Goal: Task Accomplishment & Management: Use online tool/utility

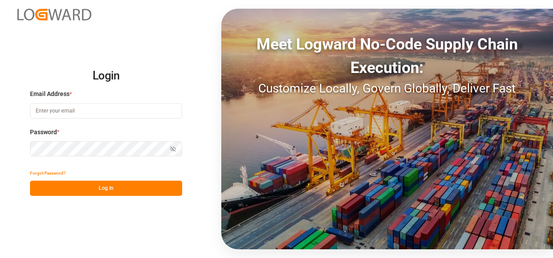
type input "[PERSON_NAME][EMAIL_ADDRESS][PERSON_NAME][DOMAIN_NAME]"
click at [139, 191] on button "Log In" at bounding box center [106, 188] width 152 height 15
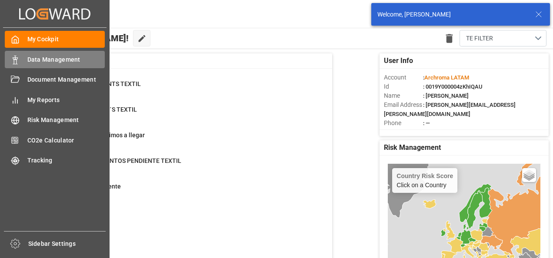
click at [12, 58] on icon at bounding box center [15, 60] width 9 height 9
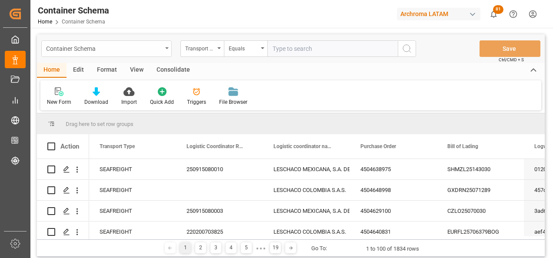
click at [165, 51] on div "Container Schema" at bounding box center [106, 48] width 130 height 17
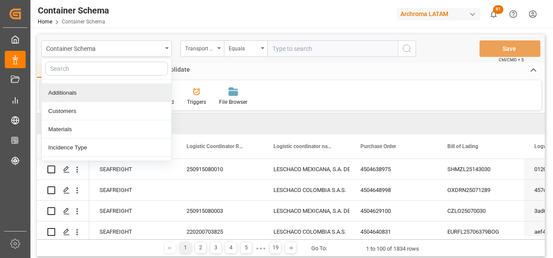
scroll to position [43, 0]
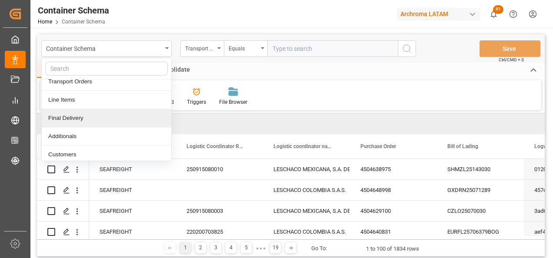
click at [106, 121] on div "Final Delivery" at bounding box center [107, 118] width 130 height 18
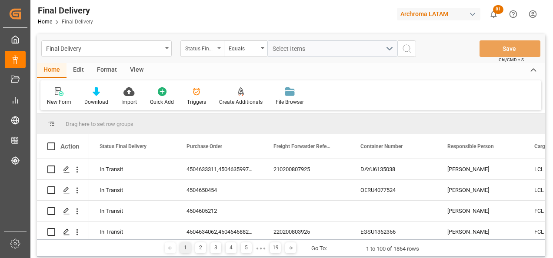
click at [220, 52] on div "Status Final Delivery" at bounding box center [201, 48] width 43 height 17
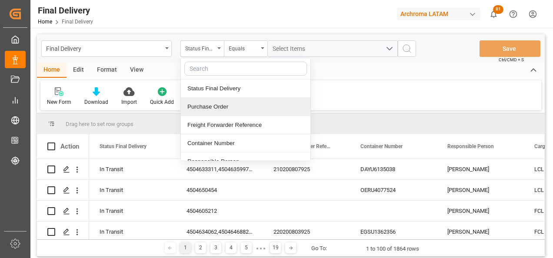
click at [207, 103] on div "Purchase Order" at bounding box center [246, 107] width 130 height 18
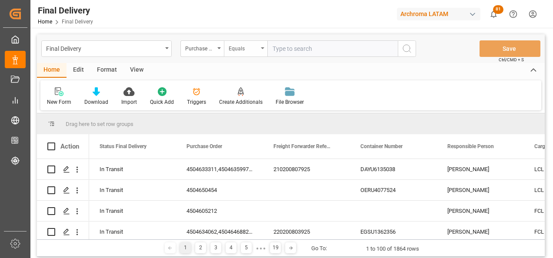
click at [232, 48] on div "Equals" at bounding box center [244, 48] width 30 height 10
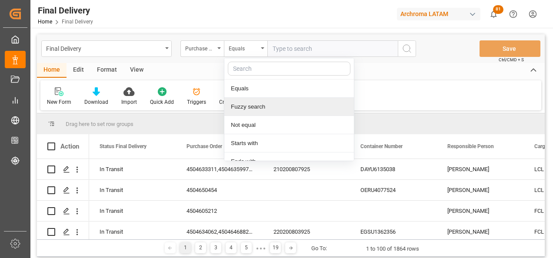
click at [244, 102] on div "Fuzzy search" at bounding box center [289, 107] width 130 height 18
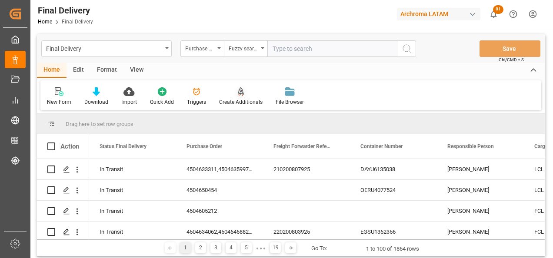
paste input "4504624366"
type input "4504624366"
click at [413, 52] on button "search button" at bounding box center [407, 48] width 18 height 17
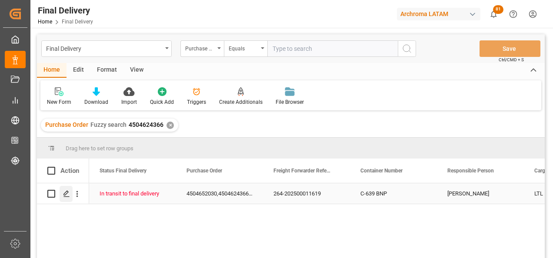
click at [67, 194] on polygon "Press SPACE to select this row." at bounding box center [66, 193] width 4 height 4
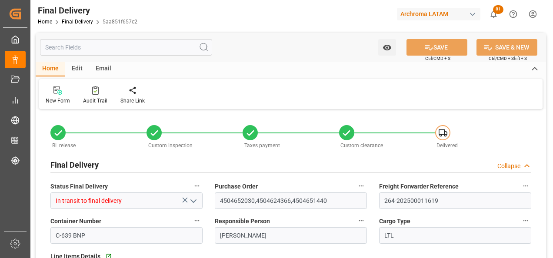
type input "[DATE]"
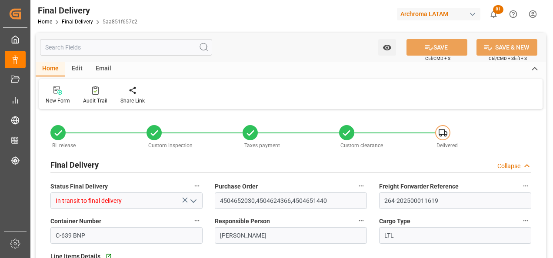
type input "[DATE]"
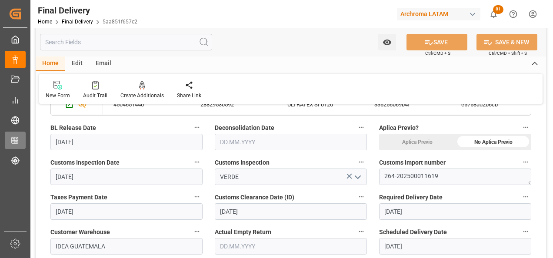
scroll to position [261, 0]
click at [240, 141] on input "text" at bounding box center [291, 141] width 152 height 17
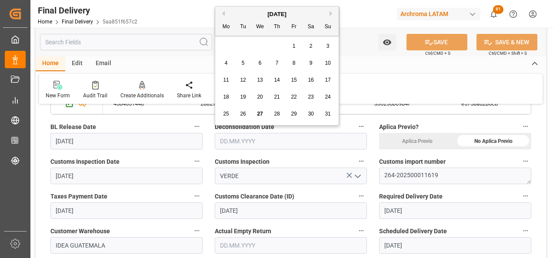
click at [262, 115] on span "27" at bounding box center [260, 114] width 6 height 6
type input "[DATE]"
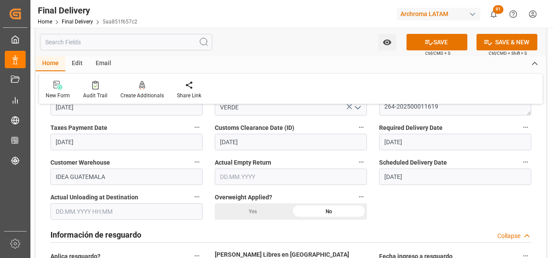
scroll to position [348, 0]
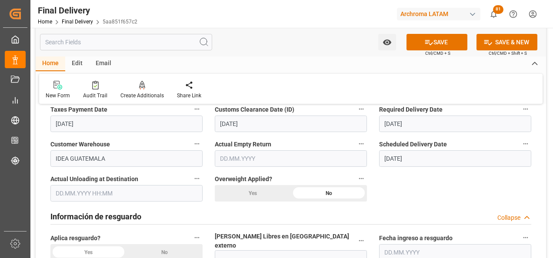
click at [64, 197] on input "text" at bounding box center [126, 193] width 152 height 17
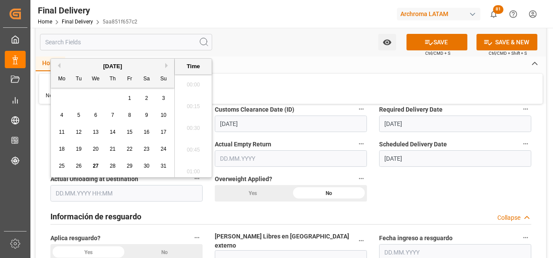
scroll to position [960, 0]
click at [97, 165] on span "27" at bounding box center [96, 166] width 6 height 6
type input "27.08.2025 00:00"
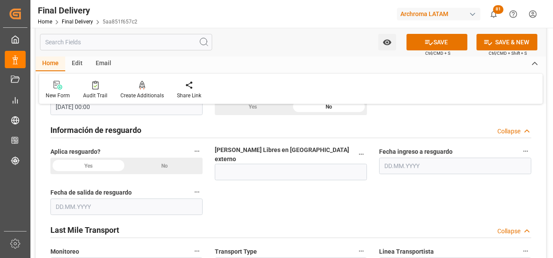
scroll to position [435, 0]
click at [166, 161] on div "No" at bounding box center [165, 165] width 76 height 17
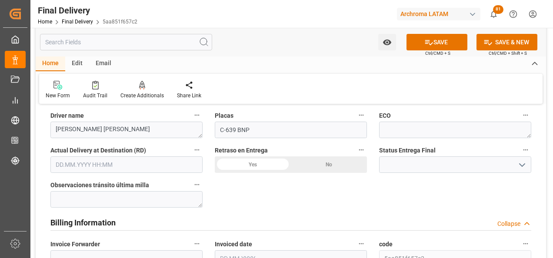
scroll to position [609, 0]
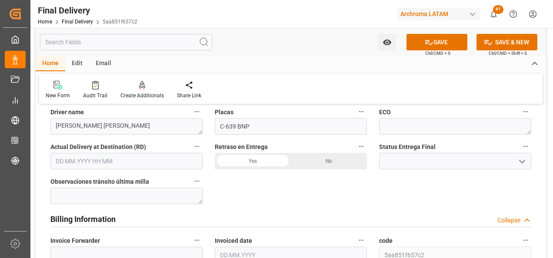
click at [522, 157] on icon "open menu" at bounding box center [522, 162] width 10 height 10
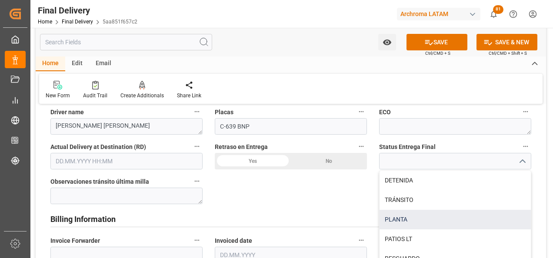
click at [436, 210] on div "PLANTA" at bounding box center [455, 220] width 151 height 20
type input "PLANTA"
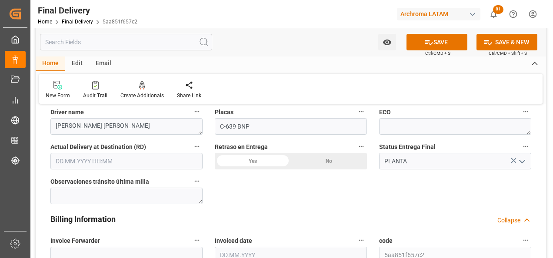
click at [321, 153] on div "No" at bounding box center [329, 161] width 76 height 17
click at [79, 153] on input "text" at bounding box center [126, 161] width 152 height 17
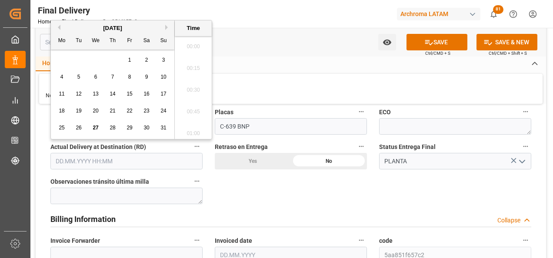
scroll to position [960, 0]
drag, startPoint x: 93, startPoint y: 126, endPoint x: 98, endPoint y: 127, distance: 5.8
click at [93, 125] on span "27" at bounding box center [96, 128] width 6 height 6
type input "27.08.2025 00:00"
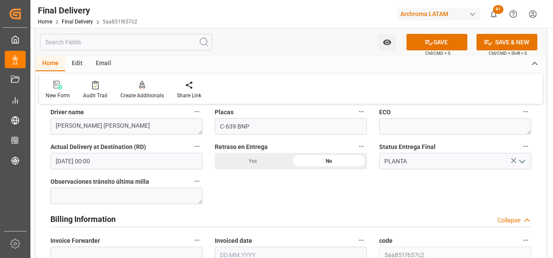
click at [242, 178] on div "BL release Custom inspection Taxes payment Custom clearance Delivered Final Del…" at bounding box center [291, 103] width 510 height 1201
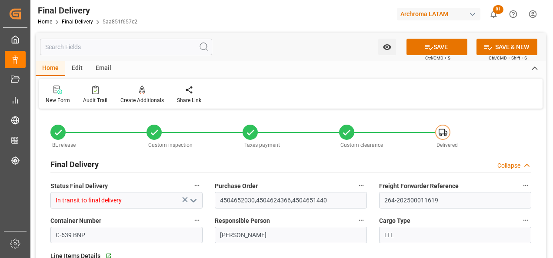
scroll to position [0, 0]
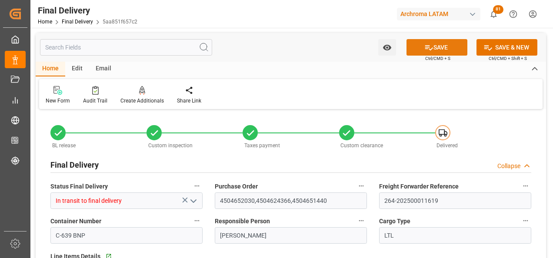
click at [422, 53] on button "SAVE" at bounding box center [437, 47] width 61 height 17
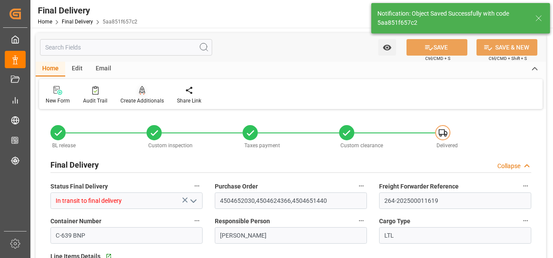
type textarea "1"
type input "Unloaded"
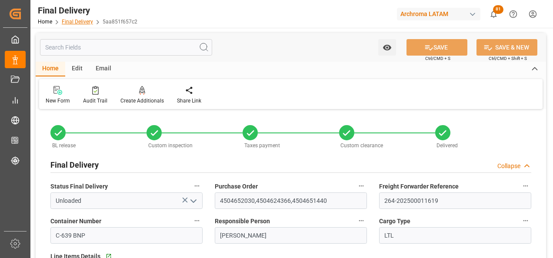
click at [63, 23] on link "Final Delivery" at bounding box center [77, 22] width 31 height 6
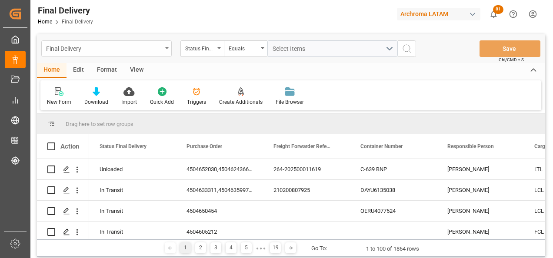
click at [152, 48] on div "Final Delivery" at bounding box center [104, 48] width 116 height 11
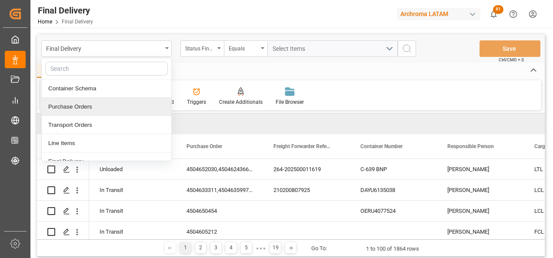
click at [122, 101] on div "Purchase Orders" at bounding box center [107, 107] width 130 height 18
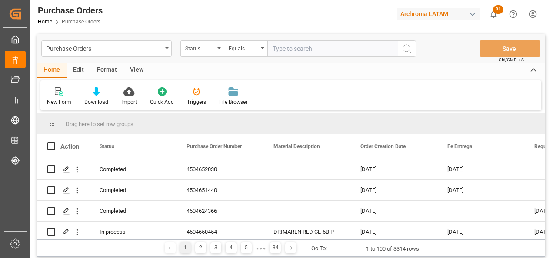
click at [215, 51] on div "Status" at bounding box center [201, 48] width 43 height 17
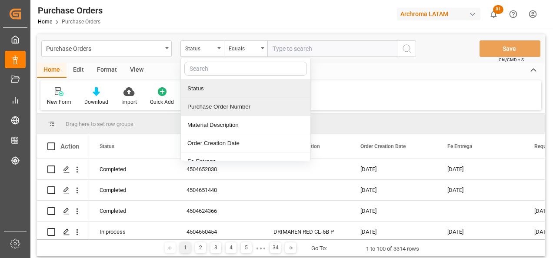
click at [215, 99] on div "Purchase Order Number" at bounding box center [246, 107] width 130 height 18
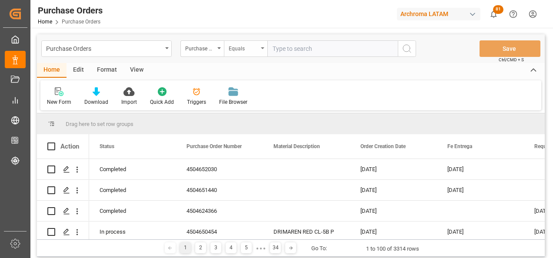
click at [230, 46] on div "Equals" at bounding box center [244, 48] width 30 height 10
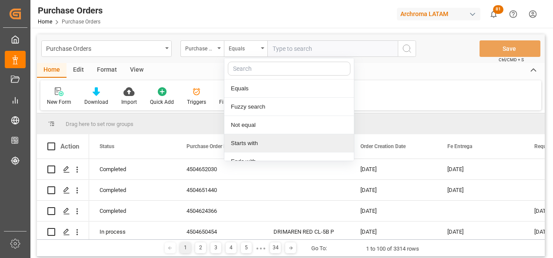
scroll to position [65, 0]
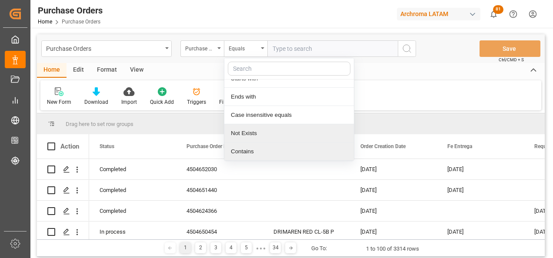
click at [243, 145] on div "Contains" at bounding box center [289, 152] width 130 height 18
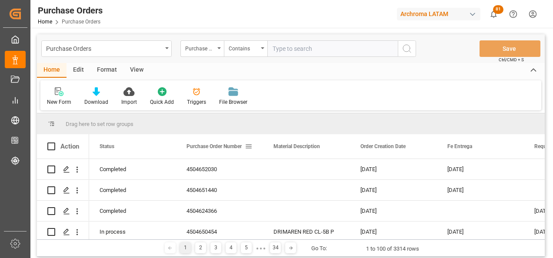
paste input "4504656915"
click at [353, 51] on input "4504656915," at bounding box center [332, 48] width 130 height 17
paste input "4504656918"
click at [360, 51] on input "4504656915,4504656918," at bounding box center [332, 48] width 130 height 17
paste input "4504656927"
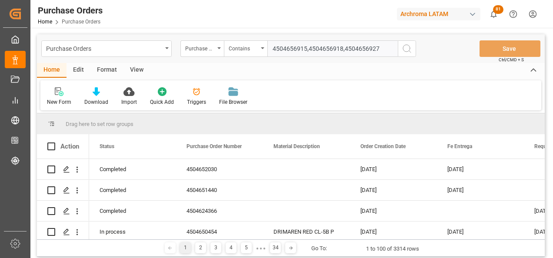
click at [380, 50] on input "4504656915,4504656918,4504656927" at bounding box center [332, 48] width 130 height 17
paste input "4504657459"
click at [352, 53] on input "4504656915,4504656918,4504656927,4504657459" at bounding box center [332, 48] width 130 height 17
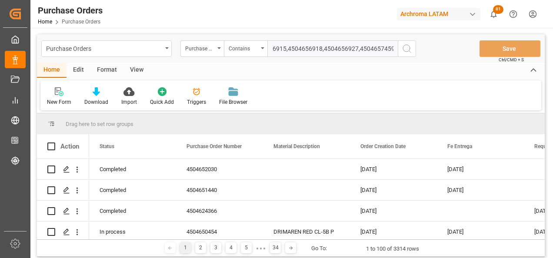
paste input "4504658024"
click at [375, 45] on input "4504656915,4504656918,4504656927,4504657459,4504658024," at bounding box center [332, 48] width 130 height 17
paste input "4504658028"
type input "4504656915,4504656918,4504656927,4504657459,4504658024,4504658028"
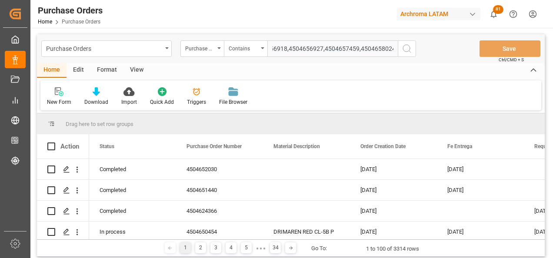
scroll to position [0, 90]
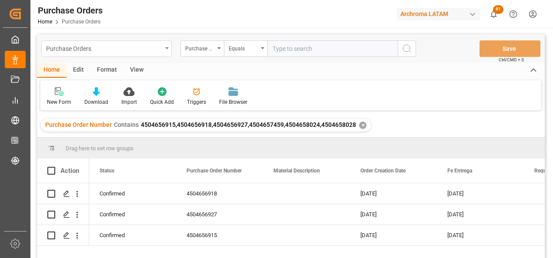
click at [162, 53] on div "Purchase Orders" at bounding box center [106, 48] width 130 height 17
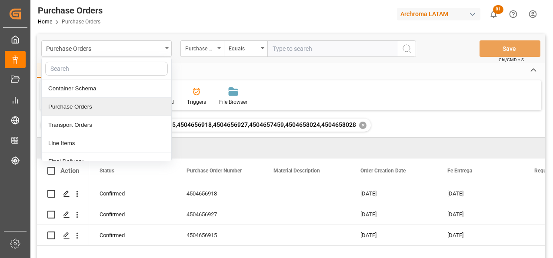
click at [123, 104] on div "Purchase Orders" at bounding box center [107, 107] width 130 height 18
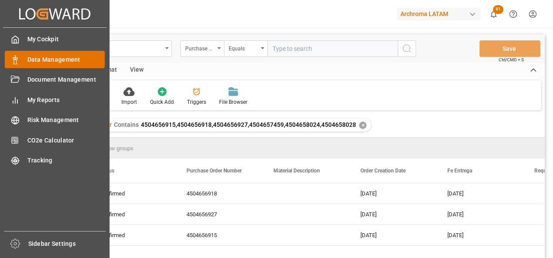
click at [28, 61] on span "Data Management" at bounding box center [66, 59] width 78 height 9
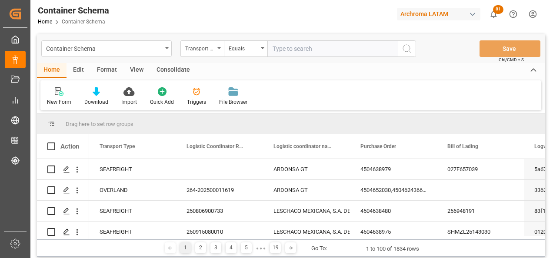
click at [165, 53] on div "Container Schema" at bounding box center [106, 48] width 130 height 17
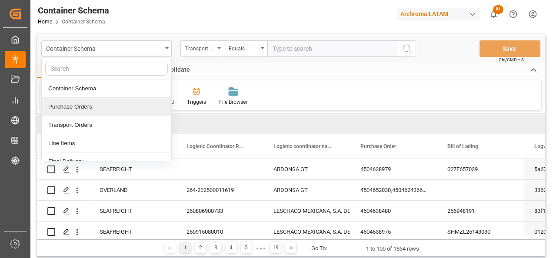
click at [114, 102] on div "Purchase Orders" at bounding box center [107, 107] width 130 height 18
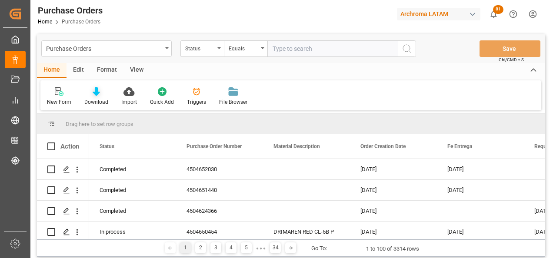
click at [100, 98] on div "Download" at bounding box center [96, 96] width 37 height 19
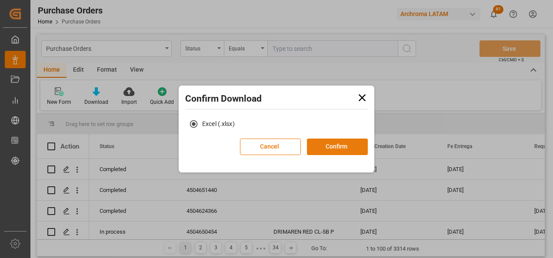
click at [333, 144] on button "Confirm" at bounding box center [337, 147] width 61 height 17
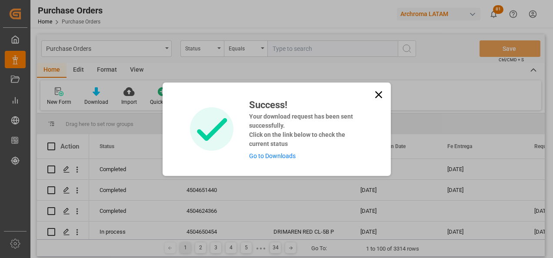
click at [278, 160] on link "Go to Downloads" at bounding box center [272, 156] width 47 height 7
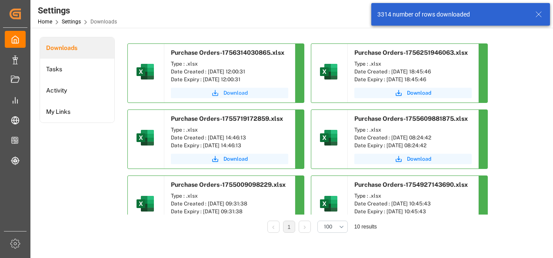
click at [230, 89] on button "Download" at bounding box center [229, 93] width 117 height 10
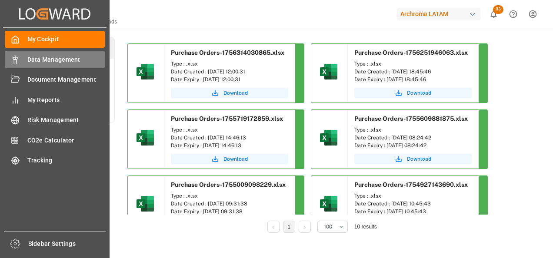
click at [21, 56] on div "Data Management Data Management" at bounding box center [55, 59] width 100 height 17
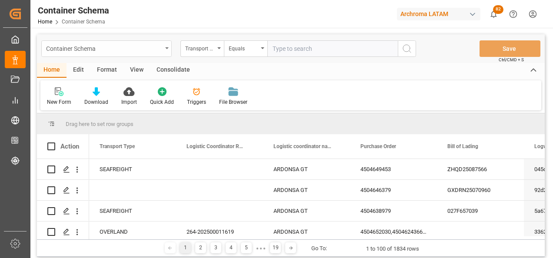
click at [163, 50] on div "Container Schema" at bounding box center [106, 48] width 130 height 17
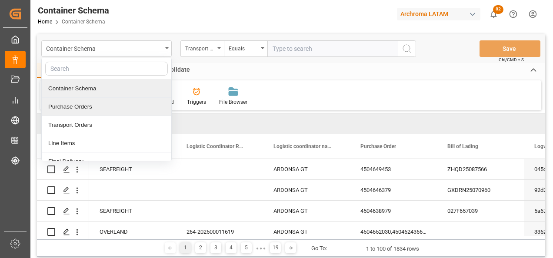
click at [123, 107] on div "Purchase Orders" at bounding box center [107, 107] width 130 height 18
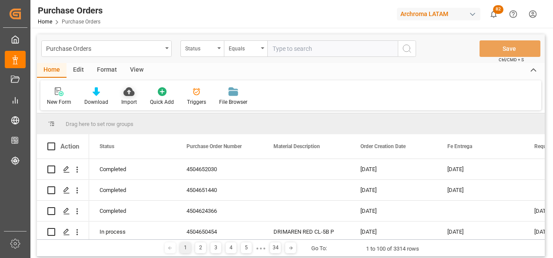
click at [131, 95] on icon at bounding box center [128, 91] width 11 height 9
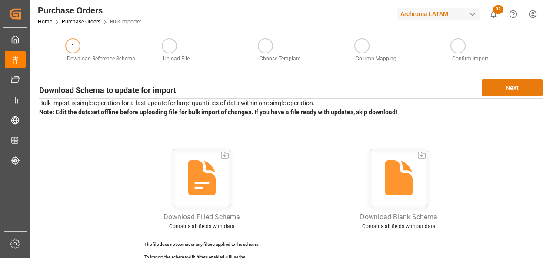
click at [508, 89] on button "Next" at bounding box center [512, 88] width 61 height 17
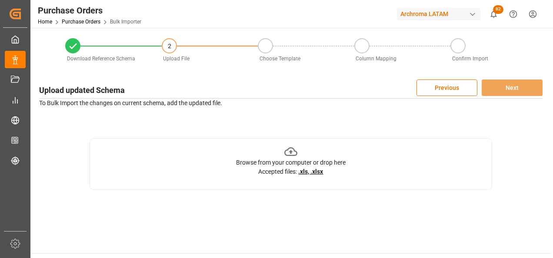
click at [386, 164] on div "Browse from your computer or drop here Accepted files: .xls, .xlsx" at bounding box center [291, 164] width 403 height 52
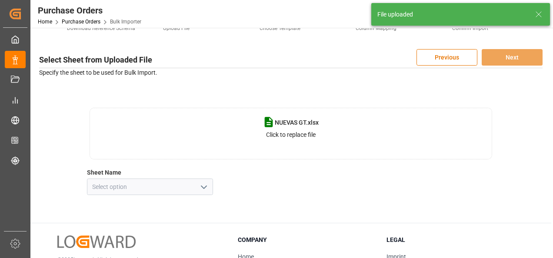
scroll to position [43, 0]
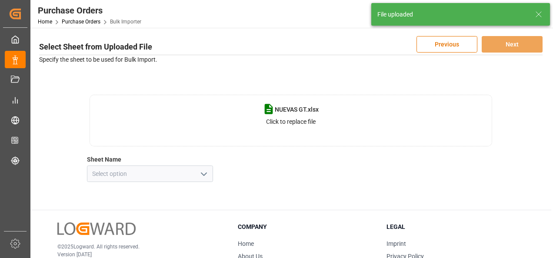
click at [204, 174] on icon "open menu" at bounding box center [204, 174] width 10 height 10
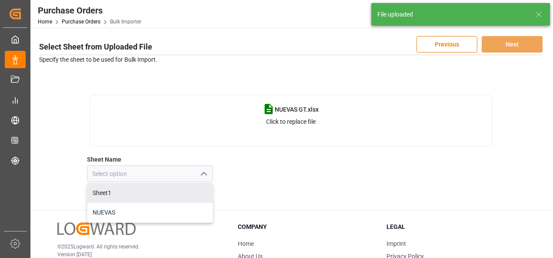
click at [183, 206] on div "NUEVAS" at bounding box center [149, 213] width 125 height 20
type input "NUEVAS"
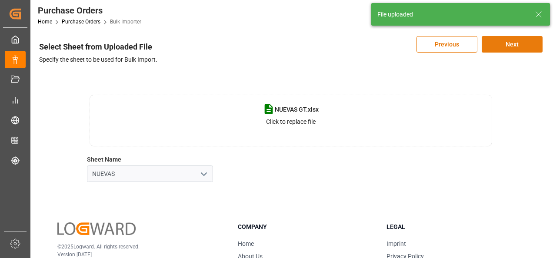
click at [497, 40] on button "Next" at bounding box center [512, 44] width 61 height 17
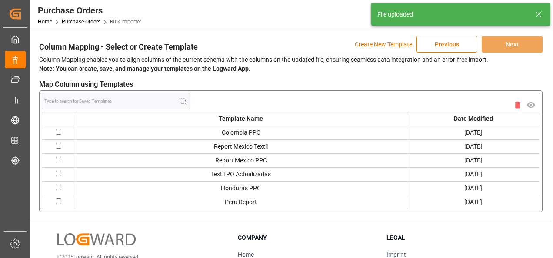
click at [383, 43] on p "Create New Template" at bounding box center [383, 44] width 57 height 17
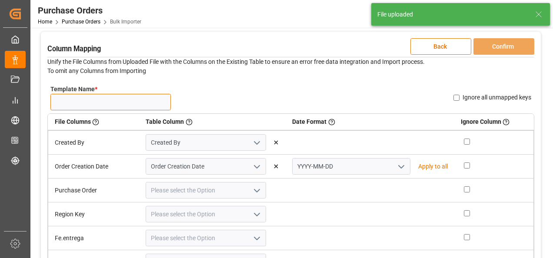
click at [149, 96] on input "Template Name *" at bounding box center [110, 102] width 120 height 17
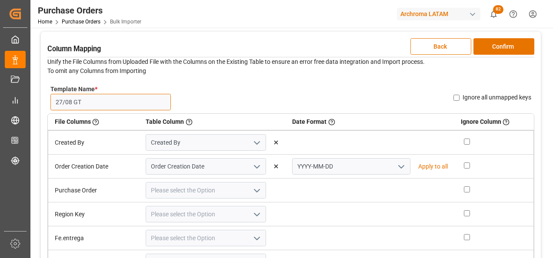
type input "27/08 GT"
click at [400, 161] on button "open menu" at bounding box center [400, 166] width 13 height 13
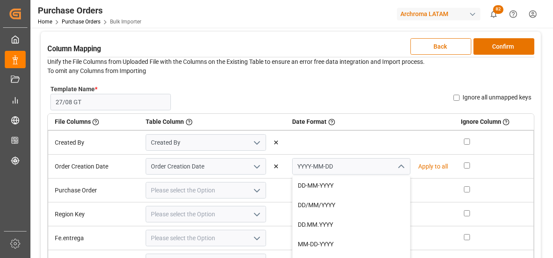
click at [382, 175] on td "YYYY-MM-DD DD-MM-YYYY DD/MM/YYYY DD.MM.YYYY MM-DD-YYYY MM.DD.YYYY MM/DD/YYYY YY…" at bounding box center [370, 167] width 168 height 24
click at [380, 180] on td at bounding box center [370, 191] width 168 height 24
click at [396, 166] on icon "open menu" at bounding box center [401, 167] width 10 height 10
click at [369, 185] on div "DD-MM-YYYY" at bounding box center [351, 186] width 117 height 20
type input "DD-MM-YYYY"
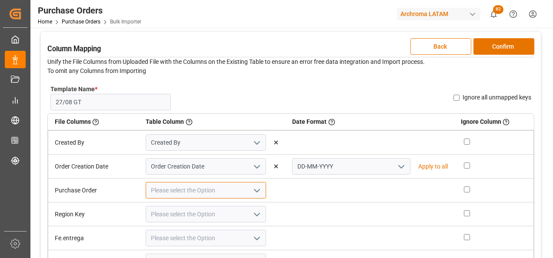
click at [237, 189] on input at bounding box center [206, 190] width 120 height 17
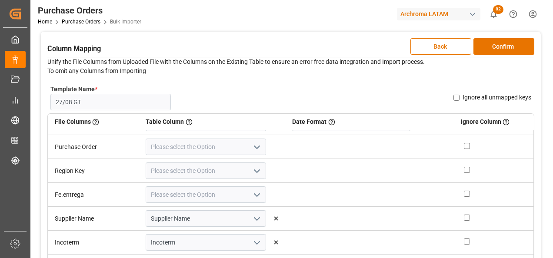
click at [255, 146] on icon "open menu" at bounding box center [257, 147] width 10 height 10
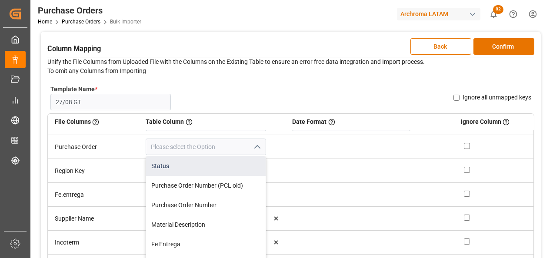
click at [241, 170] on div "Status" at bounding box center [206, 167] width 120 height 20
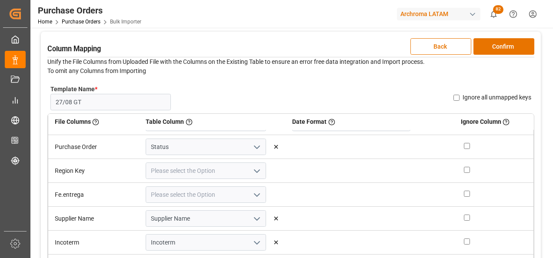
click at [254, 151] on icon "open menu" at bounding box center [257, 147] width 10 height 10
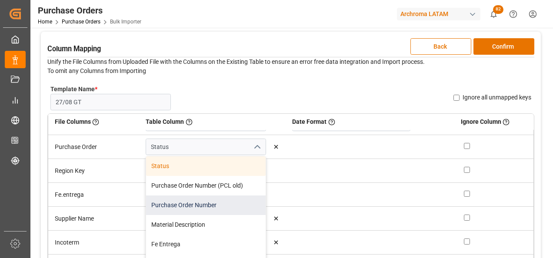
click at [235, 201] on div "Purchase Order Number" at bounding box center [206, 206] width 120 height 20
type input "Purchase Order Number"
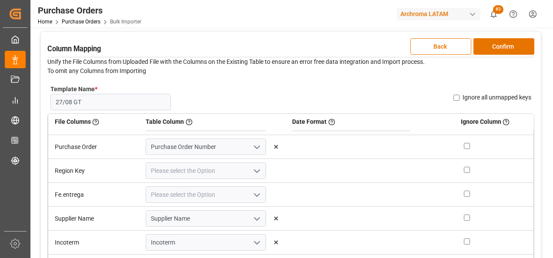
click at [257, 168] on icon "open menu" at bounding box center [257, 171] width 10 height 10
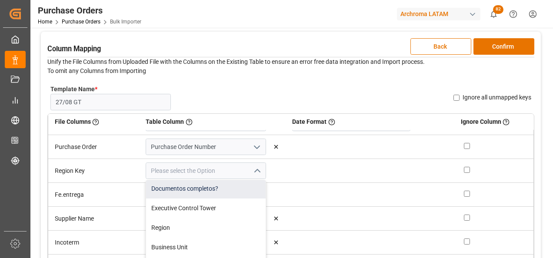
scroll to position [348, 0]
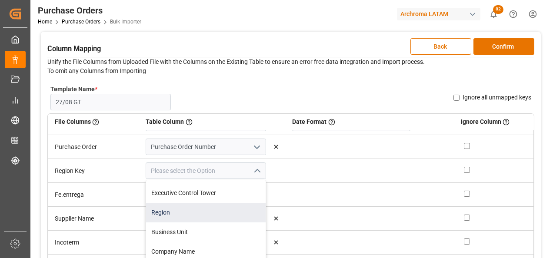
click at [210, 216] on div "Region" at bounding box center [206, 213] width 120 height 20
type input "Region"
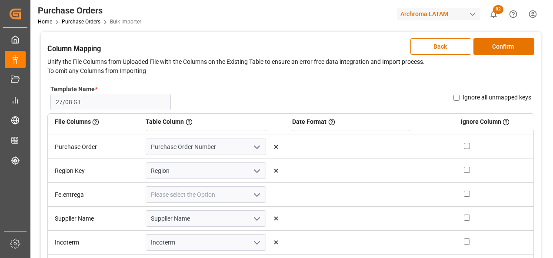
click at [254, 196] on icon "open menu" at bounding box center [257, 195] width 10 height 10
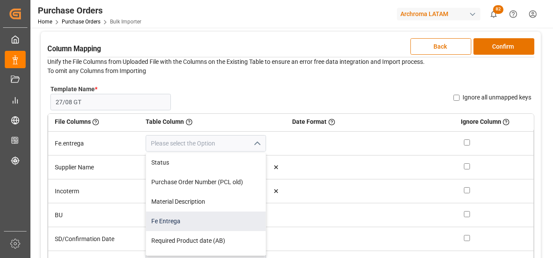
scroll to position [100, 0]
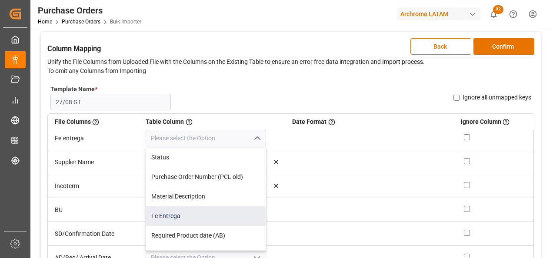
click at [232, 217] on div "Fe Entrega" at bounding box center [206, 217] width 120 height 20
type input "Fe Entrega"
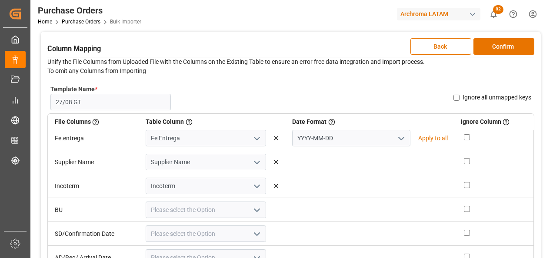
click at [396, 137] on icon "open menu" at bounding box center [401, 138] width 10 height 10
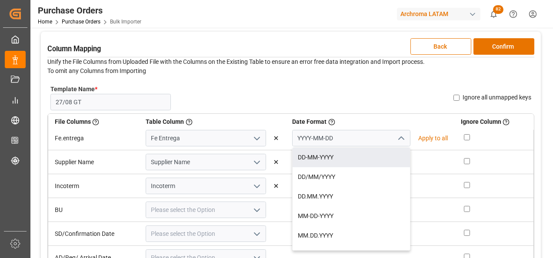
click at [377, 150] on div "DD-MM-YYYY" at bounding box center [351, 158] width 117 height 20
type input "DD-MM-YYYY"
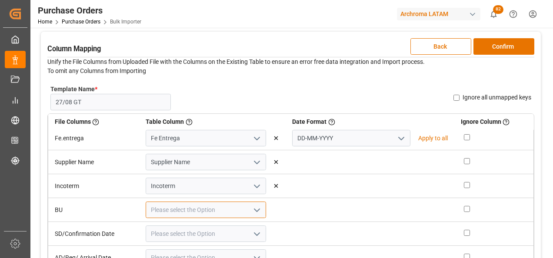
click at [262, 206] on input at bounding box center [206, 210] width 120 height 17
click at [260, 206] on button "open menu" at bounding box center [256, 209] width 13 height 13
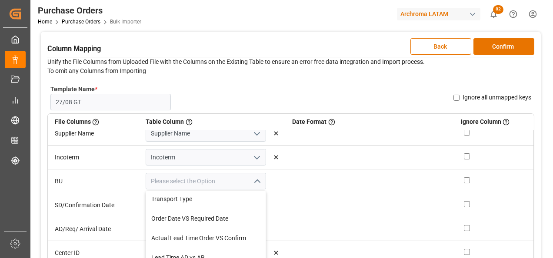
scroll to position [348, 0]
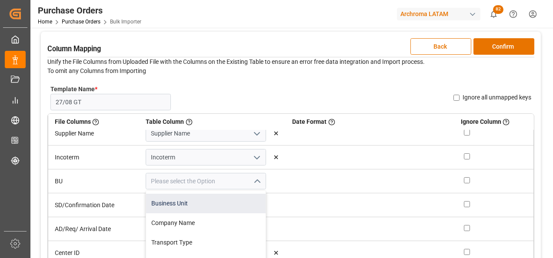
click at [218, 207] on div "Business Unit" at bounding box center [206, 204] width 120 height 20
type input "Business Unit"
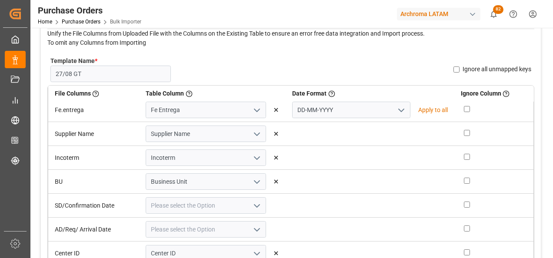
scroll to position [87, 0]
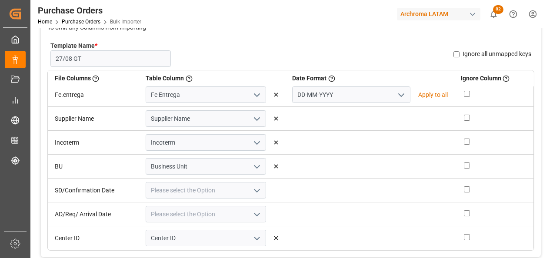
click at [257, 191] on icon "open menu" at bounding box center [257, 191] width 10 height 10
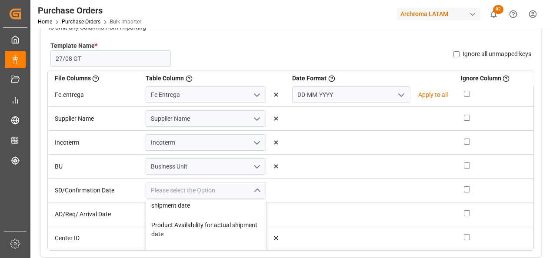
scroll to position [174, 0]
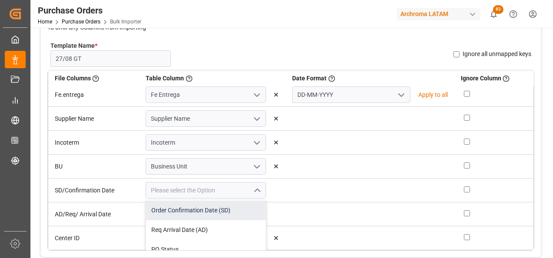
click at [233, 216] on div "Order Confirmation Date (SD)" at bounding box center [206, 211] width 120 height 20
type input "Order Confirmation Date (SD)"
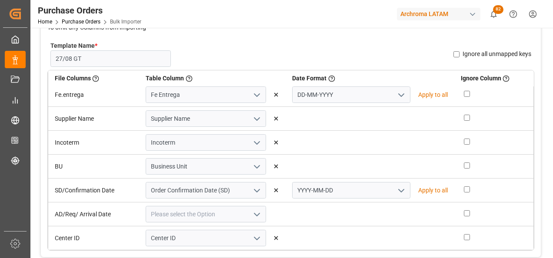
click at [399, 191] on polyline "open menu" at bounding box center [401, 191] width 5 height 3
click at [357, 203] on div "DD-MM-YYYY" at bounding box center [351, 210] width 117 height 20
type input "DD-MM-YYYY"
click at [256, 219] on icon "open menu" at bounding box center [257, 215] width 10 height 10
click at [229, 237] on div "Req Arrival Date (AD)" at bounding box center [206, 235] width 120 height 20
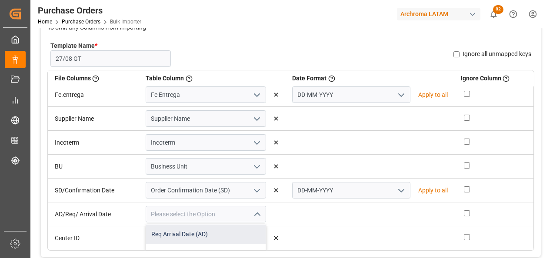
type input "Req Arrival Date (AD)"
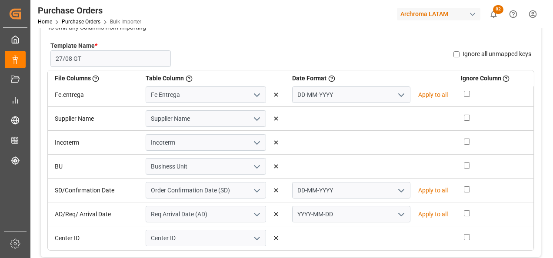
click at [396, 214] on icon "open menu" at bounding box center [401, 215] width 10 height 10
click at [372, 225] on div "DD-MM-YYYY" at bounding box center [351, 234] width 117 height 20
type input "DD-MM-YYYY"
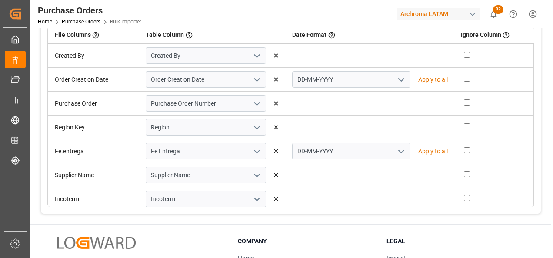
scroll to position [0, 0]
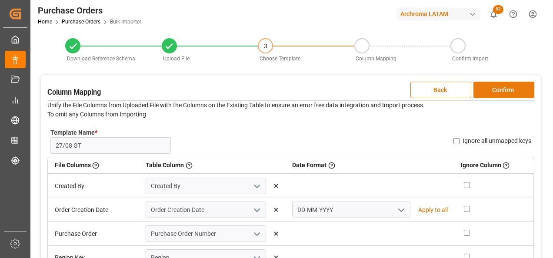
click at [506, 88] on button "Confirm" at bounding box center [503, 90] width 61 height 17
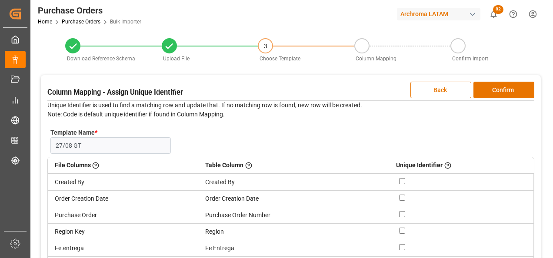
click at [402, 216] on input "checkbox" at bounding box center [402, 214] width 6 height 6
checkbox input "true"
click at [497, 88] on button "Confirm" at bounding box center [503, 90] width 61 height 17
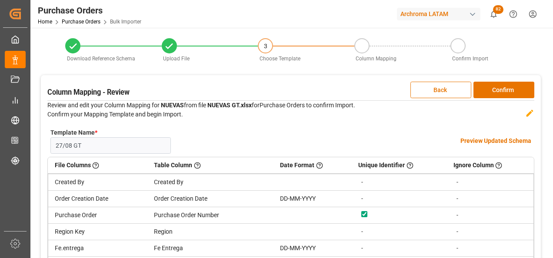
click at [497, 140] on h4 "Preview Updated Schema" at bounding box center [495, 141] width 71 height 9
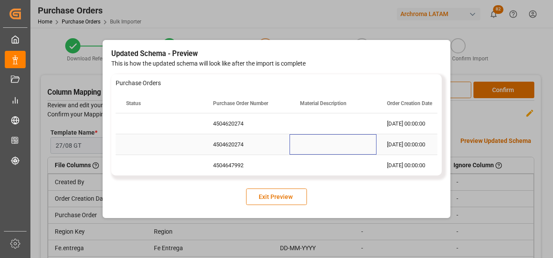
click at [323, 143] on div "Press SPACE to select this row." at bounding box center [333, 144] width 87 height 20
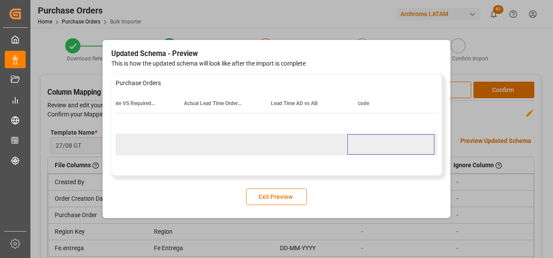
scroll to position [0, 2116]
click at [298, 190] on button "Exit Preview" at bounding box center [276, 197] width 61 height 17
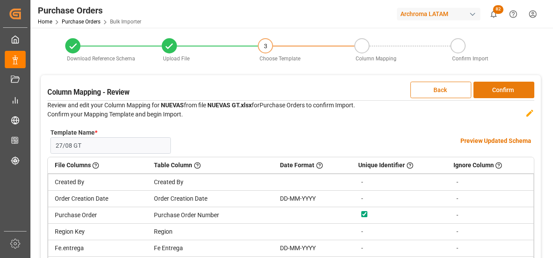
click at [523, 87] on button "Confirm" at bounding box center [503, 90] width 61 height 17
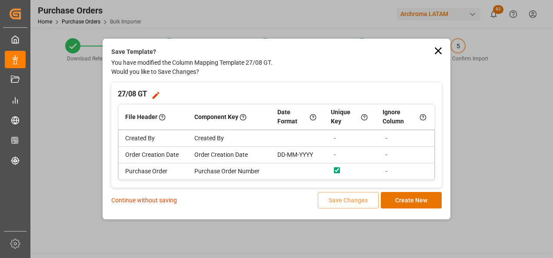
click at [167, 200] on p "Continue without saving" at bounding box center [144, 200] width 66 height 9
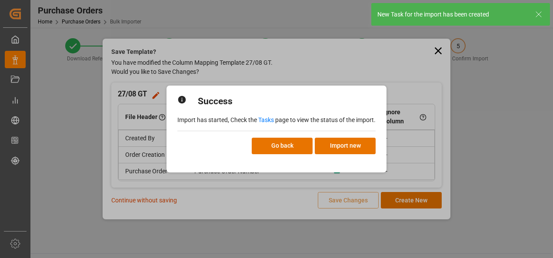
click at [269, 121] on link "Tasks" at bounding box center [266, 120] width 16 height 7
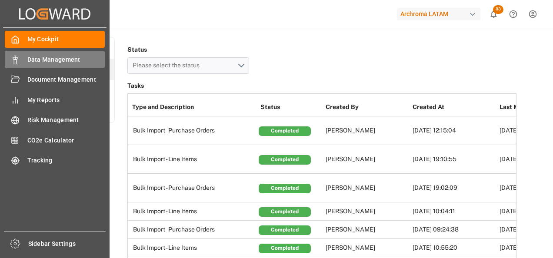
click at [16, 57] on icon at bounding box center [15, 60] width 9 height 9
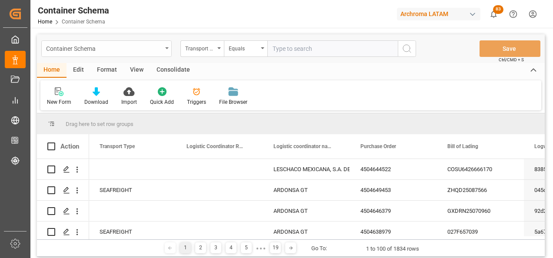
click at [159, 52] on div "Container Schema" at bounding box center [104, 48] width 116 height 11
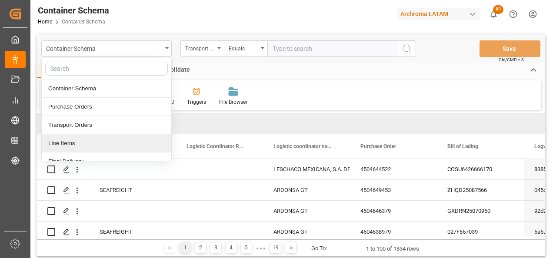
click at [77, 139] on div "Line Items" at bounding box center [107, 143] width 130 height 18
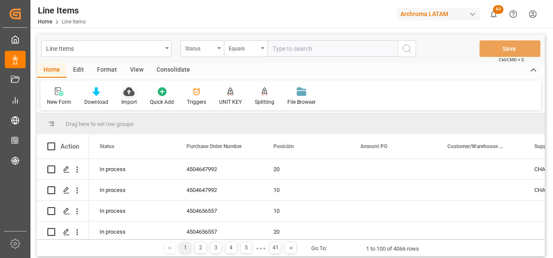
click at [126, 92] on icon at bounding box center [128, 91] width 11 height 9
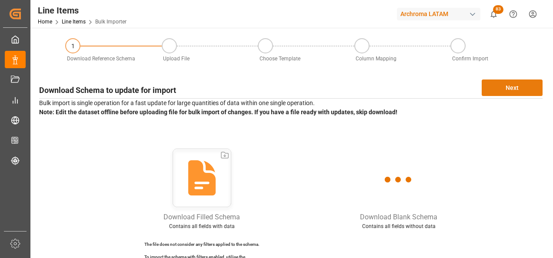
click at [520, 93] on button "Next" at bounding box center [512, 88] width 61 height 17
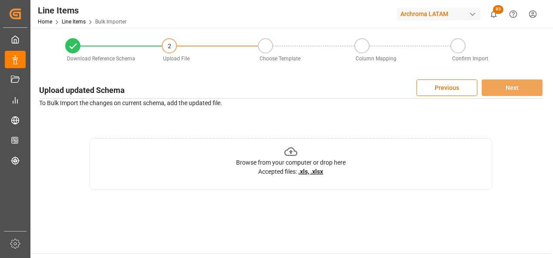
click at [326, 148] on div "Browse from your computer or drop here Accepted files: .xls, .xlsx" at bounding box center [291, 161] width 110 height 32
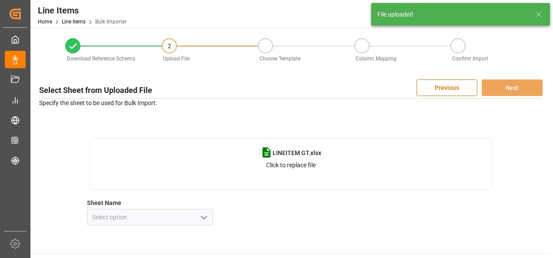
click at [202, 218] on icon "open menu" at bounding box center [204, 218] width 10 height 10
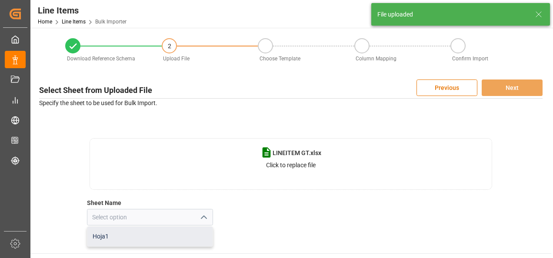
click at [190, 233] on div "Hoja1" at bounding box center [149, 237] width 125 height 20
type input "Hoja1"
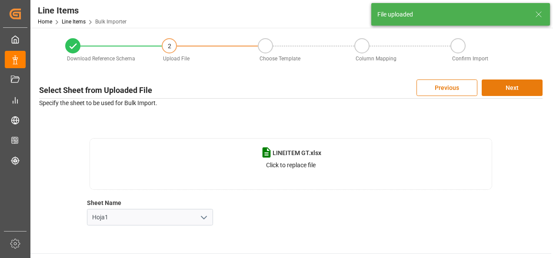
click at [521, 93] on button "Next" at bounding box center [512, 88] width 61 height 17
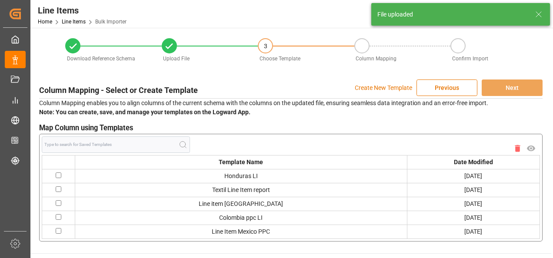
click at [385, 90] on p "Create New Template" at bounding box center [383, 88] width 57 height 17
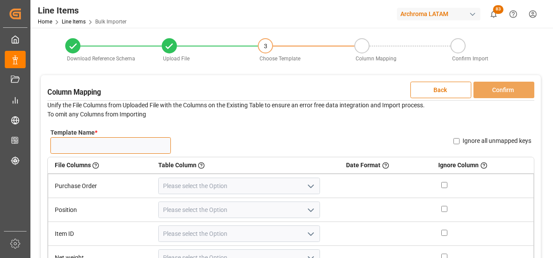
click at [160, 142] on input "Template Name *" at bounding box center [110, 145] width 120 height 17
type input "LINEITEM 27/08"
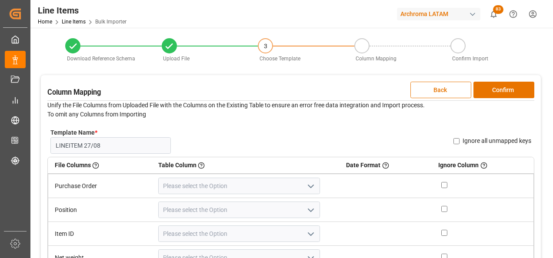
click at [306, 188] on icon "open menu" at bounding box center [311, 186] width 10 height 10
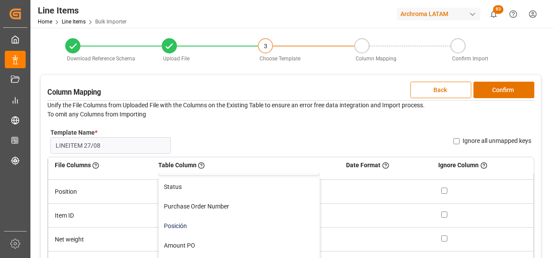
scroll to position [28, 0]
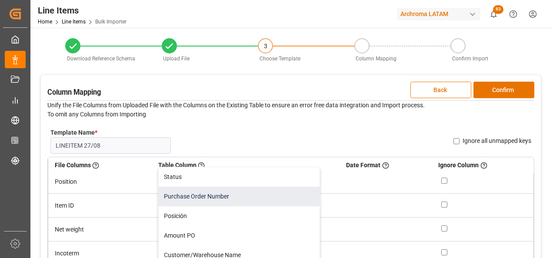
click at [286, 197] on div "Purchase Order Number" at bounding box center [239, 197] width 161 height 20
type input "Purchase Order Number"
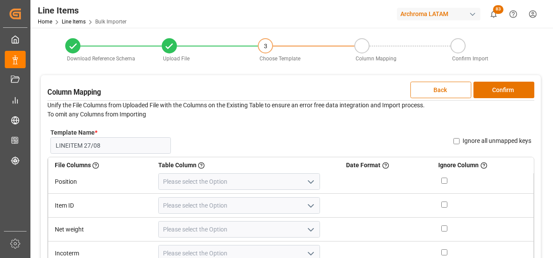
click at [304, 208] on button "open menu" at bounding box center [310, 205] width 13 height 13
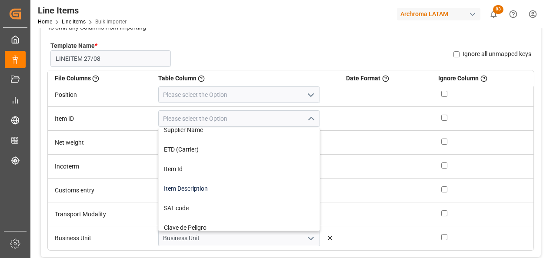
scroll to position [87, 0]
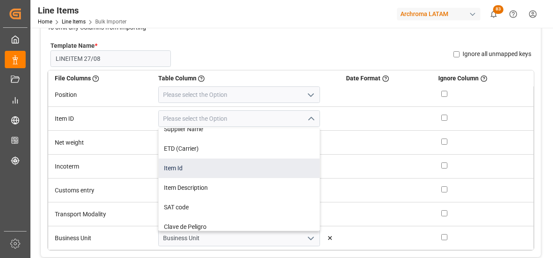
click at [249, 175] on div "Item Id" at bounding box center [239, 169] width 161 height 20
type input "Item Id"
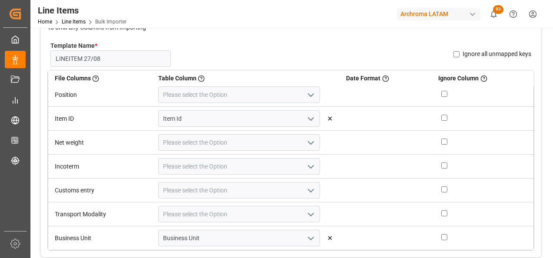
click at [306, 145] on icon "open menu" at bounding box center [311, 143] width 10 height 10
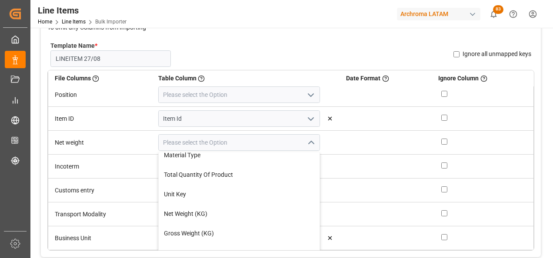
scroll to position [261, 0]
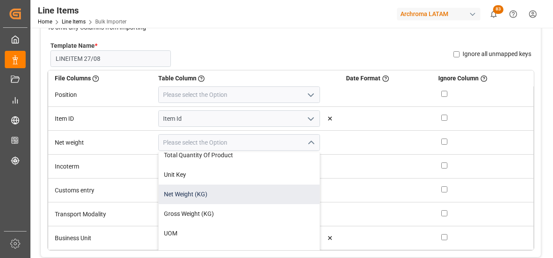
click at [260, 197] on div "Net Weight (KG)" at bounding box center [239, 195] width 161 height 20
type input "Net Weight (KG)"
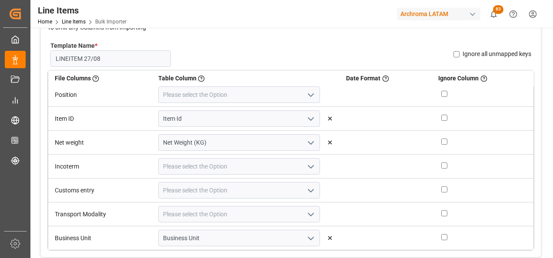
click at [306, 164] on icon "open menu" at bounding box center [311, 167] width 10 height 10
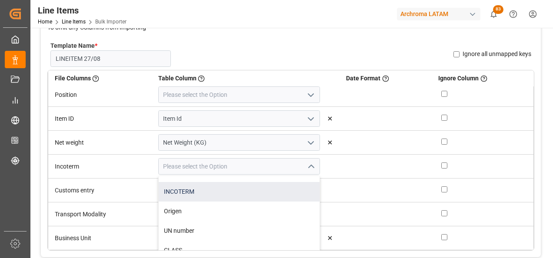
scroll to position [478, 0]
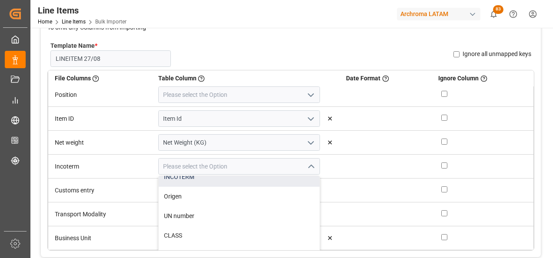
click at [246, 182] on div "INCOTERM" at bounding box center [239, 177] width 161 height 20
type input "INCOTERM"
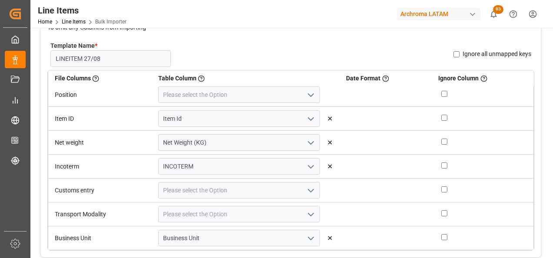
click at [306, 191] on icon "open menu" at bounding box center [311, 191] width 10 height 10
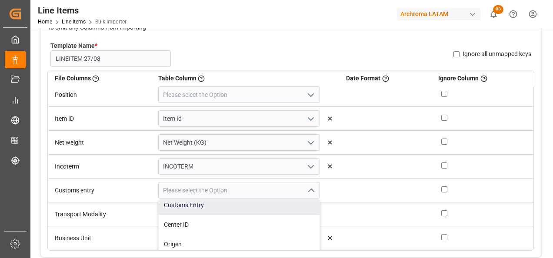
click at [245, 208] on div "Customs Entry" at bounding box center [239, 206] width 161 height 20
type input "Customs Entry"
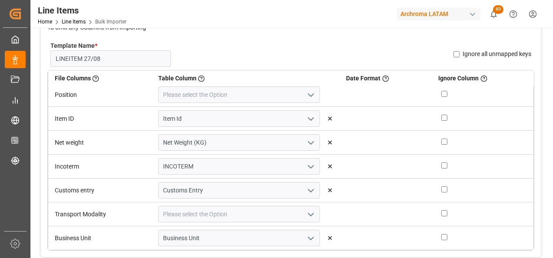
click at [306, 215] on icon "open menu" at bounding box center [311, 215] width 10 height 10
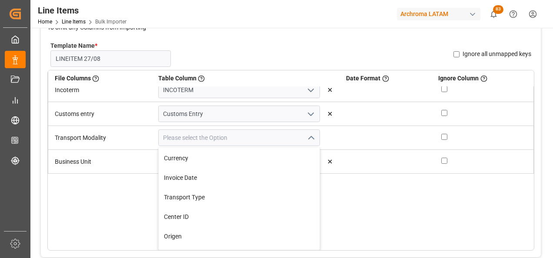
scroll to position [391, 0]
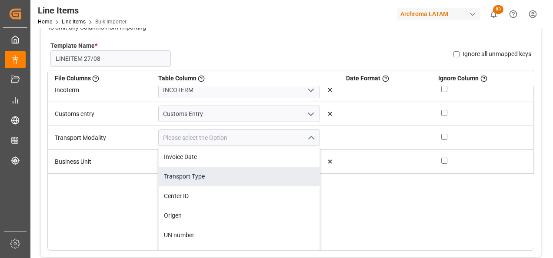
click at [257, 180] on div "Transport Type" at bounding box center [239, 177] width 161 height 20
type input "Transport Type"
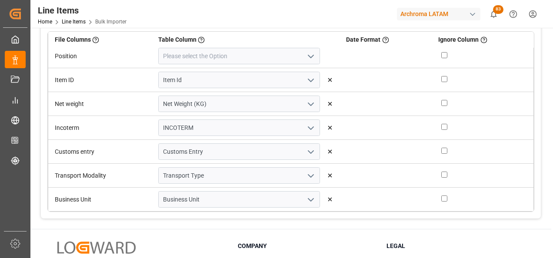
scroll to position [0, 0]
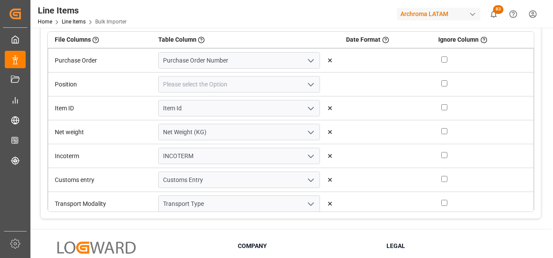
click at [306, 87] on icon "open menu" at bounding box center [311, 85] width 10 height 10
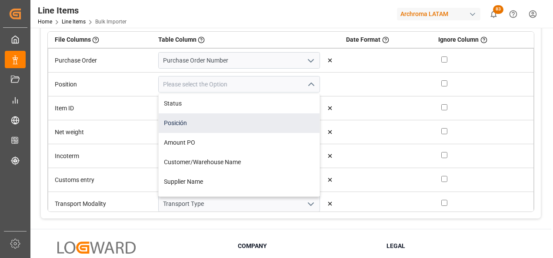
click at [257, 127] on div "Posición" at bounding box center [239, 123] width 161 height 20
type input "Posición"
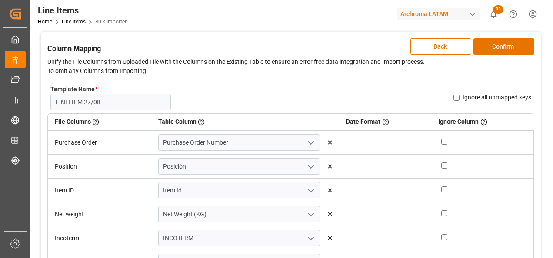
scroll to position [39, 0]
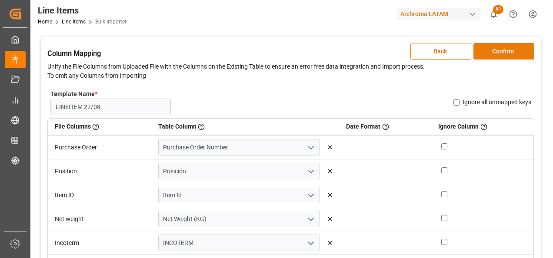
click at [505, 48] on button "Confirm" at bounding box center [503, 51] width 61 height 17
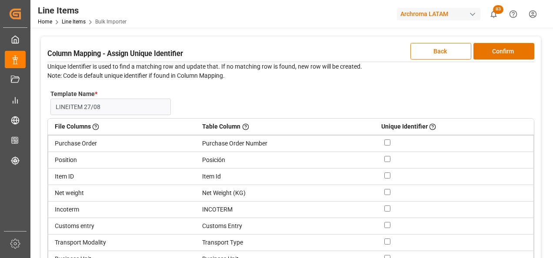
click at [386, 158] on input "checkbox" at bounding box center [387, 159] width 6 height 6
checkbox input "true"
click at [389, 142] on input "checkbox" at bounding box center [387, 143] width 6 height 6
checkbox input "true"
click at [497, 48] on button "Confirm" at bounding box center [503, 51] width 61 height 17
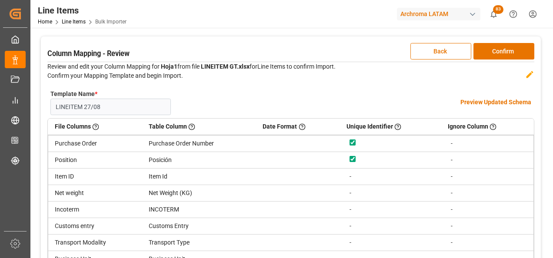
click at [483, 100] on h4 "Preview Updated Schema" at bounding box center [495, 102] width 71 height 9
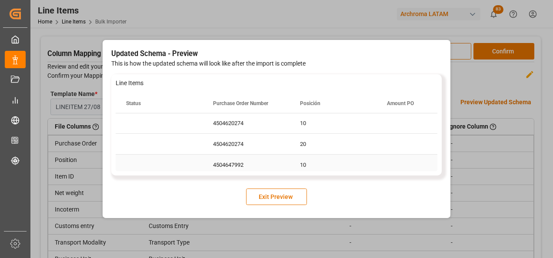
scroll to position [0, 0]
click at [373, 144] on div "20" at bounding box center [333, 144] width 87 height 20
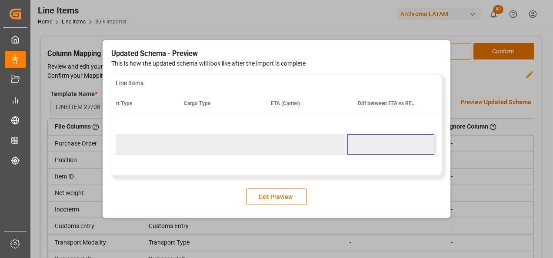
click at [298, 194] on button "Exit Preview" at bounding box center [276, 197] width 61 height 17
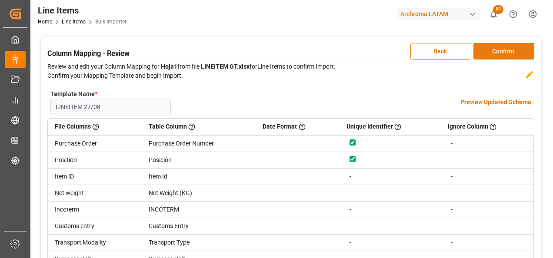
click at [504, 55] on button "Confirm" at bounding box center [503, 51] width 61 height 17
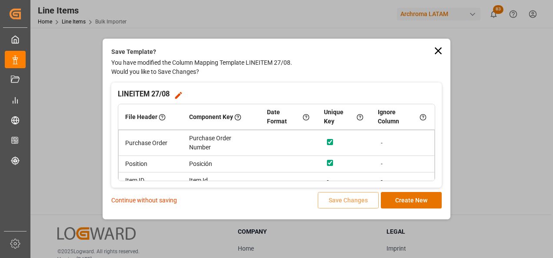
click at [173, 201] on p "Continue without saving" at bounding box center [144, 200] width 66 height 9
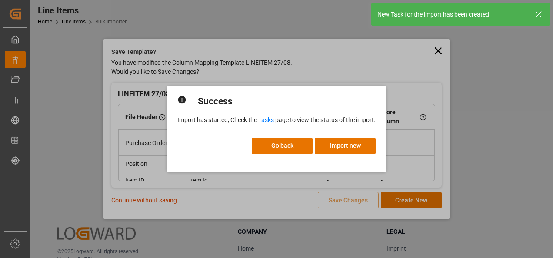
click at [269, 120] on link "Tasks" at bounding box center [266, 120] width 16 height 7
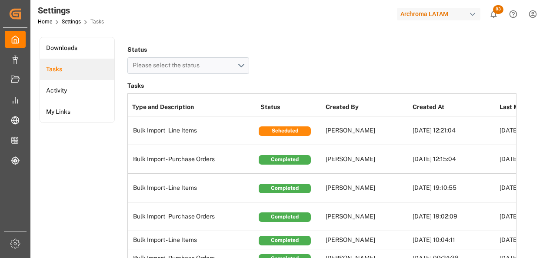
click at [339, 67] on div "Status Please select the status" at bounding box center [321, 58] width 389 height 30
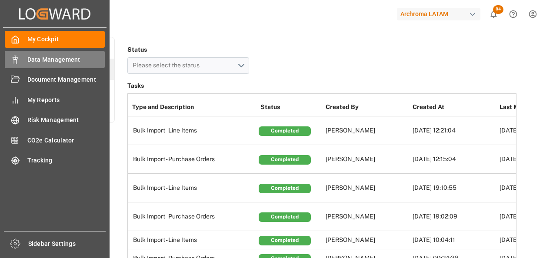
click at [14, 54] on div "Data Management Data Management" at bounding box center [55, 59] width 100 height 17
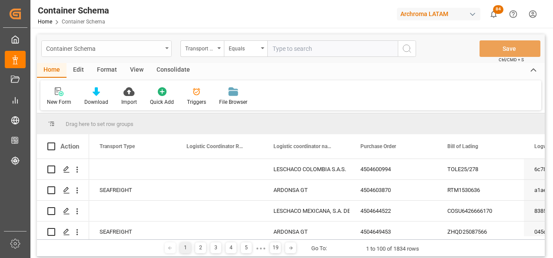
click at [159, 47] on div "Container Schema" at bounding box center [104, 48] width 116 height 11
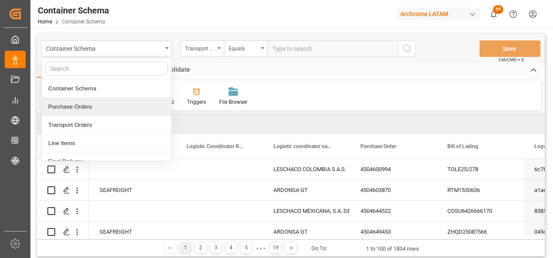
click at [111, 110] on div "Purchase Orders" at bounding box center [107, 107] width 130 height 18
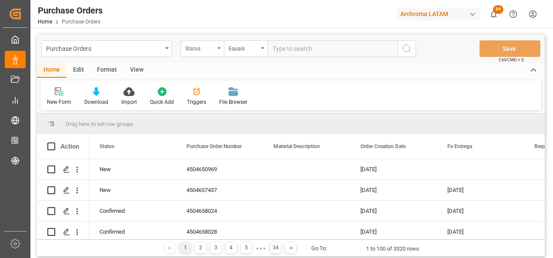
click at [217, 45] on div "Status" at bounding box center [201, 48] width 43 height 17
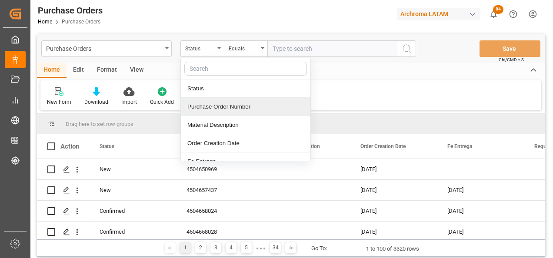
click at [220, 104] on div "Purchase Order Number" at bounding box center [246, 107] width 130 height 18
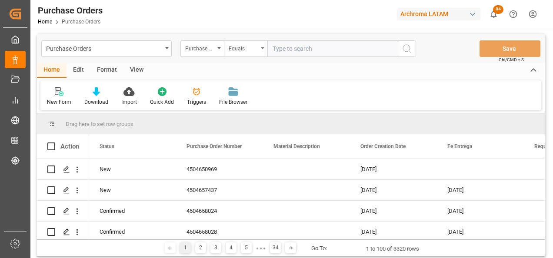
click at [241, 45] on div "Equals" at bounding box center [244, 48] width 30 height 10
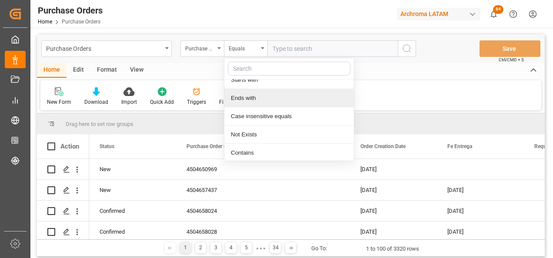
scroll to position [65, 0]
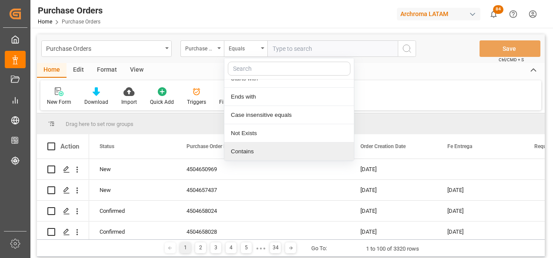
click at [246, 147] on div "Contains" at bounding box center [289, 152] width 130 height 18
paste input "4504656915"
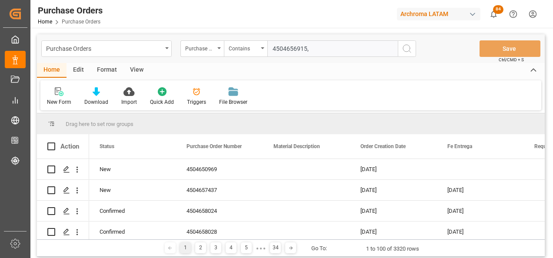
click at [352, 48] on input "4504656915," at bounding box center [332, 48] width 130 height 17
paste input "4504656918"
click at [361, 50] on input "4504656915,4504656918," at bounding box center [332, 48] width 130 height 17
paste input "4504656927"
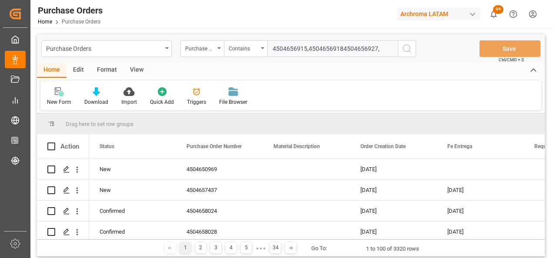
click at [381, 48] on input "4504656915,45046569184504656927," at bounding box center [332, 48] width 130 height 17
paste input "4504657459"
click at [341, 49] on input "4504656915,45046569184504656927,4504657459" at bounding box center [332, 48] width 130 height 17
click at [355, 52] on input "4504656915,4504656918,4504656927,4504657459" at bounding box center [332, 48] width 130 height 17
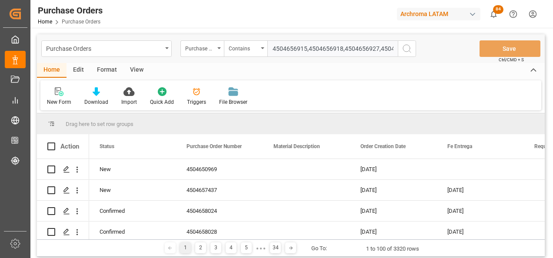
click at [329, 44] on input "4504656915,4504656918,4504656927,4504657459" at bounding box center [332, 48] width 130 height 17
paste input "4504658024"
click at [314, 52] on input "4504656915,4504656918,4504656927,4504657459,4504658024" at bounding box center [332, 48] width 130 height 17
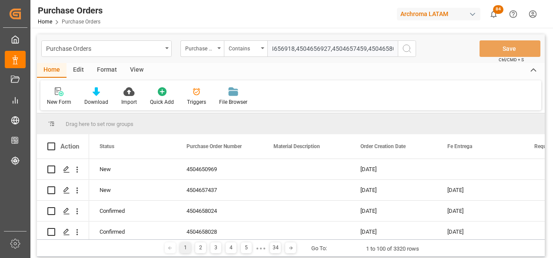
scroll to position [0, 55]
paste input "4504658028"
type input "4504656915,4504656918,4504656927,4504657459,4504658024,4504658028"
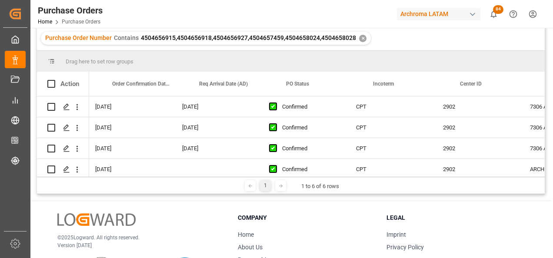
scroll to position [0, 617]
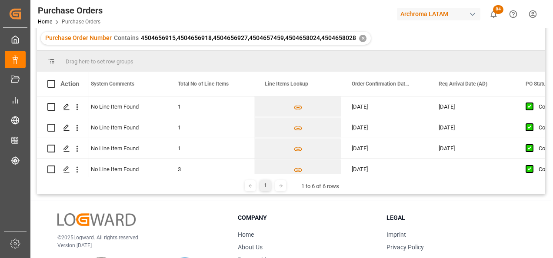
click at [243, 183] on div "1" at bounding box center [266, 185] width 46 height 11
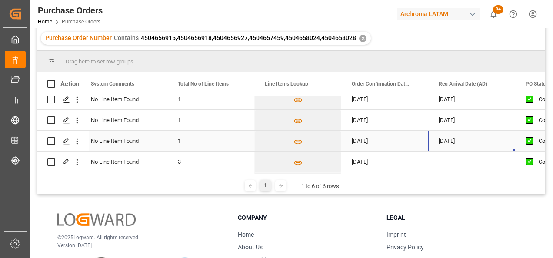
click at [473, 139] on div "[DATE]" at bounding box center [471, 141] width 87 height 20
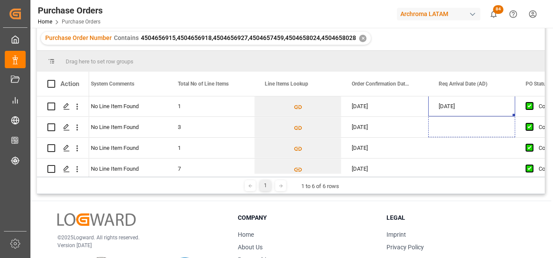
scroll to position [51, 0]
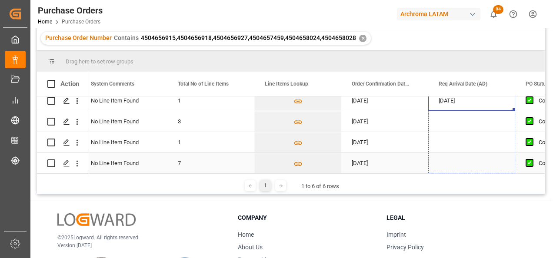
drag, startPoint x: 513, startPoint y: 150, endPoint x: 502, endPoint y: 167, distance: 20.5
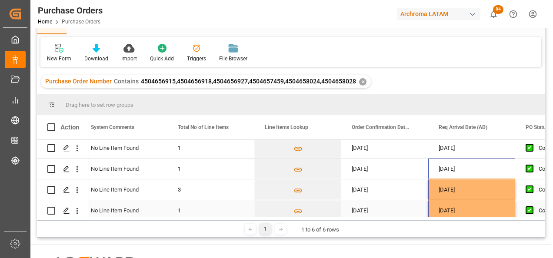
scroll to position [0, 0]
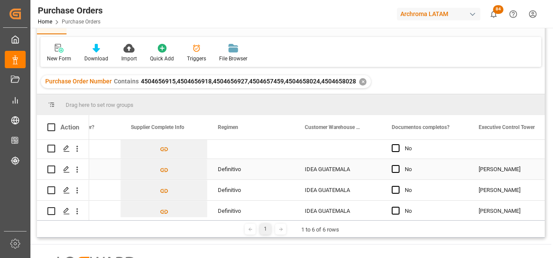
click at [260, 172] on div "Definitivo" at bounding box center [251, 170] width 66 height 20
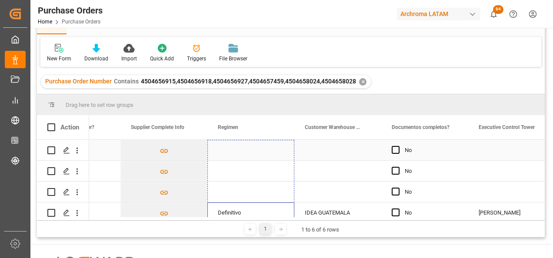
drag, startPoint x: 293, startPoint y: 179, endPoint x: 274, endPoint y: 147, distance: 36.5
click at [274, 147] on div "7306 ARCHROMA (PANAMA) S. DE R.L No GUATEMALA 7306 ARCHROMA (PANAMA) S. DE R.L …" at bounding box center [77, 202] width 2870 height 125
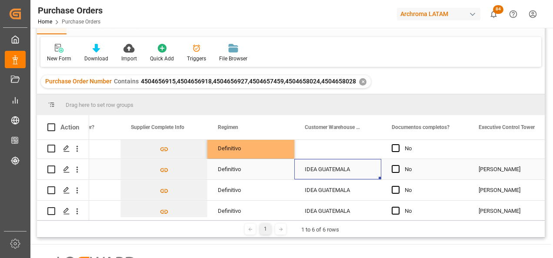
drag, startPoint x: 354, startPoint y: 162, endPoint x: 361, endPoint y: 164, distance: 7.4
click at [354, 162] on div "IDEA GUATEMALA" at bounding box center [337, 169] width 87 height 20
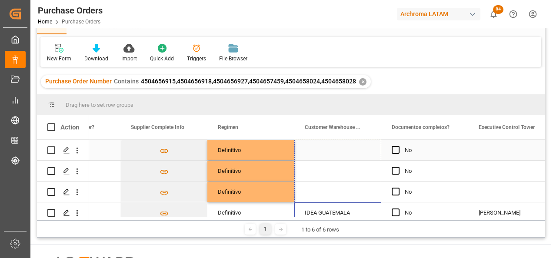
drag, startPoint x: 379, startPoint y: 177, endPoint x: 356, endPoint y: 146, distance: 38.9
click at [356, 146] on div "7306 ARCHROMA (PANAMA) S. DE R.L Definitivo No GUATEMALA 7306 ARCHROMA (PANAMA)…" at bounding box center [77, 202] width 2870 height 125
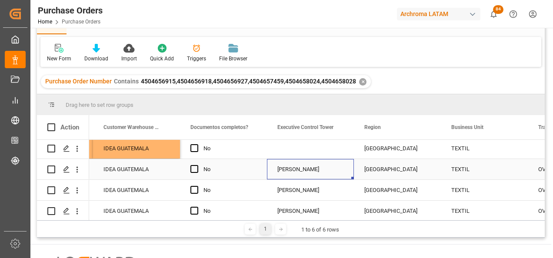
click at [328, 163] on div "Valeria Hurtado" at bounding box center [310, 170] width 66 height 20
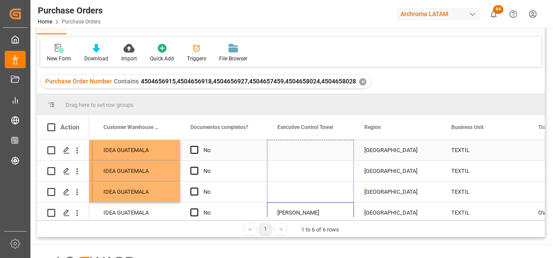
drag, startPoint x: 353, startPoint y: 179, endPoint x: 336, endPoint y: 147, distance: 35.6
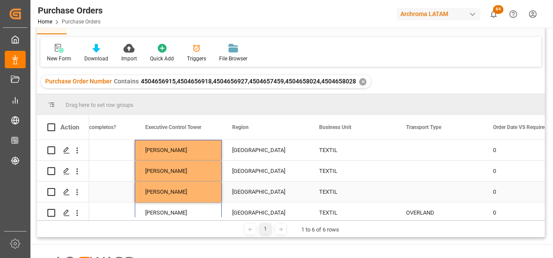
click at [428, 207] on div "OVERLAND" at bounding box center [439, 213] width 66 height 20
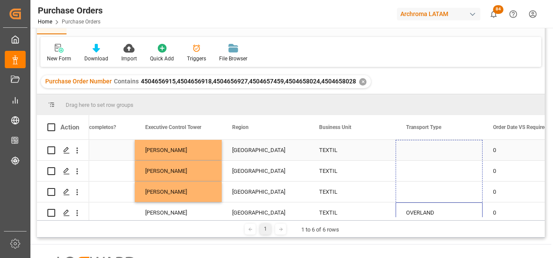
drag, startPoint x: 480, startPoint y: 178, endPoint x: 467, endPoint y: 146, distance: 35.3
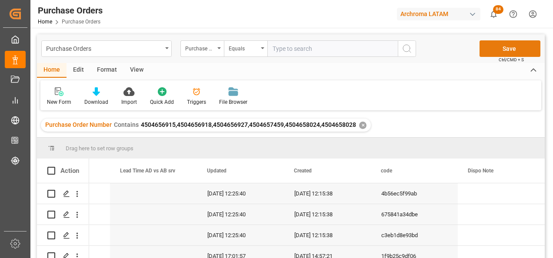
click at [498, 47] on button "Save" at bounding box center [510, 48] width 61 height 17
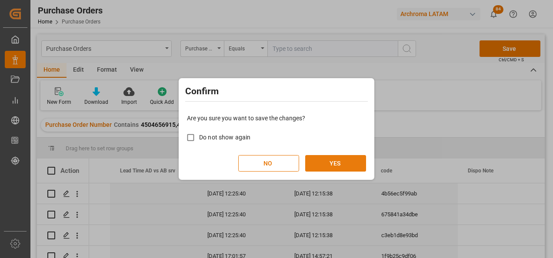
click at [343, 159] on button "YES" at bounding box center [335, 163] width 61 height 17
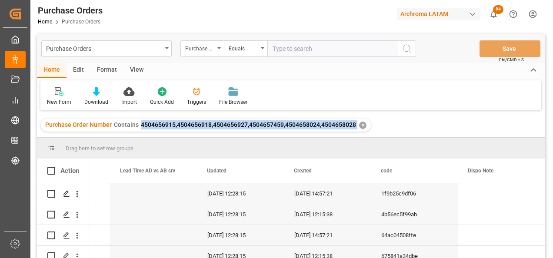
drag, startPoint x: 140, startPoint y: 123, endPoint x: 358, endPoint y: 127, distance: 217.9
click at [358, 127] on div "Purchase Order Number Contains 4504656915,4504656918,4504656927,4504657459,4504…" at bounding box center [206, 125] width 330 height 13
copy span "4504656915,4504656918,4504656927,4504657459,4504658024,4504658028"
click at [160, 53] on div "Purchase Orders" at bounding box center [104, 48] width 116 height 11
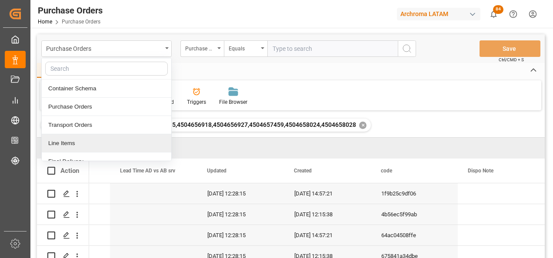
click at [100, 141] on div "Line Items" at bounding box center [107, 143] width 130 height 18
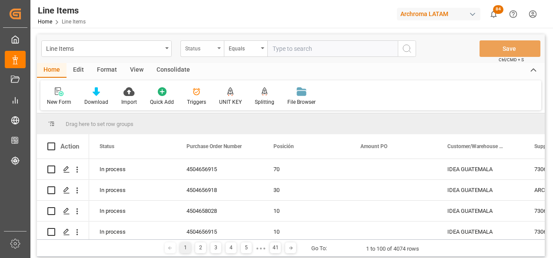
click at [217, 53] on div "Status" at bounding box center [201, 48] width 43 height 17
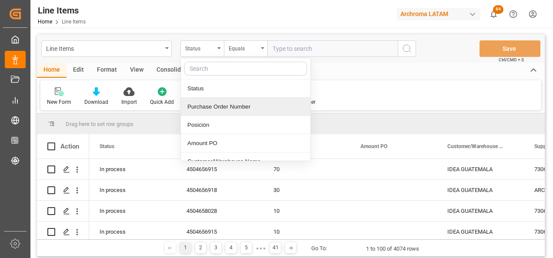
click at [209, 105] on div "Purchase Order Number" at bounding box center [246, 107] width 130 height 18
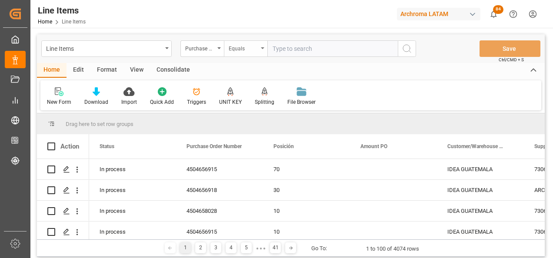
click at [246, 51] on div "Equals" at bounding box center [244, 48] width 30 height 10
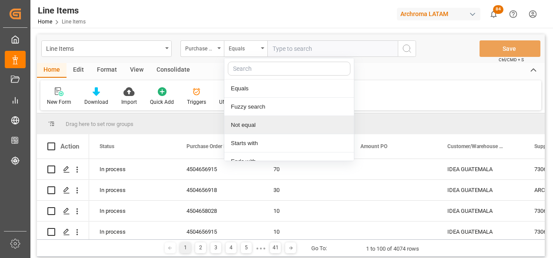
scroll to position [65, 0]
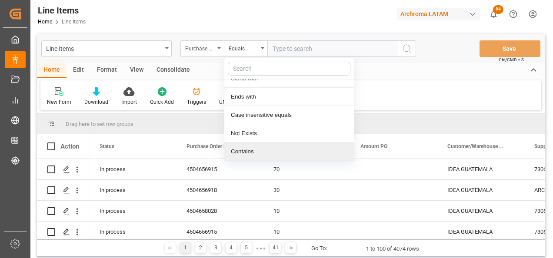
click at [258, 148] on div "Contains" at bounding box center [289, 152] width 130 height 18
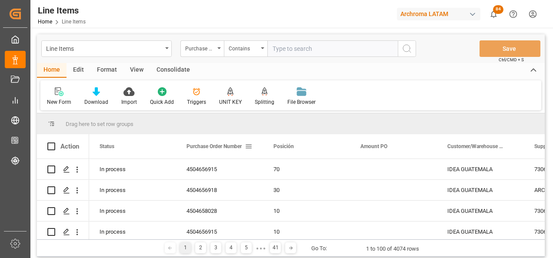
paste input "4504656915,4504656918,4504656927,4504657459,4504658024,4504658028"
type input "4504656915,4504656918,4504656927,4504657459,4504658024,4504658028"
click at [398, 53] on button "search button" at bounding box center [407, 48] width 18 height 17
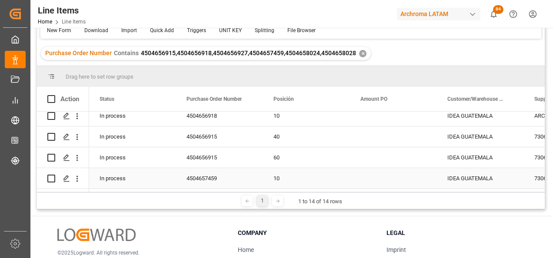
scroll to position [87, 0]
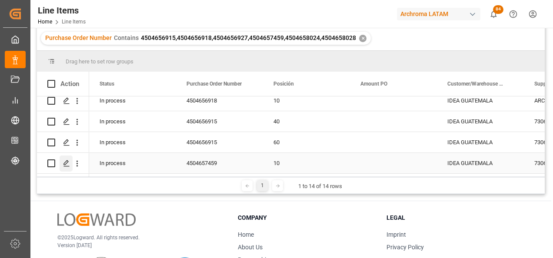
click at [63, 163] on icon "Press SPACE to select this row." at bounding box center [66, 163] width 7 height 7
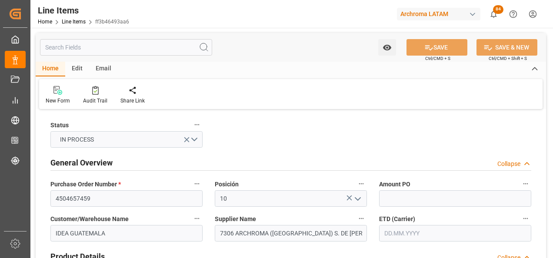
type input "27.08.2025 17:28"
type input "27.08.2025 17:25"
click at [402, 235] on input "text" at bounding box center [455, 233] width 152 height 17
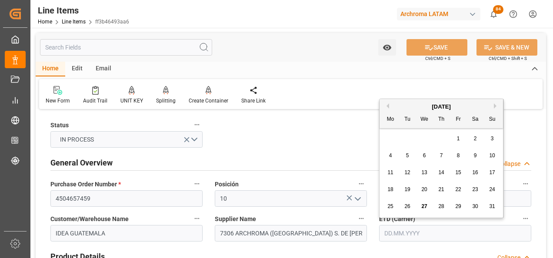
click at [393, 139] on div "28 29 30 31 1 2 3" at bounding box center [441, 138] width 119 height 17
click at [497, 107] on button "Next Month" at bounding box center [496, 105] width 5 height 5
click at [407, 141] on span "2" at bounding box center [407, 139] width 3 height 6
type input "02.09.2025"
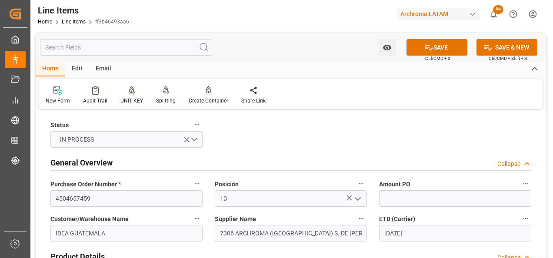
scroll to position [43, 0]
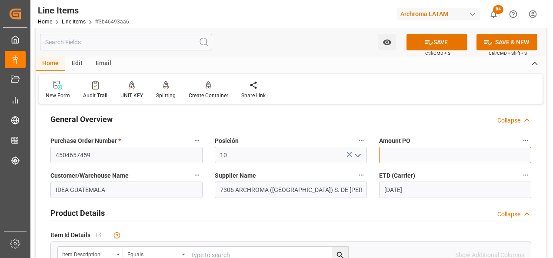
click at [408, 158] on input "text" at bounding box center [455, 155] width 152 height 17
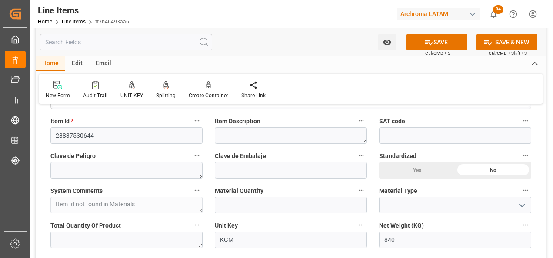
scroll to position [261, 0]
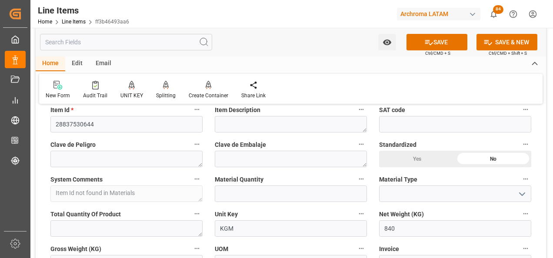
type input "3.31"
click at [316, 195] on input "text" at bounding box center [291, 194] width 152 height 17
type input "14"
click at [516, 192] on button "open menu" at bounding box center [521, 193] width 13 height 13
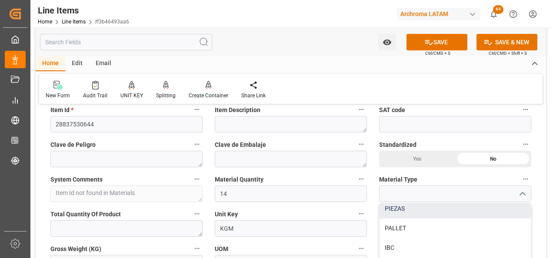
click at [445, 216] on div "PIEZAS" at bounding box center [455, 209] width 151 height 20
type input "PIEZAS"
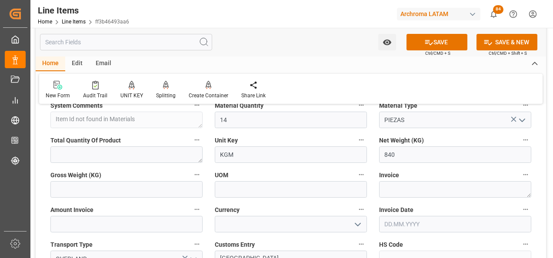
scroll to position [348, 0]
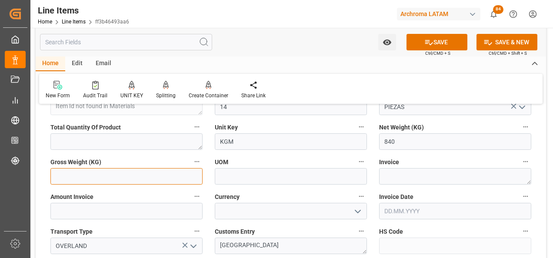
click at [162, 179] on input "text" at bounding box center [126, 176] width 152 height 17
type input "882"
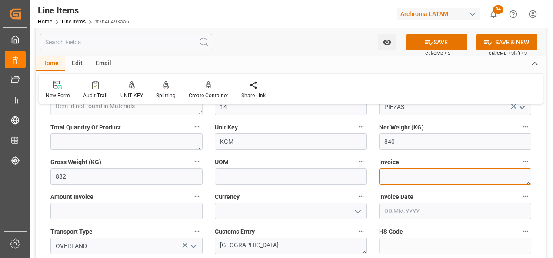
click at [397, 178] on textarea at bounding box center [455, 176] width 152 height 17
click at [393, 174] on textarea at bounding box center [455, 176] width 152 height 17
paste textarea "7060003375"
type textarea "7060003375"
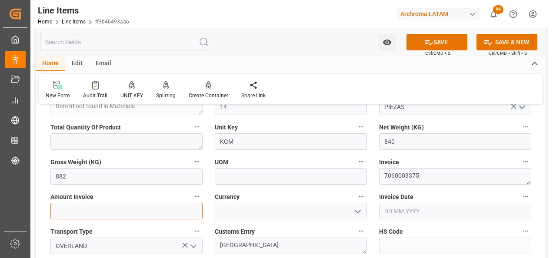
click at [122, 206] on input "text" at bounding box center [126, 211] width 152 height 17
type input "2780.4"
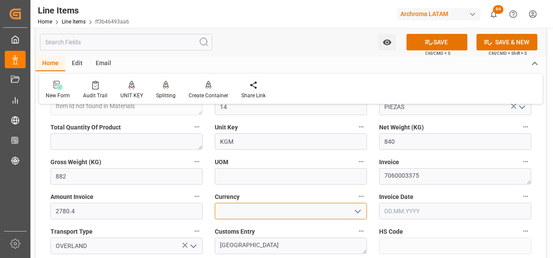
click at [363, 211] on input at bounding box center [291, 211] width 152 height 17
click at [356, 216] on icon "open menu" at bounding box center [358, 212] width 10 height 10
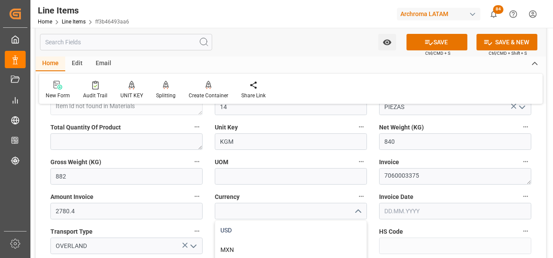
click at [344, 232] on div "USD" at bounding box center [290, 231] width 151 height 20
type input "USD"
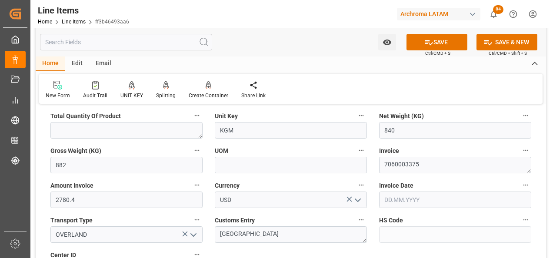
scroll to position [391, 0]
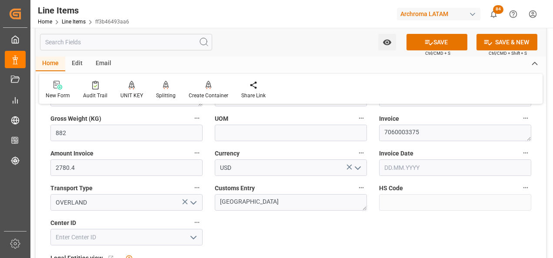
click at [396, 173] on input "text" at bounding box center [455, 168] width 152 height 17
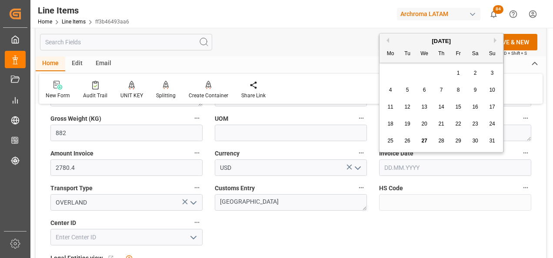
click at [387, 72] on div "28 29 30 31 1 2 3" at bounding box center [441, 73] width 119 height 17
click at [459, 124] on span "22" at bounding box center [458, 124] width 6 height 6
type input "22.08.2025"
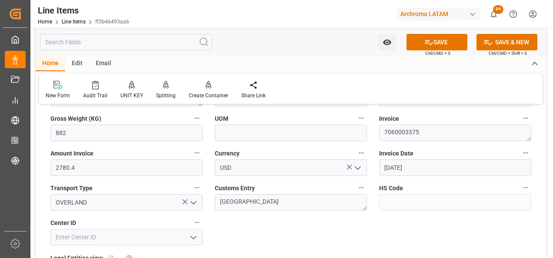
click at [197, 237] on icon "open menu" at bounding box center [193, 238] width 10 height 10
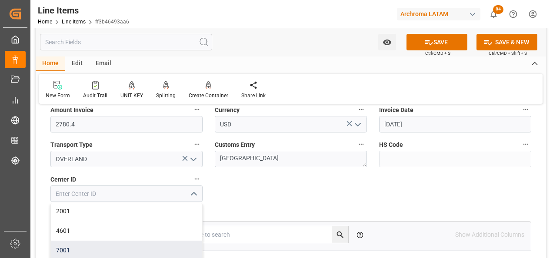
scroll to position [0, 0]
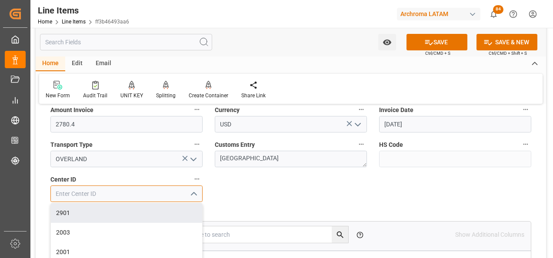
click at [150, 197] on input at bounding box center [126, 194] width 152 height 17
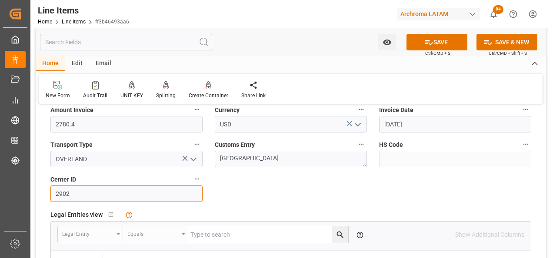
type input "2902"
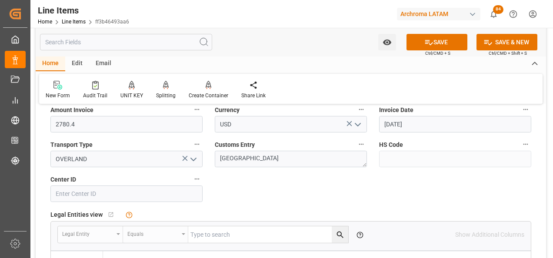
click at [268, 200] on div "Status IN PROCESS General Overview Collapse Purchase Order Number * 4504657459 …" at bounding box center [291, 103] width 510 height 852
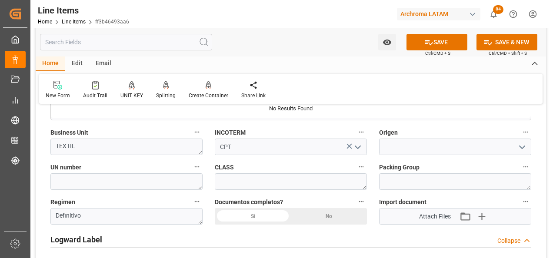
scroll to position [609, 0]
click at [403, 145] on input at bounding box center [455, 147] width 152 height 17
click at [262, 214] on div "Si" at bounding box center [253, 217] width 76 height 17
click at [398, 150] on input at bounding box center [455, 147] width 152 height 17
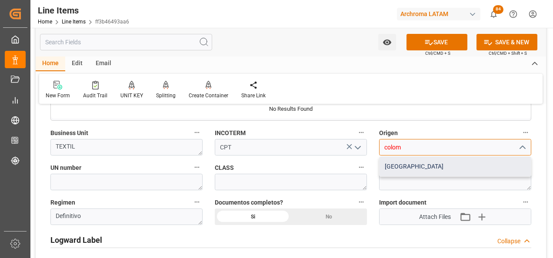
click at [409, 163] on div "[GEOGRAPHIC_DATA]" at bounding box center [455, 167] width 151 height 20
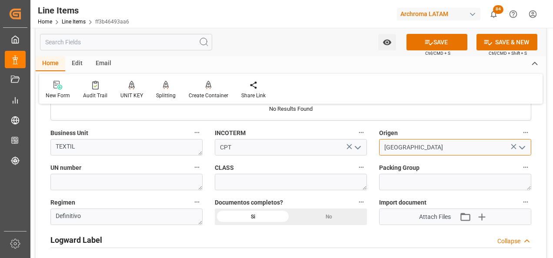
type input "[GEOGRAPHIC_DATA]"
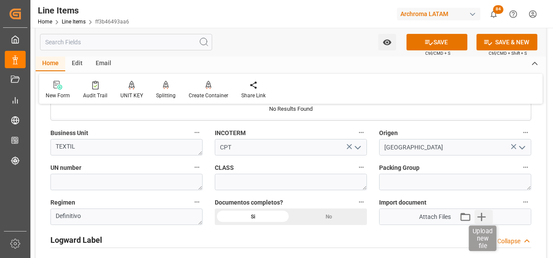
click at [486, 216] on icon "button" at bounding box center [482, 217] width 14 height 14
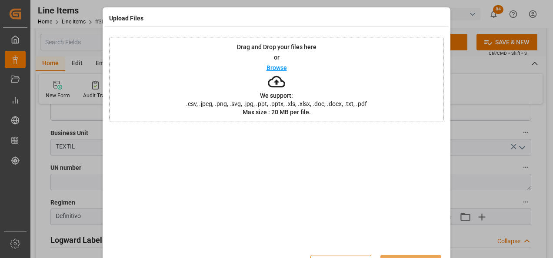
click at [343, 98] on div "Drag and Drop your files here or Browse We support: .csv, .jpeg, .png, .svg, .j…" at bounding box center [276, 79] width 335 height 85
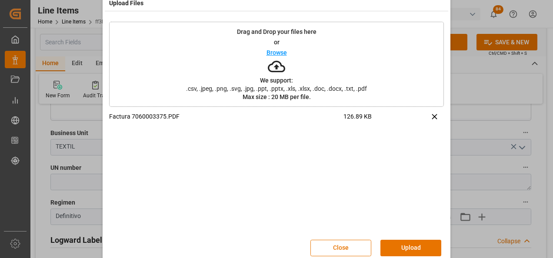
scroll to position [29, 0]
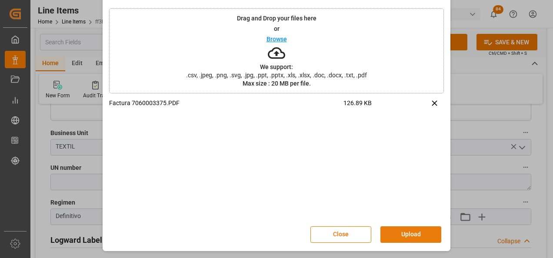
click at [405, 230] on button "Upload" at bounding box center [410, 235] width 61 height 17
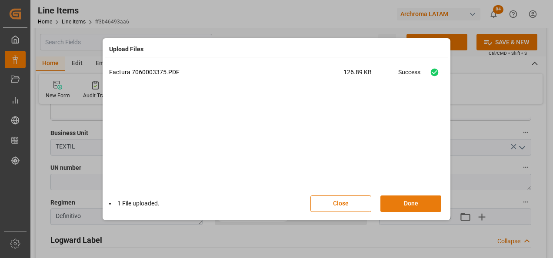
click at [410, 203] on button "Done" at bounding box center [410, 204] width 61 height 17
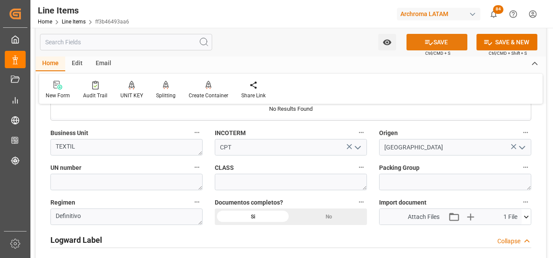
click at [433, 39] on button "SAVE" at bounding box center [437, 42] width 61 height 17
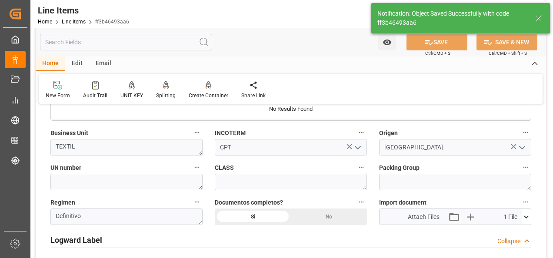
type textarea "14 PIEZAS"
type input "27.08.2025 17:37"
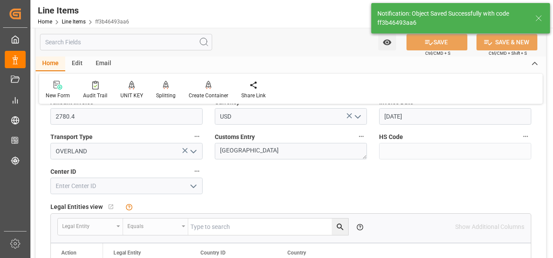
scroll to position [391, 0]
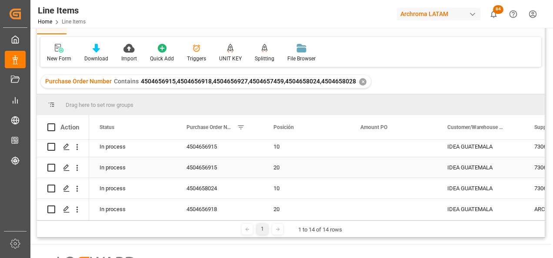
scroll to position [130, 0]
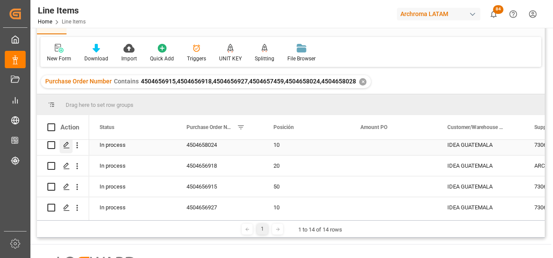
click at [63, 147] on div "Press SPACE to select this row." at bounding box center [66, 145] width 13 height 16
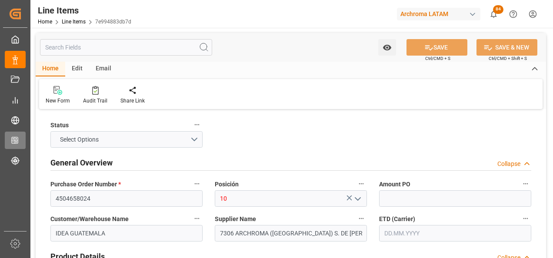
type input "2000"
type input "320411900000"
type input "27.08.2025 17:28"
type input "27.08.2025 17:25"
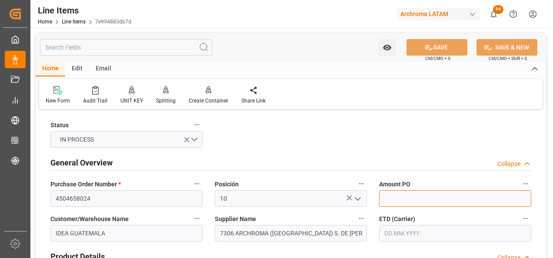
click at [409, 196] on input "text" at bounding box center [455, 198] width 152 height 17
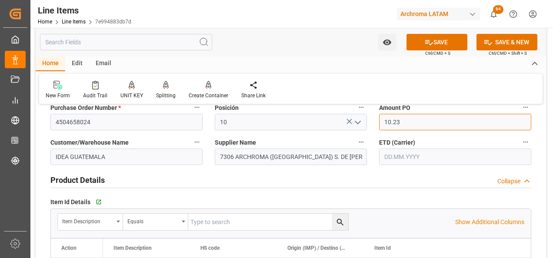
scroll to position [87, 0]
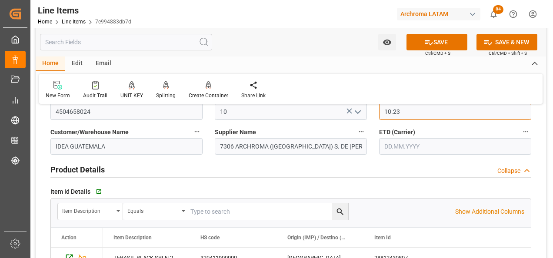
type input "10.23"
click at [403, 143] on input "text" at bounding box center [455, 146] width 152 height 17
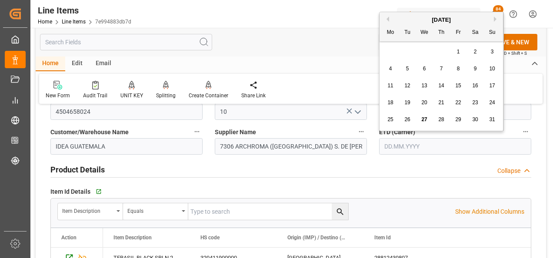
click at [495, 20] on button "Next Month" at bounding box center [496, 19] width 5 height 5
click at [409, 50] on span "2" at bounding box center [407, 52] width 3 height 6
type input "02.09.2025"
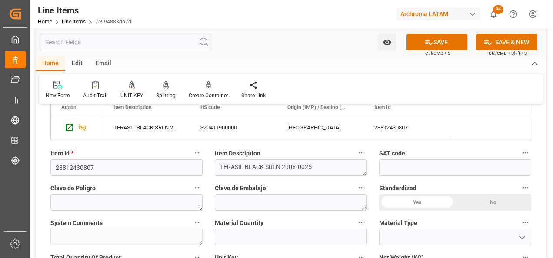
scroll to position [261, 0]
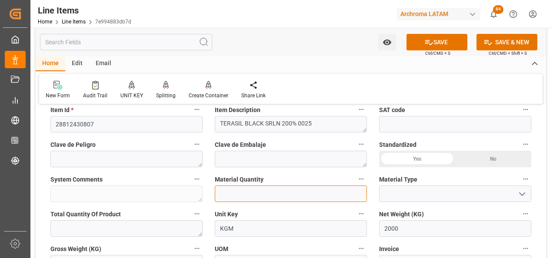
click at [313, 190] on input "text" at bounding box center [291, 194] width 152 height 17
type input "9"
type input "0"
type input "80"
click at [525, 199] on icon "open menu" at bounding box center [522, 194] width 10 height 10
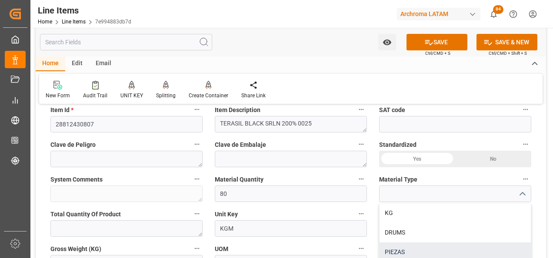
click at [460, 248] on div "PIEZAS" at bounding box center [455, 253] width 151 height 20
type input "PIEZAS"
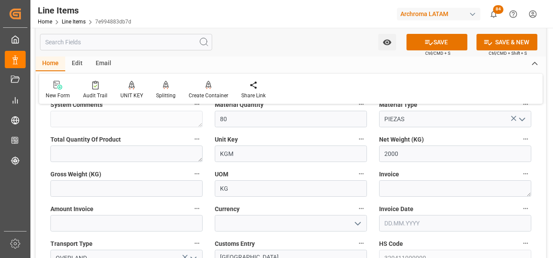
scroll to position [348, 0]
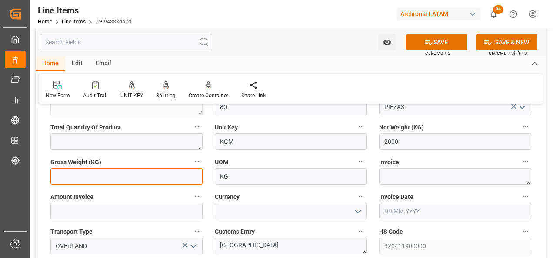
click at [166, 178] on input "text" at bounding box center [126, 176] width 152 height 17
type input "2136"
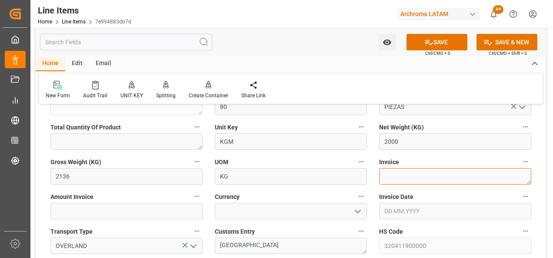
click at [430, 183] on textarea at bounding box center [455, 176] width 152 height 17
click at [409, 165] on label "Invoice" at bounding box center [455, 162] width 152 height 12
click at [520, 165] on button "Invoice" at bounding box center [525, 161] width 11 height 11
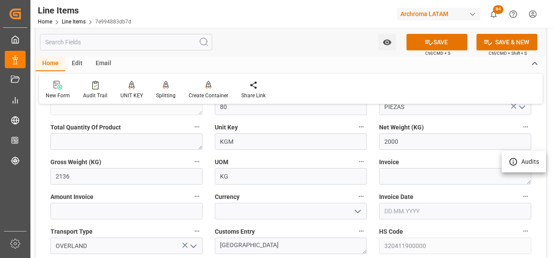
click at [410, 177] on div at bounding box center [276, 129] width 553 height 258
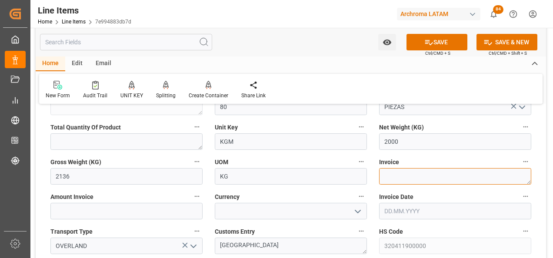
click at [397, 178] on textarea at bounding box center [455, 176] width 152 height 17
paste textarea "7060003375"
type textarea "7060003375"
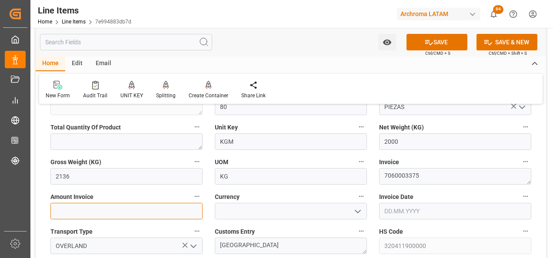
click at [150, 213] on input "text" at bounding box center [126, 211] width 152 height 17
type input "20460"
click at [360, 210] on icon "open menu" at bounding box center [358, 212] width 10 height 10
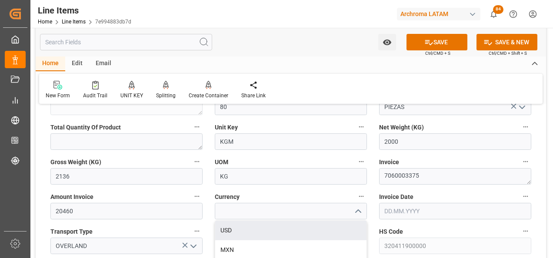
click at [317, 227] on div "USD" at bounding box center [290, 231] width 151 height 20
type input "USD"
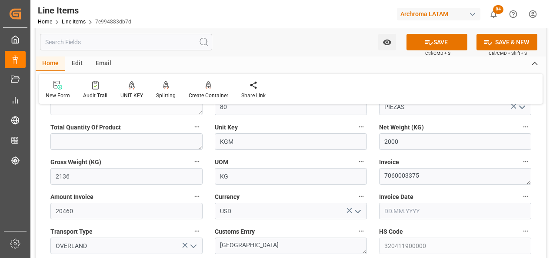
click at [389, 212] on input "text" at bounding box center [455, 211] width 152 height 17
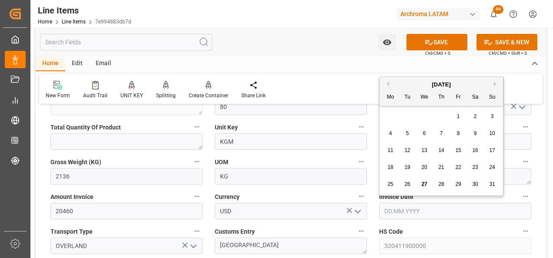
click at [390, 123] on div "28 29 30 31 1 2 3" at bounding box center [441, 116] width 119 height 17
click at [461, 168] on div "22" at bounding box center [458, 168] width 11 height 10
type input "22.08.2025"
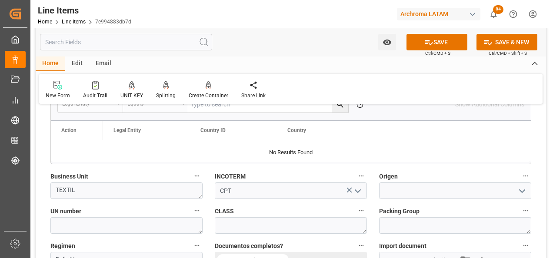
scroll to position [609, 0]
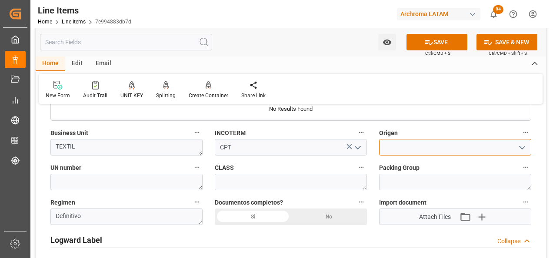
click at [441, 149] on input at bounding box center [455, 147] width 152 height 17
click at [442, 160] on div "[GEOGRAPHIC_DATA]" at bounding box center [455, 167] width 151 height 20
type input "[GEOGRAPHIC_DATA]"
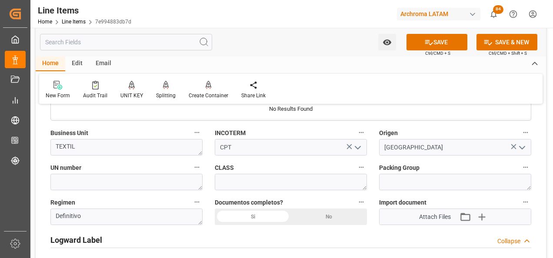
click at [254, 214] on div "Si" at bounding box center [253, 217] width 76 height 17
click at [442, 46] on button "SAVE" at bounding box center [437, 42] width 61 height 17
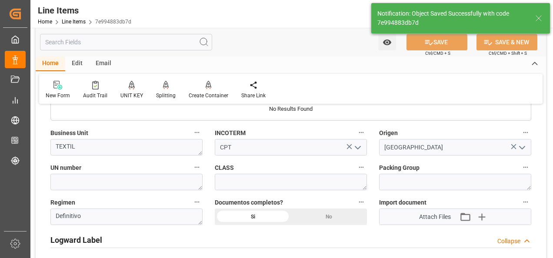
type textarea "80 PIEZAS"
type input "27.08.2025 17:41"
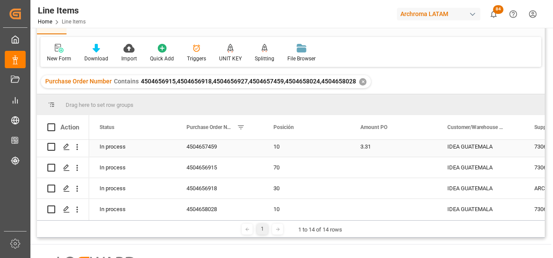
scroll to position [43, 0]
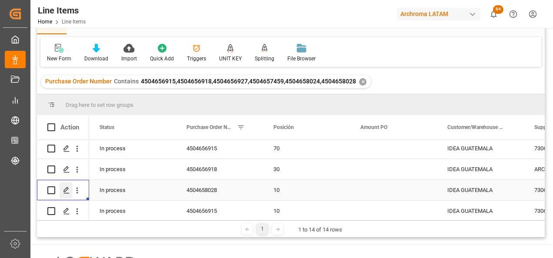
click at [69, 186] on div "Press SPACE to select this row." at bounding box center [66, 191] width 13 height 16
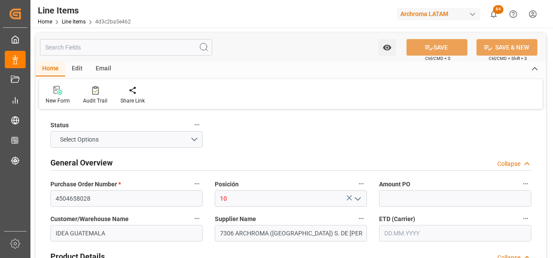
type input "1000"
type input "27.08.2025 17:28"
type input "27.08.2025 17:25"
click at [391, 234] on input "text" at bounding box center [455, 233] width 152 height 17
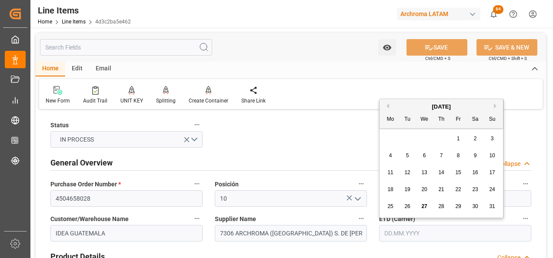
click at [391, 139] on div "28 29 30 31 1 2 3" at bounding box center [441, 138] width 119 height 17
click at [497, 104] on button "Next Month" at bounding box center [496, 105] width 5 height 5
click at [407, 140] on span "2" at bounding box center [407, 139] width 3 height 6
type input "[DATE]"
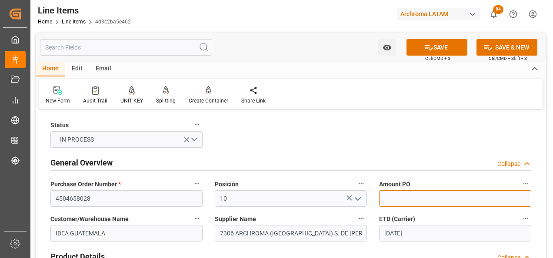
click at [391, 194] on input "text" at bounding box center [455, 198] width 152 height 17
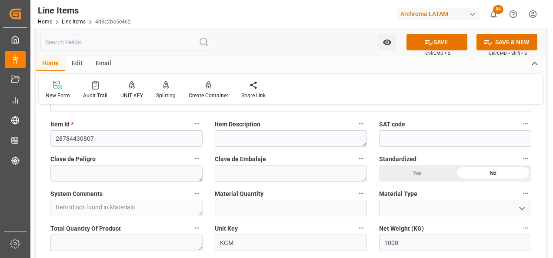
scroll to position [261, 0]
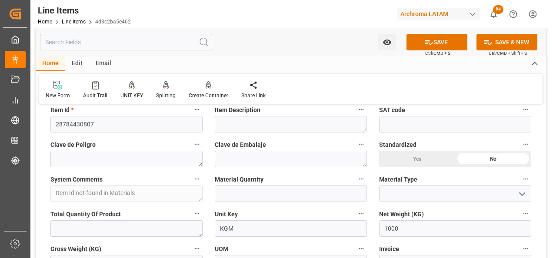
type input "4.93"
click at [263, 191] on input "text" at bounding box center [291, 194] width 152 height 17
type input "40"
click at [522, 193] on icon "open menu" at bounding box center [522, 194] width 10 height 10
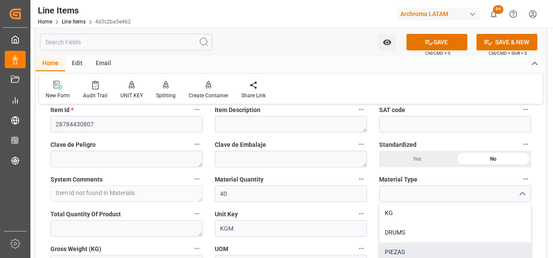
click at [483, 247] on div "PIEZAS" at bounding box center [455, 253] width 151 height 20
type input "PIEZAS"
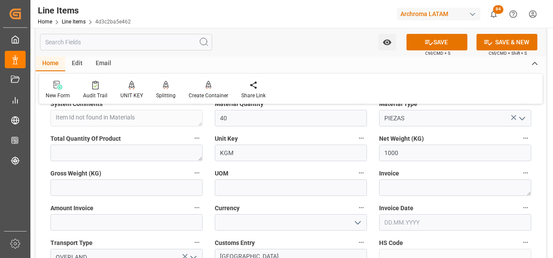
scroll to position [348, 0]
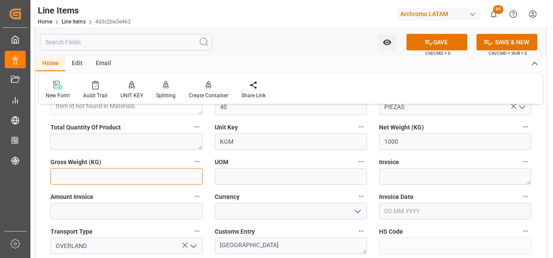
click at [174, 183] on input "text" at bounding box center [126, 176] width 152 height 17
type input "1068"
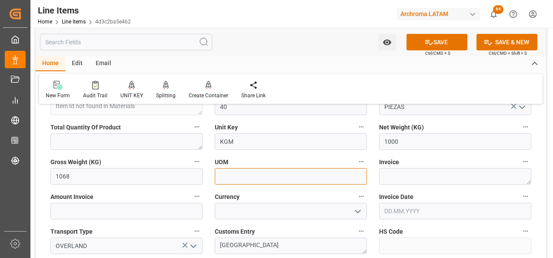
click at [248, 180] on input at bounding box center [291, 176] width 152 height 17
type input "KG"
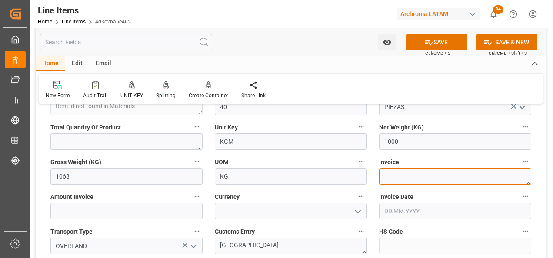
click at [416, 174] on textarea at bounding box center [455, 176] width 152 height 17
click at [391, 176] on textarea at bounding box center [455, 176] width 152 height 17
paste textarea "7060003375"
type textarea "7060003375"
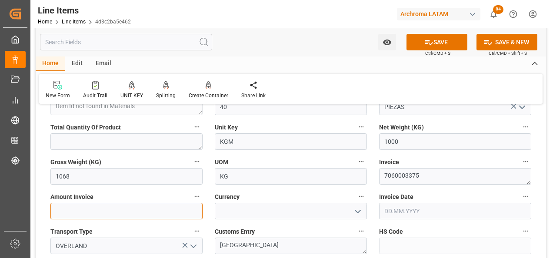
click at [170, 210] on input "text" at bounding box center [126, 211] width 152 height 17
type input "4930"
click at [358, 208] on icon "open menu" at bounding box center [358, 212] width 10 height 10
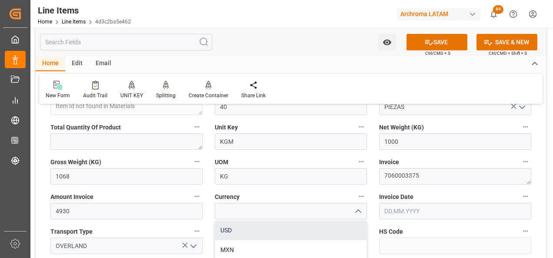
click at [331, 225] on div "USD" at bounding box center [290, 231] width 151 height 20
type input "USD"
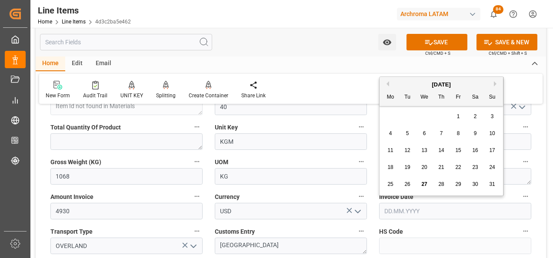
click at [439, 210] on input "text" at bounding box center [455, 211] width 152 height 17
click at [393, 113] on div "28 29 30 31 1 2 3" at bounding box center [441, 116] width 119 height 17
click at [457, 166] on span "22" at bounding box center [458, 167] width 6 height 6
type input "22.08.2025"
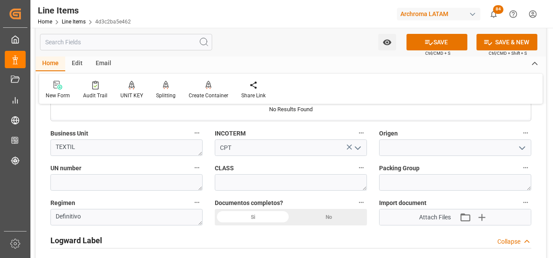
scroll to position [609, 0]
click at [270, 210] on div "Si" at bounding box center [253, 217] width 76 height 17
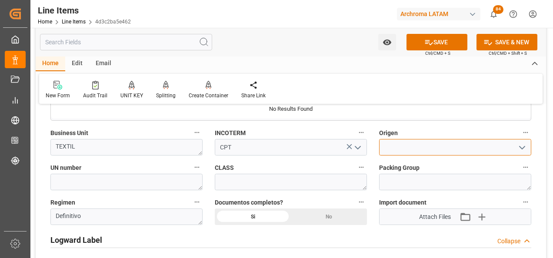
click at [397, 147] on input at bounding box center [455, 147] width 152 height 17
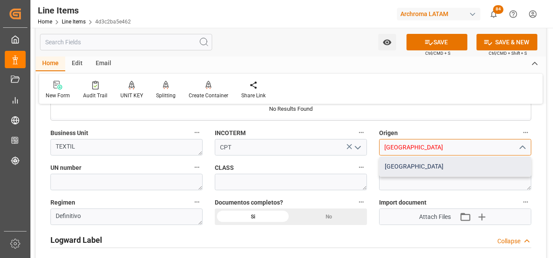
click at [426, 175] on div "[GEOGRAPHIC_DATA]" at bounding box center [455, 167] width 151 height 20
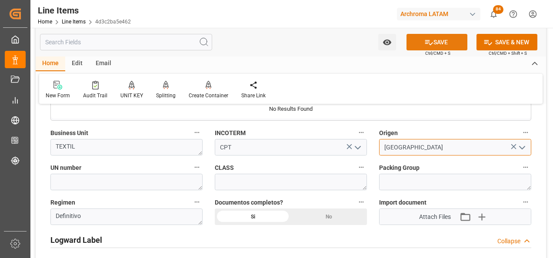
type input "[GEOGRAPHIC_DATA]"
click at [430, 47] on icon at bounding box center [428, 42] width 9 height 9
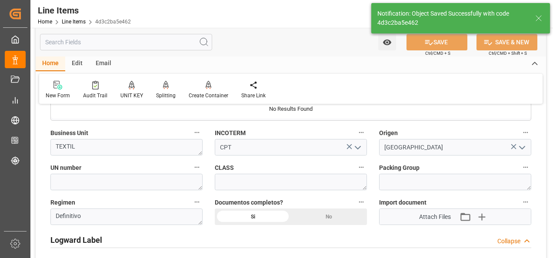
type textarea "40 PIEZAS"
type input "27.08.2025 17:42"
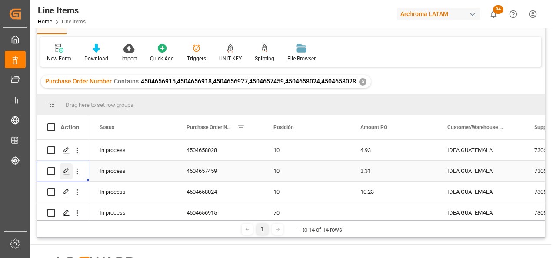
click at [69, 170] on icon "Press SPACE to select this row." at bounding box center [66, 171] width 7 height 7
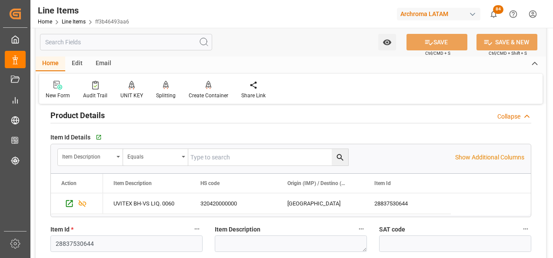
scroll to position [174, 0]
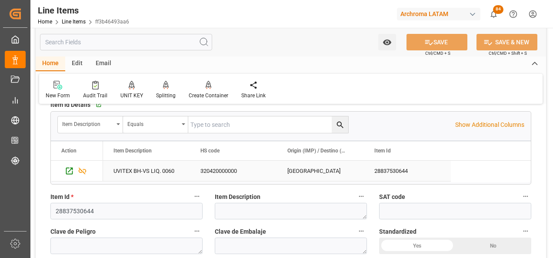
click at [164, 173] on div "UVITEX BH-VS LIQ. 0060" at bounding box center [146, 171] width 87 height 20
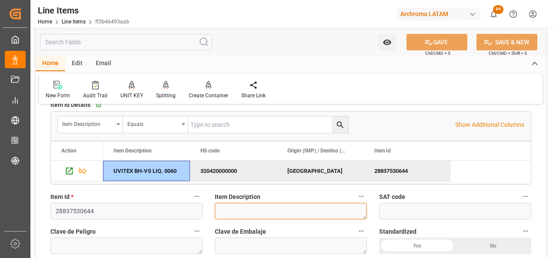
click at [253, 209] on textarea at bounding box center [291, 211] width 152 height 17
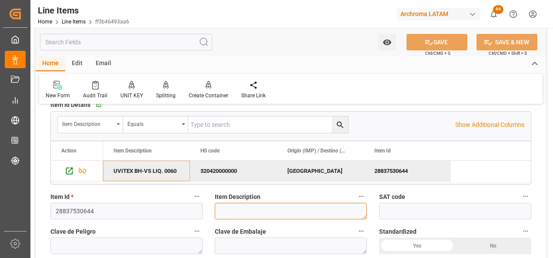
paste textarea "UVITEX BH-VS LIQ. 0060"
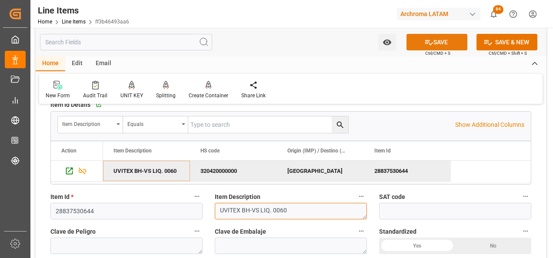
type textarea "UVITEX BH-VS LIQ. 0060"
click at [431, 43] on icon at bounding box center [428, 42] width 9 height 9
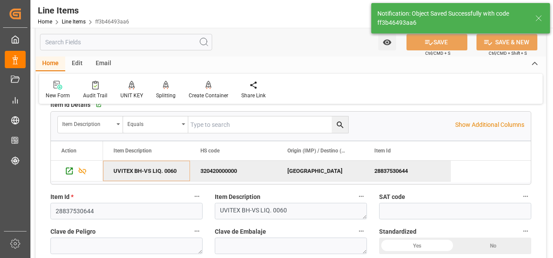
type input "27.08.2025 17:43"
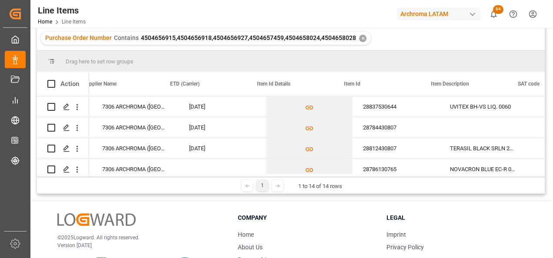
scroll to position [0, 470]
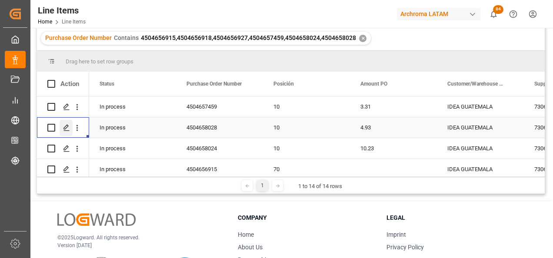
click at [66, 124] on div "Press SPACE to select this row." at bounding box center [66, 128] width 13 height 16
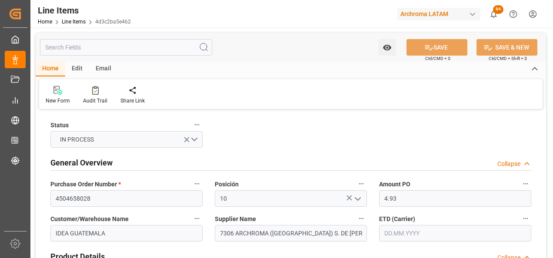
type input "[DATE]"
type input "22.08.2025"
type input "27.08.2025 17:43"
type input "27.08.2025 17:25"
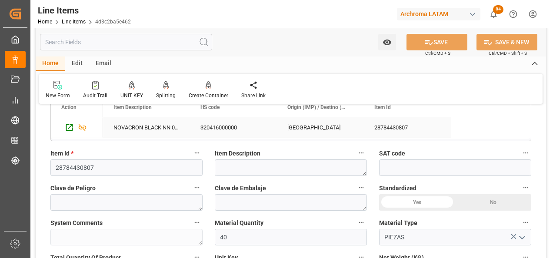
click at [138, 129] on div "NOVACRON BLACK NN 0025" at bounding box center [146, 127] width 87 height 20
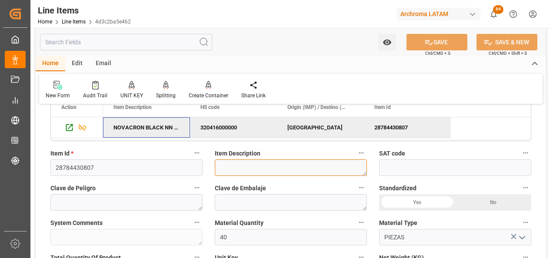
click at [270, 167] on textarea at bounding box center [291, 168] width 152 height 17
paste textarea "NOVACRON BLACK NN 0025"
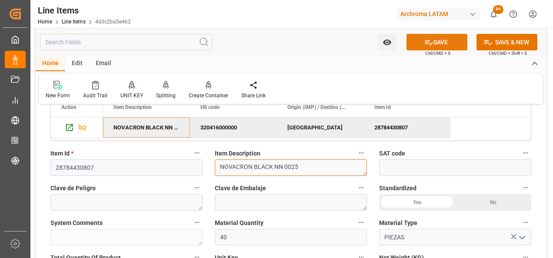
type textarea "NOVACRON BLACK NN 0025"
click at [432, 41] on button "SAVE" at bounding box center [437, 42] width 61 height 17
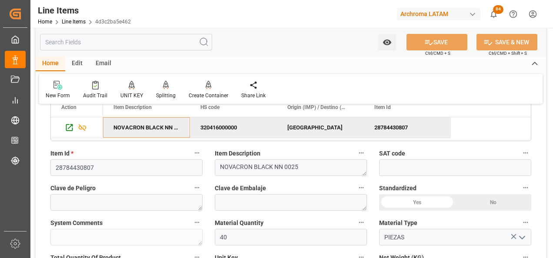
type input "27.08.2025 17:44"
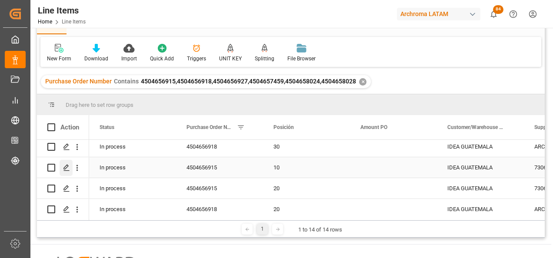
click at [67, 167] on icon "Press SPACE to select this row." at bounding box center [66, 167] width 7 height 7
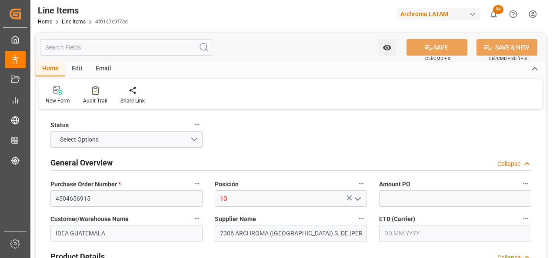
type input "30"
type input "320416900000"
type input "27.08.2025 17:28"
type input "[DATE] 20:07"
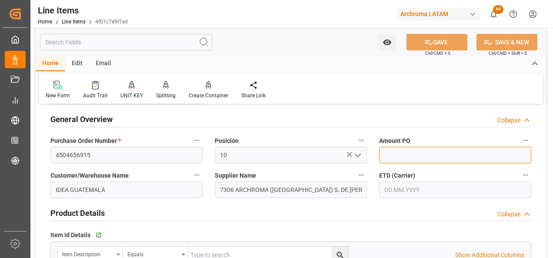
click at [388, 156] on input "text" at bounding box center [455, 155] width 152 height 17
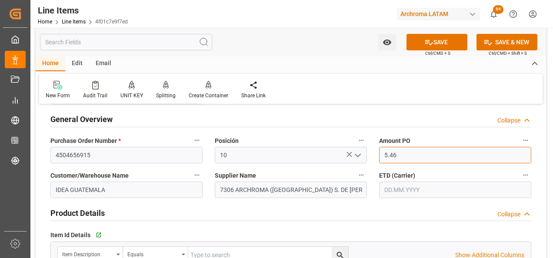
type input "5.46"
click at [421, 184] on input "text" at bounding box center [455, 190] width 152 height 17
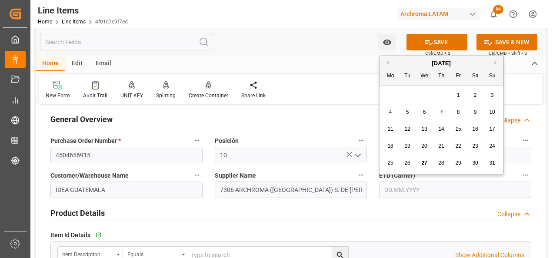
click at [496, 59] on div "[DATE]" at bounding box center [441, 63] width 123 height 9
click at [495, 61] on button "Next Month" at bounding box center [496, 62] width 5 height 5
click at [408, 91] on div "2" at bounding box center [407, 95] width 11 height 10
type input "[DATE]"
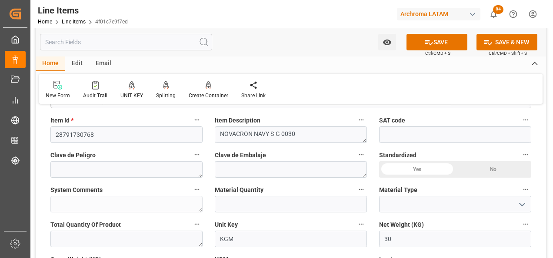
scroll to position [261, 0]
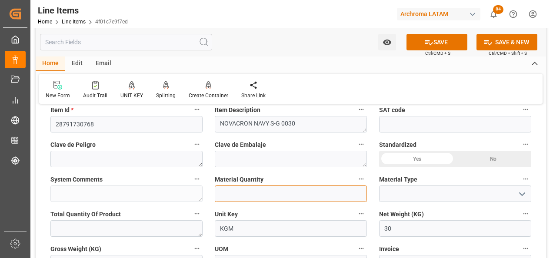
click at [278, 188] on input "text" at bounding box center [291, 194] width 152 height 17
type input "1"
click at [519, 196] on icon "open menu" at bounding box center [522, 194] width 10 height 10
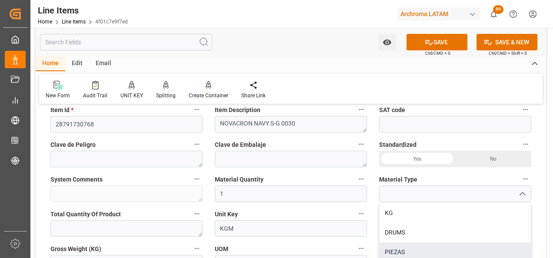
click at [482, 249] on div "PIEZAS" at bounding box center [455, 253] width 151 height 20
type input "PIEZAS"
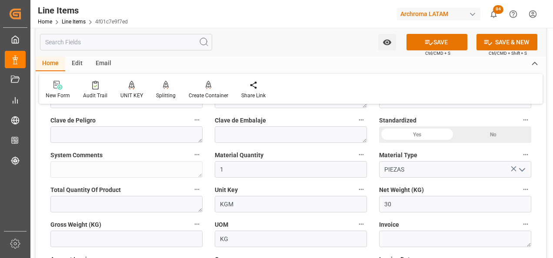
scroll to position [304, 0]
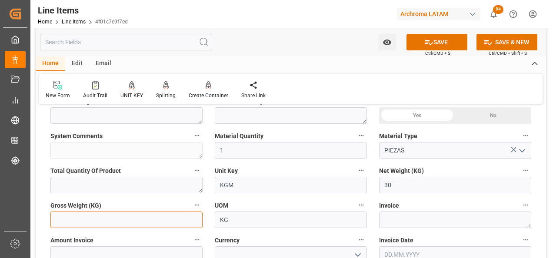
click at [167, 223] on input "text" at bounding box center [126, 220] width 152 height 17
type input "31.71"
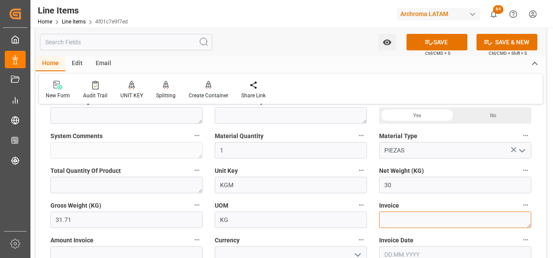
click at [387, 217] on textarea at bounding box center [455, 220] width 152 height 17
click at [414, 221] on textarea at bounding box center [455, 220] width 152 height 17
paste textarea "7060003374"
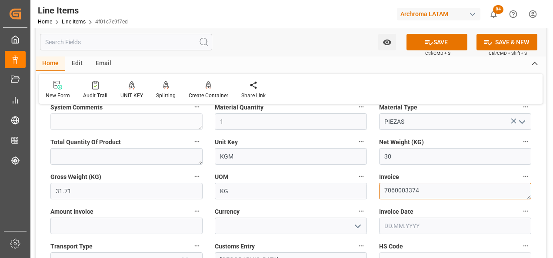
scroll to position [391, 0]
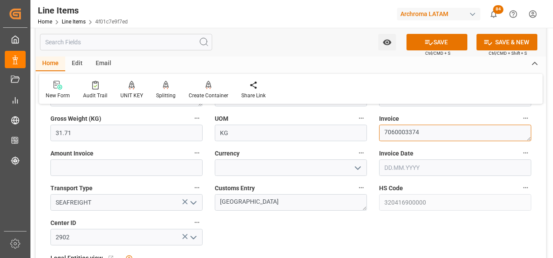
type textarea "7060003374"
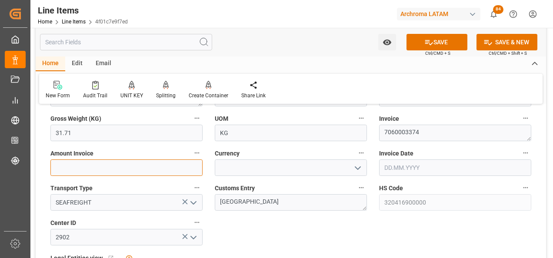
click at [170, 165] on input "text" at bounding box center [126, 168] width 152 height 17
type input "163.8"
click at [358, 170] on icon "open menu" at bounding box center [358, 168] width 10 height 10
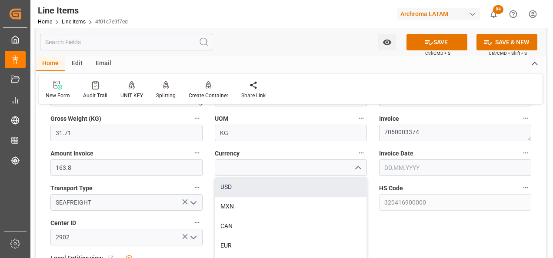
click at [340, 185] on div "USD" at bounding box center [290, 187] width 151 height 20
type input "USD"
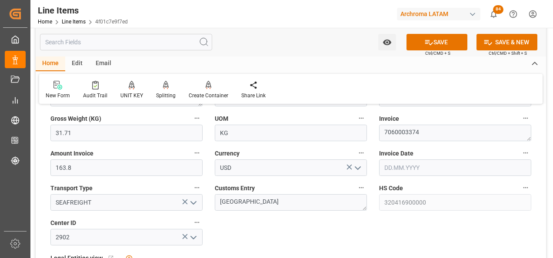
click at [398, 167] on input "text" at bounding box center [455, 168] width 152 height 17
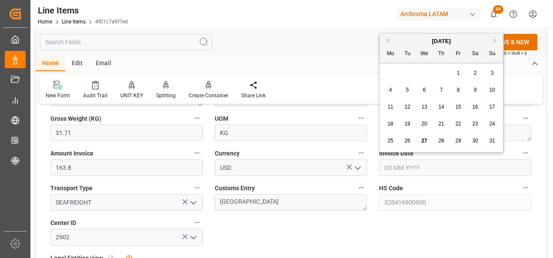
click at [393, 72] on div "28 29 30 31 1 2 3" at bounding box center [441, 73] width 119 height 17
click at [423, 121] on span "20" at bounding box center [424, 124] width 6 height 6
type input "[DATE]"
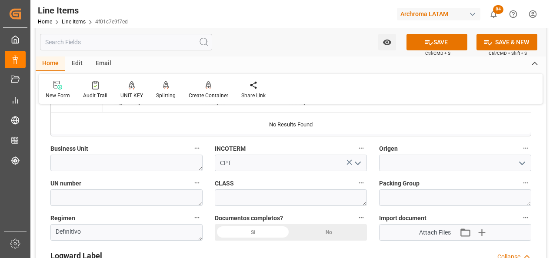
scroll to position [609, 0]
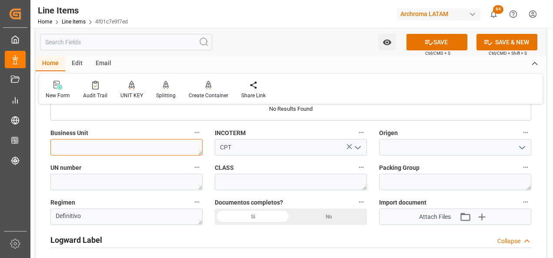
click at [171, 148] on textarea at bounding box center [126, 147] width 152 height 17
type textarea "TEXTIL"
click at [278, 216] on div "Si" at bounding box center [253, 217] width 76 height 17
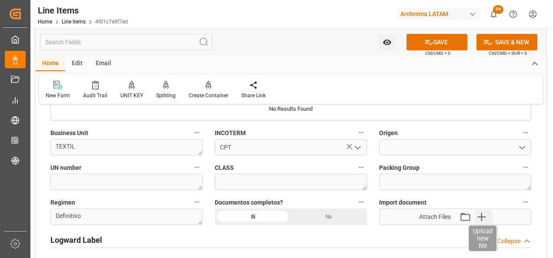
click at [483, 219] on icon "button" at bounding box center [482, 217] width 14 height 14
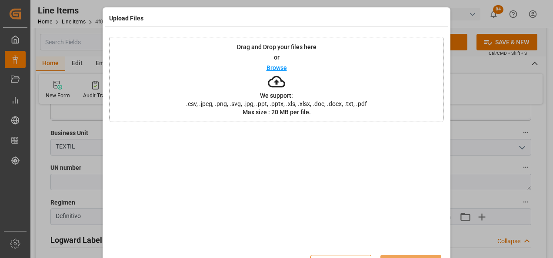
click at [380, 106] on div "Drag and Drop your files here or Browse We support: .csv, .jpeg, .png, .svg, .j…" at bounding box center [276, 79] width 335 height 85
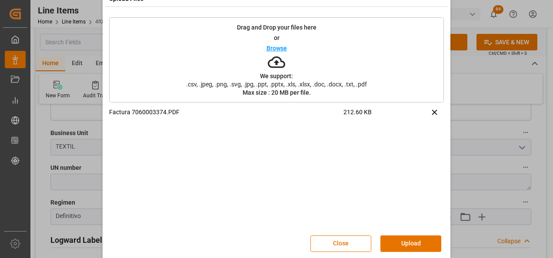
scroll to position [29, 0]
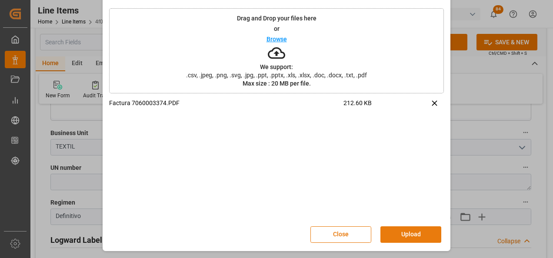
click at [413, 228] on button "Upload" at bounding box center [410, 235] width 61 height 17
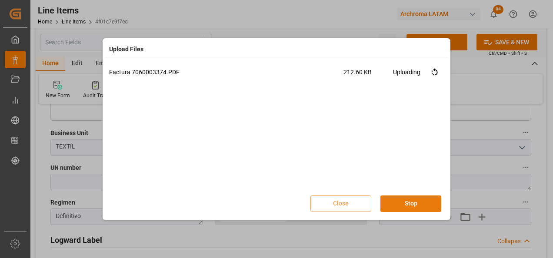
scroll to position [0, 0]
click at [416, 204] on button "Done" at bounding box center [410, 204] width 61 height 17
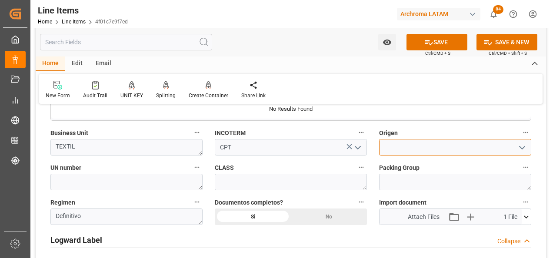
click at [429, 150] on input at bounding box center [455, 147] width 152 height 17
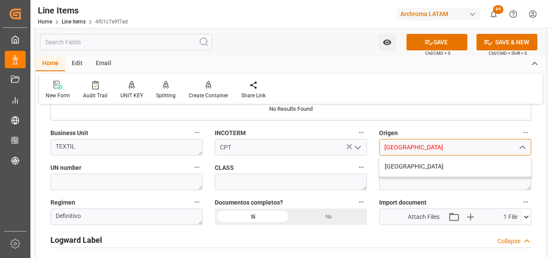
click at [413, 165] on div "[GEOGRAPHIC_DATA]" at bounding box center [455, 167] width 151 height 20
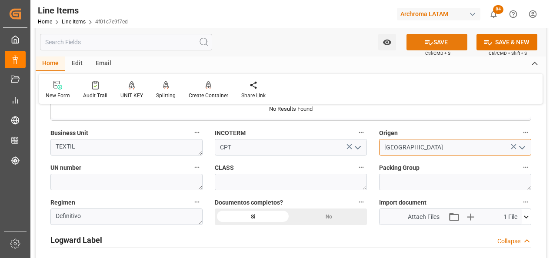
type input "[GEOGRAPHIC_DATA]"
click at [419, 40] on button "SAVE" at bounding box center [437, 42] width 61 height 17
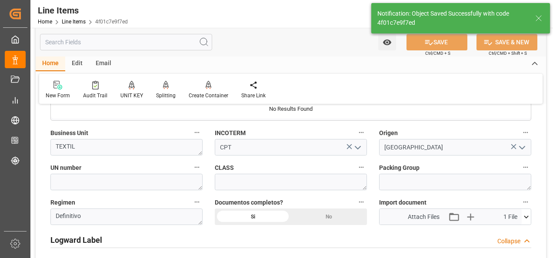
type textarea "1 PIEZAS"
type input "27.08.2025 17:45"
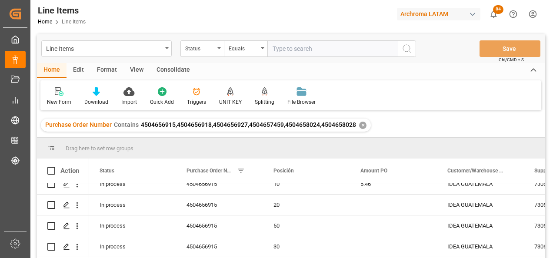
scroll to position [43, 0]
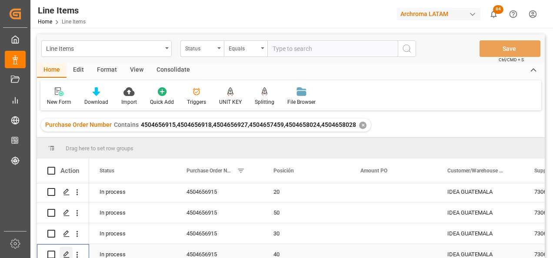
click at [68, 255] on icon "Press SPACE to select this row." at bounding box center [66, 254] width 7 height 7
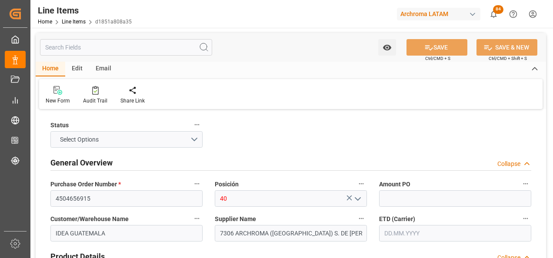
type input "100"
type input "320416900000"
type input "27.08.2025 17:45"
type input "[DATE] 20:07"
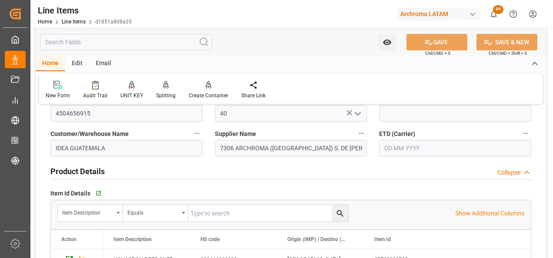
scroll to position [87, 0]
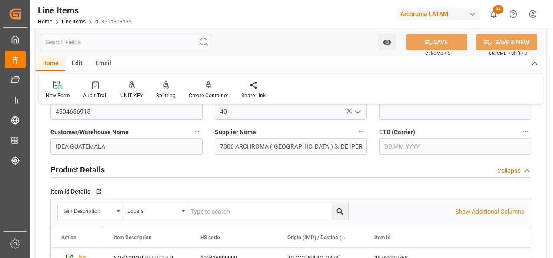
click at [393, 144] on input "text" at bounding box center [455, 146] width 152 height 17
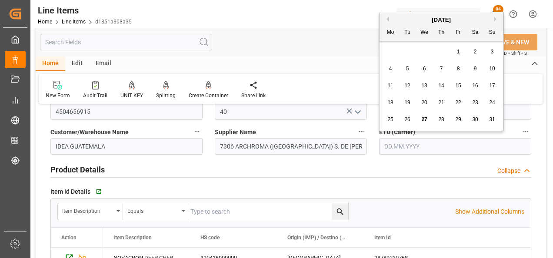
click at [496, 18] on button "Next Month" at bounding box center [496, 19] width 5 height 5
drag, startPoint x: 408, startPoint y: 50, endPoint x: 408, endPoint y: 60, distance: 10.0
click at [408, 50] on span "2" at bounding box center [407, 52] width 3 height 6
type input "[DATE]"
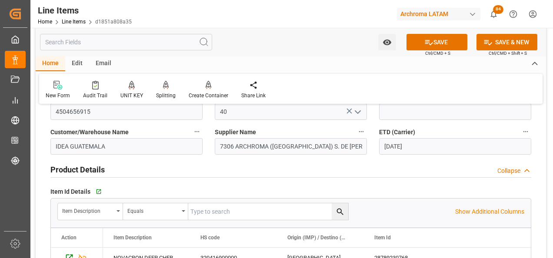
scroll to position [43, 0]
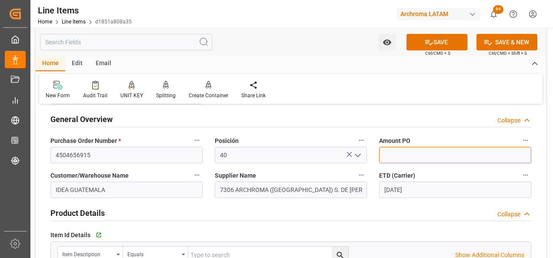
click at [396, 151] on input "text" at bounding box center [455, 155] width 152 height 17
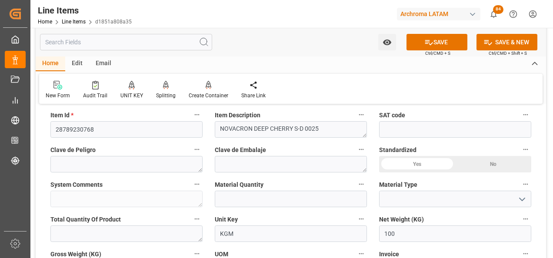
scroll to position [261, 0]
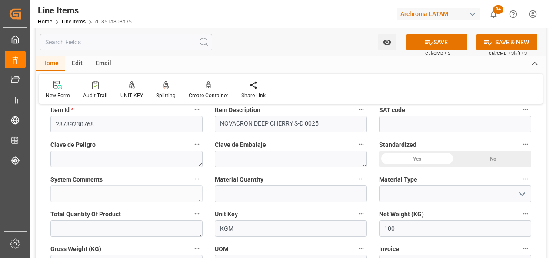
type input "7.07"
click at [261, 191] on input "text" at bounding box center [291, 194] width 152 height 17
type input "4"
click at [523, 193] on icon "open menu" at bounding box center [522, 194] width 10 height 10
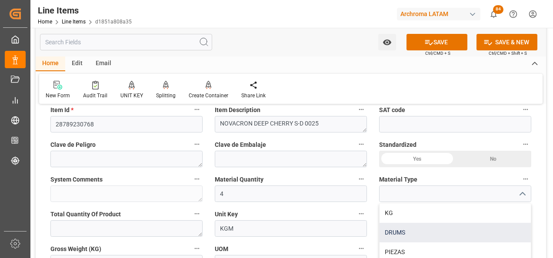
scroll to position [43, 0]
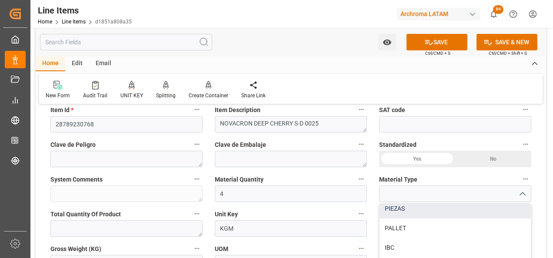
click at [426, 215] on div "PIEZAS" at bounding box center [455, 209] width 151 height 20
type input "PIEZAS"
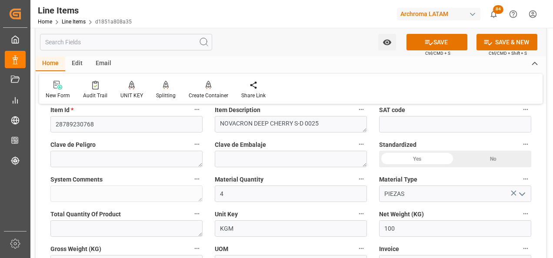
scroll to position [304, 0]
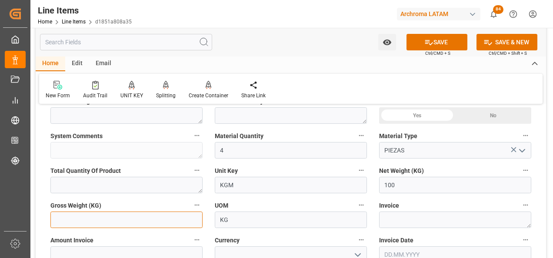
click at [180, 215] on input "text" at bounding box center [126, 220] width 152 height 17
type input "106.8"
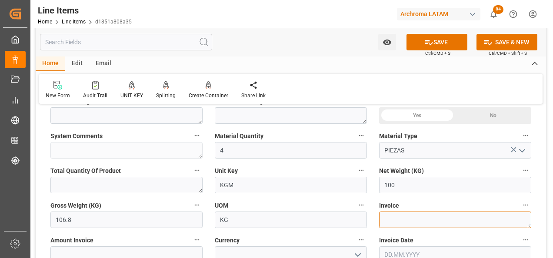
click at [420, 215] on textarea at bounding box center [455, 220] width 152 height 17
click at [446, 227] on textarea at bounding box center [455, 220] width 152 height 17
paste textarea "7060003374"
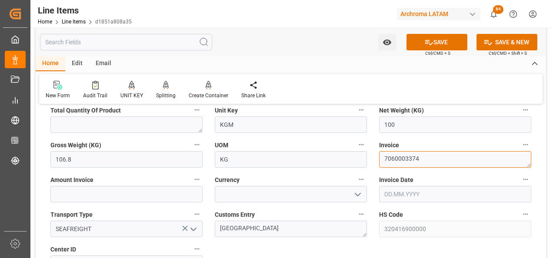
scroll to position [391, 0]
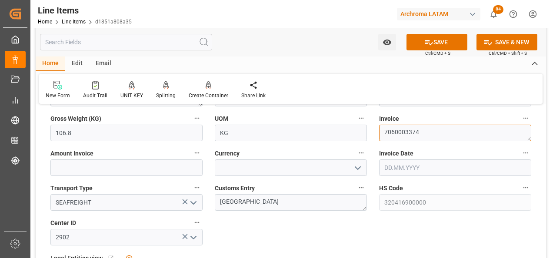
type textarea "7060003374"
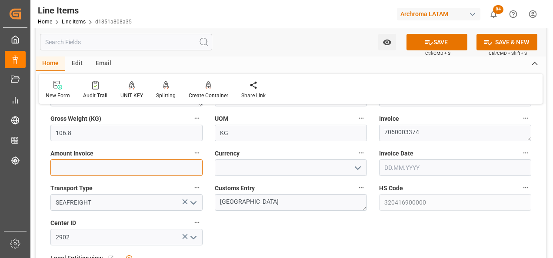
drag, startPoint x: 133, startPoint y: 170, endPoint x: 67, endPoint y: 170, distance: 66.5
click at [133, 170] on input "text" at bounding box center [126, 168] width 152 height 17
type input "707"
click at [356, 171] on icon "open menu" at bounding box center [358, 168] width 10 height 10
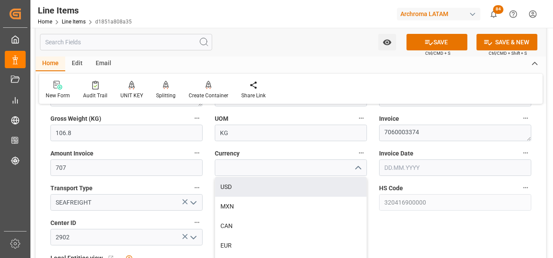
click at [321, 187] on div "USD" at bounding box center [290, 187] width 151 height 20
type input "USD"
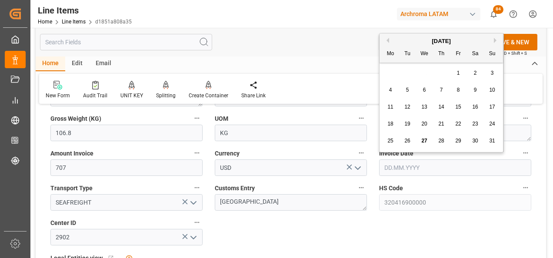
click at [394, 168] on input "text" at bounding box center [455, 168] width 152 height 17
click at [393, 69] on div "28 29 30 31 1 2 3" at bounding box center [441, 73] width 119 height 17
click at [421, 122] on span "20" at bounding box center [424, 124] width 6 height 6
type input "[DATE]"
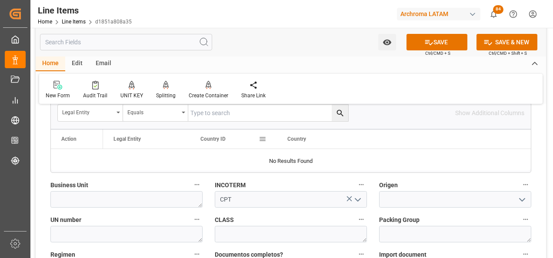
scroll to position [565, 0]
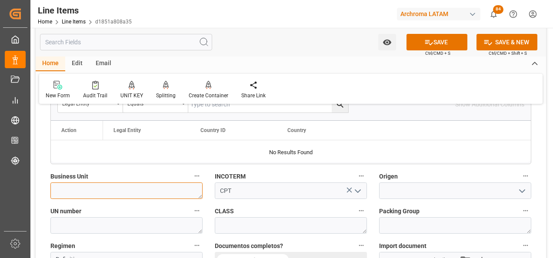
click at [185, 193] on textarea at bounding box center [126, 191] width 152 height 17
type textarea "TEXTIL"
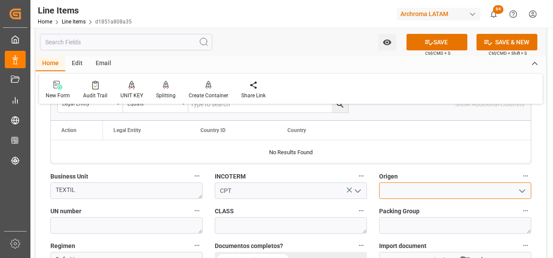
click at [412, 199] on input at bounding box center [455, 191] width 152 height 17
click at [397, 209] on div "[GEOGRAPHIC_DATA]" at bounding box center [455, 210] width 151 height 20
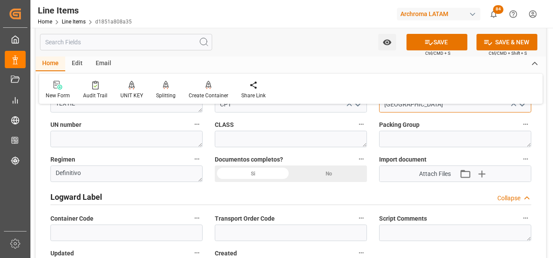
scroll to position [652, 0]
type input "[GEOGRAPHIC_DATA]"
click at [261, 173] on div "Si" at bounding box center [253, 173] width 76 height 17
click at [447, 34] on button "SAVE" at bounding box center [437, 42] width 61 height 17
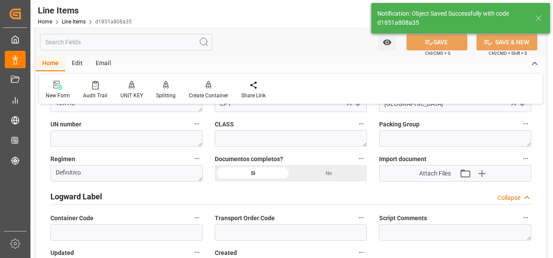
type textarea "4 PIEZAS"
type input "27.08.2025 17:49"
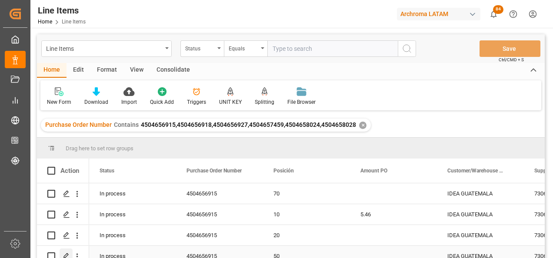
click at [68, 253] on div "Press SPACE to select this row." at bounding box center [66, 257] width 13 height 16
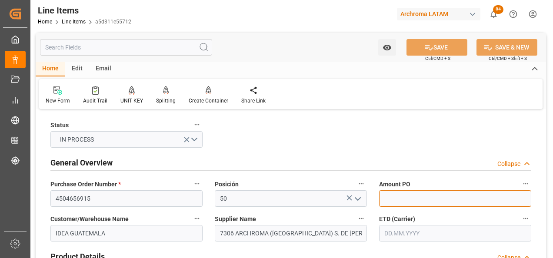
click at [390, 197] on input "text" at bounding box center [455, 198] width 152 height 17
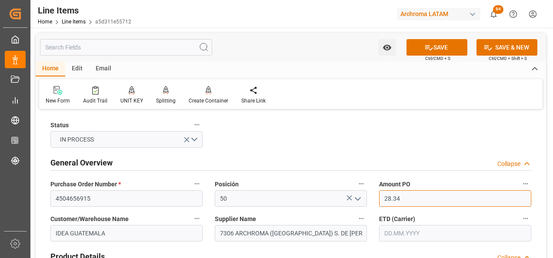
type input "28.34"
click at [400, 236] on input "text" at bounding box center [455, 233] width 152 height 17
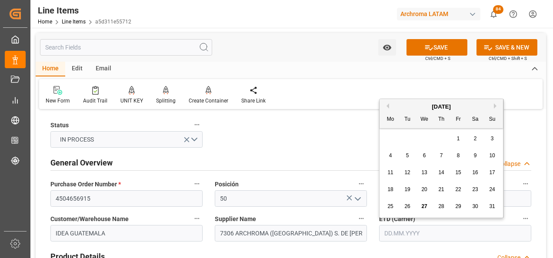
click at [497, 104] on button "Next Month" at bounding box center [496, 105] width 5 height 5
click at [407, 139] on span "2" at bounding box center [407, 139] width 3 height 6
type input "[DATE]"
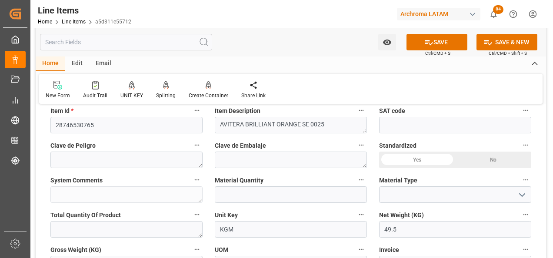
scroll to position [261, 0]
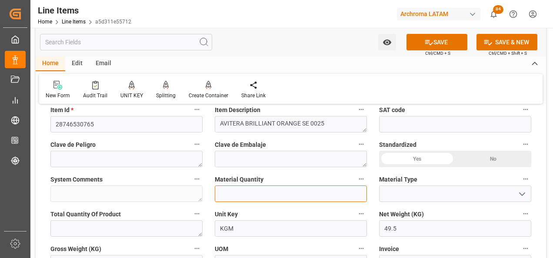
click at [295, 196] on input "text" at bounding box center [291, 194] width 152 height 17
type input "2"
click at [524, 199] on icon "open menu" at bounding box center [522, 194] width 10 height 10
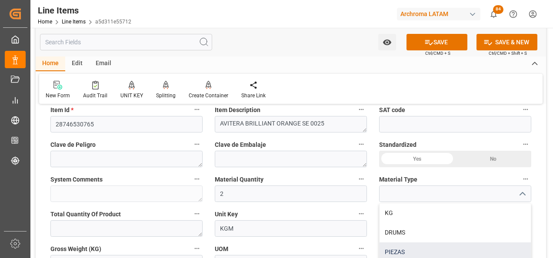
click at [477, 246] on div "PIEZAS" at bounding box center [455, 253] width 151 height 20
type input "PIEZAS"
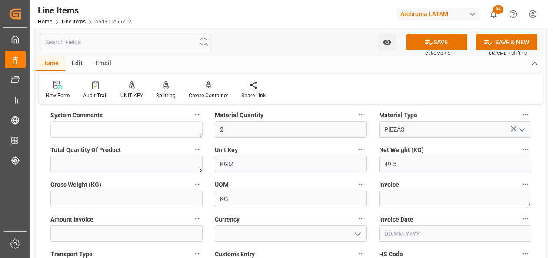
scroll to position [348, 0]
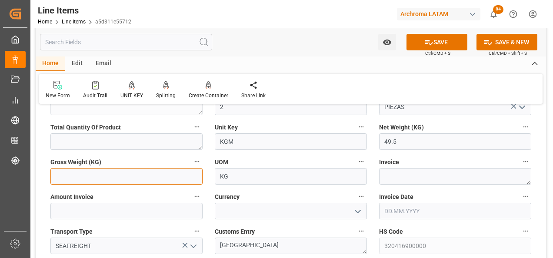
click at [145, 181] on input "text" at bounding box center [126, 176] width 152 height 17
type input "52.9"
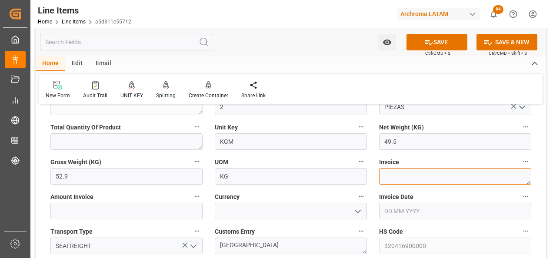
click at [391, 177] on textarea at bounding box center [455, 176] width 152 height 17
paste textarea "7060003374"
type textarea "7060003374"
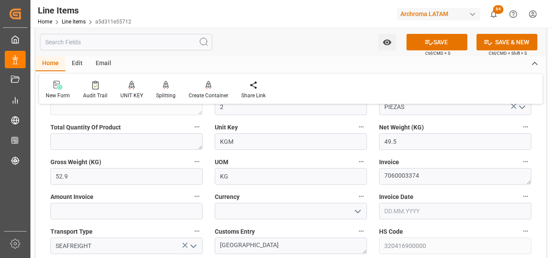
click at [383, 205] on input "text" at bounding box center [455, 211] width 152 height 17
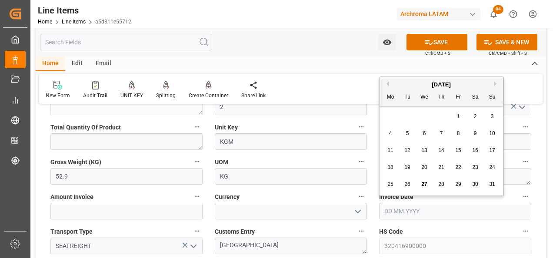
click at [391, 116] on div "28 29 30 31 1 2 3" at bounding box center [441, 116] width 119 height 17
click at [422, 164] on span "20" at bounding box center [424, 167] width 6 height 6
type input "[DATE]"
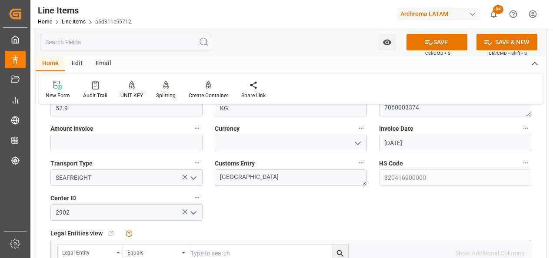
scroll to position [435, 0]
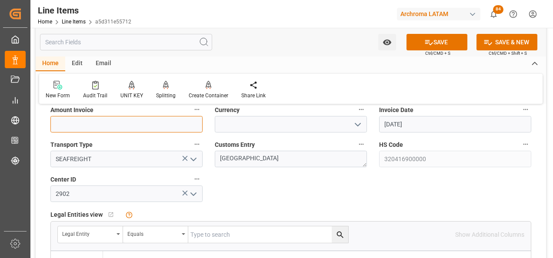
drag, startPoint x: 151, startPoint y: 120, endPoint x: 85, endPoint y: 120, distance: 66.1
click at [151, 120] on input "text" at bounding box center [126, 124] width 152 height 17
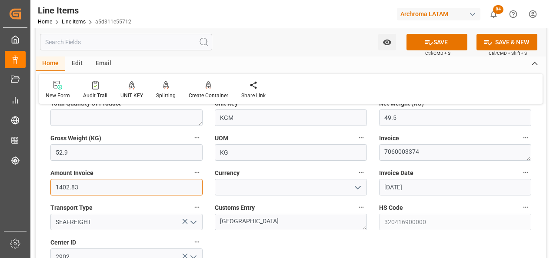
scroll to position [391, 0]
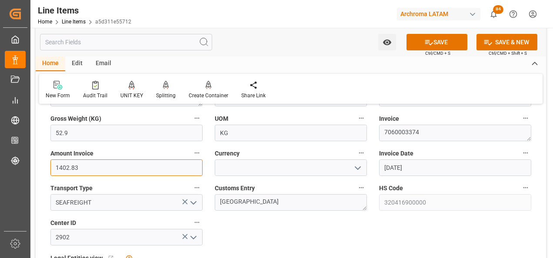
type input "1402.83"
click at [357, 170] on icon "open menu" at bounding box center [358, 168] width 10 height 10
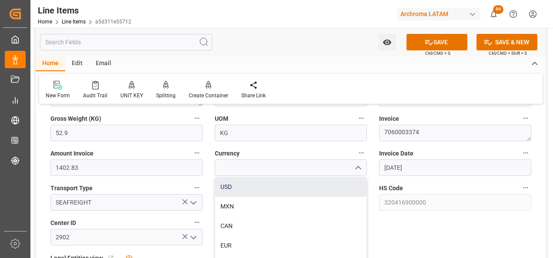
click at [350, 182] on div "USD" at bounding box center [290, 187] width 151 height 20
type input "USD"
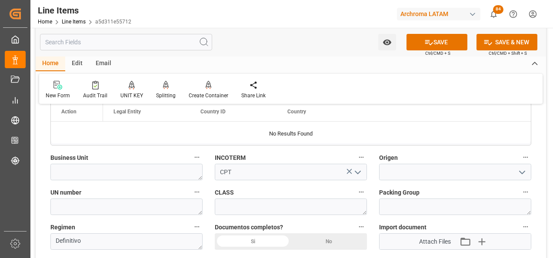
scroll to position [609, 0]
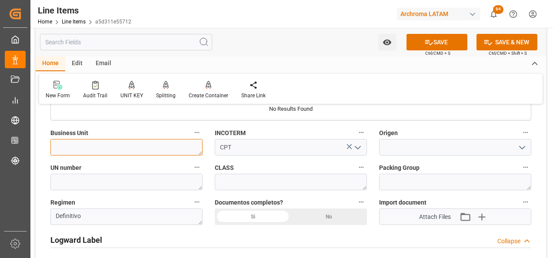
click at [187, 150] on textarea at bounding box center [126, 147] width 152 height 17
type textarea "TEXTIL"
click at [262, 213] on div "Si" at bounding box center [253, 217] width 76 height 17
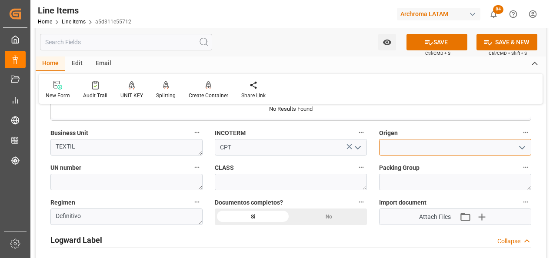
click at [385, 147] on input at bounding box center [455, 147] width 152 height 17
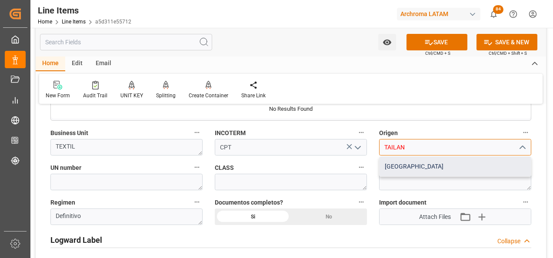
click at [419, 164] on div "[GEOGRAPHIC_DATA]" at bounding box center [455, 167] width 151 height 20
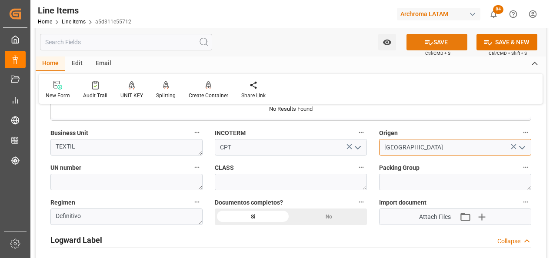
type input "[GEOGRAPHIC_DATA]"
click at [422, 43] on button "SAVE" at bounding box center [437, 42] width 61 height 17
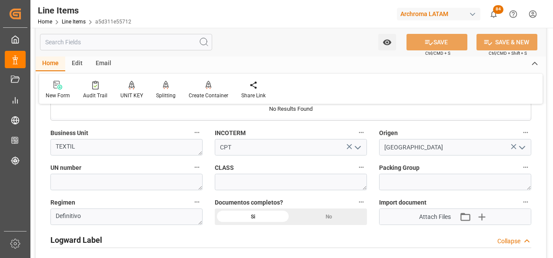
type textarea "2 PIEZAS"
type input "27.08.2025 17:50"
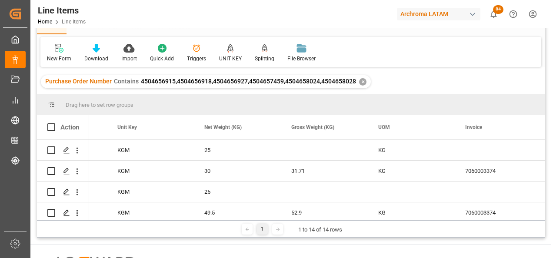
scroll to position [0, 1497]
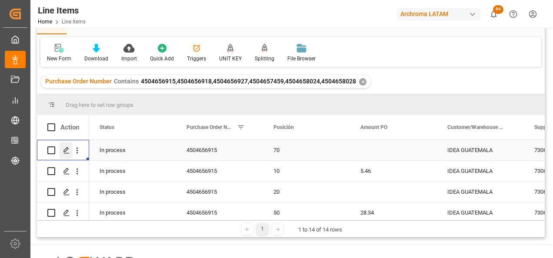
click at [65, 147] on icon "Press SPACE to select this row." at bounding box center [66, 150] width 7 height 7
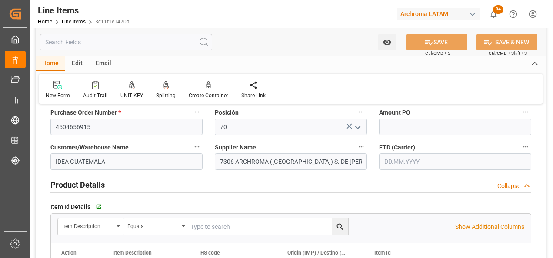
scroll to position [87, 0]
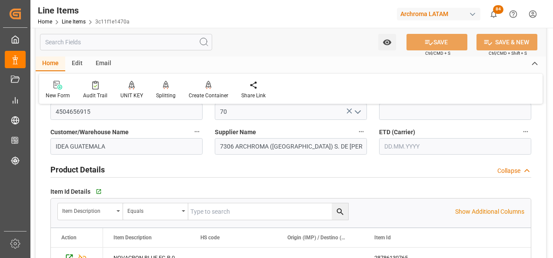
click at [396, 122] on div "Amount PO" at bounding box center [455, 105] width 164 height 35
click at [393, 116] on input "text" at bounding box center [455, 111] width 152 height 17
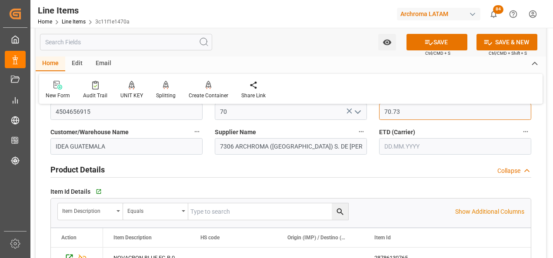
drag, startPoint x: 387, startPoint y: 110, endPoint x: 380, endPoint y: 111, distance: 7.6
click at [380, 111] on input "70.73" at bounding box center [455, 111] width 152 height 17
type input "10.73"
click at [418, 137] on label "ETD (Carrier)" at bounding box center [455, 132] width 152 height 12
click at [520, 137] on button "ETD (Carrier)" at bounding box center [525, 131] width 11 height 11
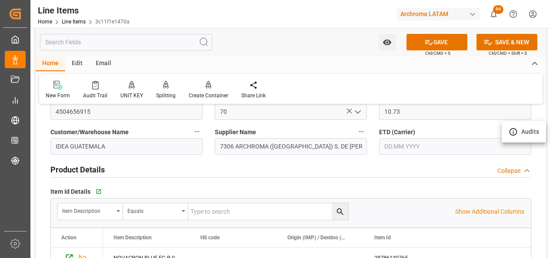
click at [418, 142] on div at bounding box center [276, 129] width 553 height 258
click at [412, 145] on input "text" at bounding box center [455, 146] width 152 height 17
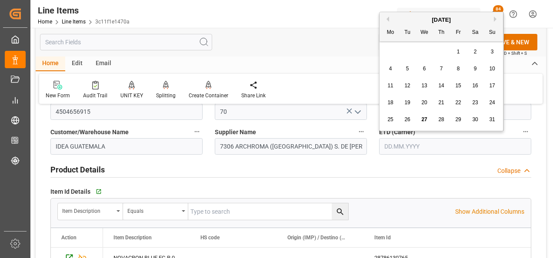
click at [394, 57] on div "28 29 30 31 1 2 3" at bounding box center [441, 51] width 119 height 17
click at [494, 18] on button "Next Month" at bounding box center [496, 19] width 5 height 5
click at [408, 48] on div "2" at bounding box center [407, 52] width 11 height 10
type input "[DATE]"
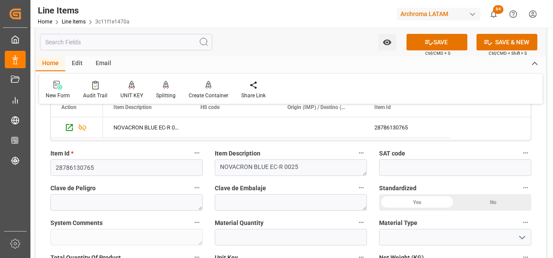
scroll to position [261, 0]
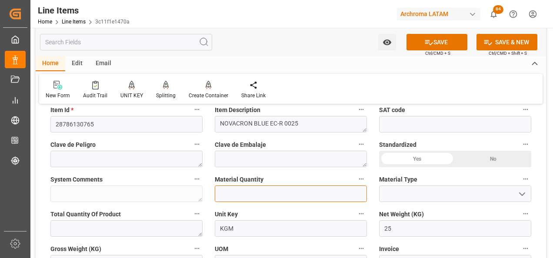
click at [280, 194] on input "text" at bounding box center [291, 194] width 152 height 17
click at [208, 179] on div "System Comments" at bounding box center [126, 187] width 164 height 35
click at [241, 194] on input "text" at bounding box center [291, 194] width 152 height 17
type input "1"
click at [525, 199] on icon "open menu" at bounding box center [522, 194] width 10 height 10
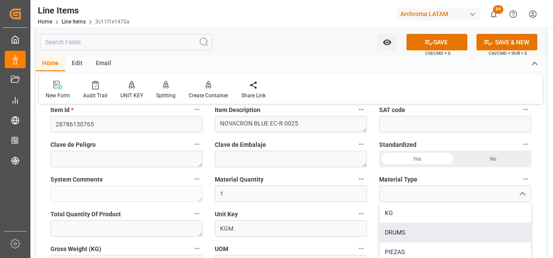
click at [477, 247] on div "PIEZAS" at bounding box center [455, 253] width 151 height 20
type input "PIEZAS"
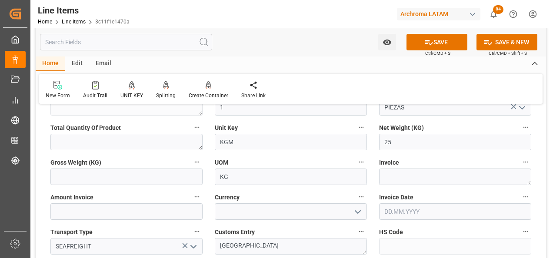
scroll to position [348, 0]
click at [170, 180] on input "text" at bounding box center [126, 176] width 152 height 17
type input "26.7"
click at [432, 179] on textarea at bounding box center [455, 176] width 152 height 17
paste textarea "7060003374"
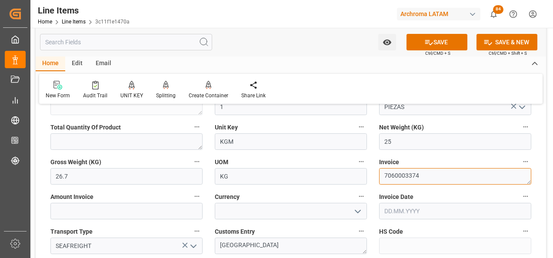
type textarea "7060003374"
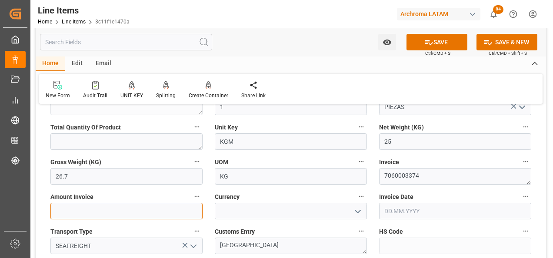
click at [154, 213] on input "text" at bounding box center [126, 211] width 152 height 17
click at [130, 210] on input "text" at bounding box center [126, 211] width 152 height 17
paste input "268.25"
type input "268.25"
click at [353, 211] on button "open menu" at bounding box center [357, 211] width 13 height 13
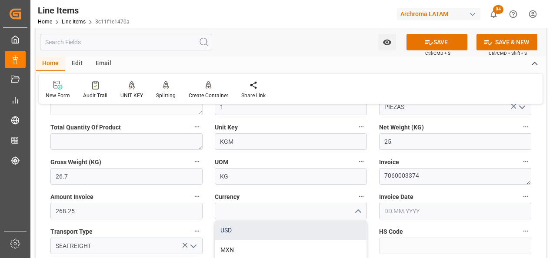
click at [320, 228] on div "USD" at bounding box center [290, 231] width 151 height 20
type input "USD"
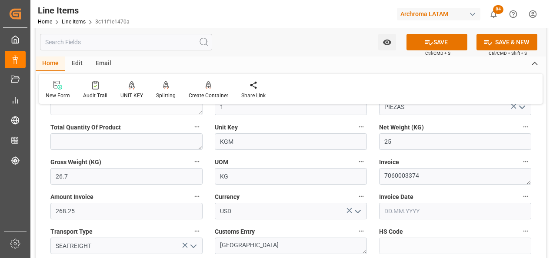
click at [402, 213] on input "text" at bounding box center [455, 211] width 152 height 17
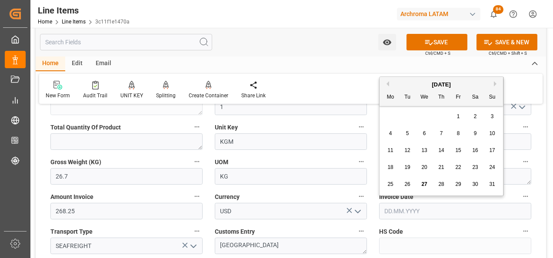
click at [394, 114] on div "28 29 30 31 1 2 3" at bounding box center [441, 116] width 119 height 17
click at [422, 166] on span "20" at bounding box center [424, 167] width 6 height 6
type input "[DATE]"
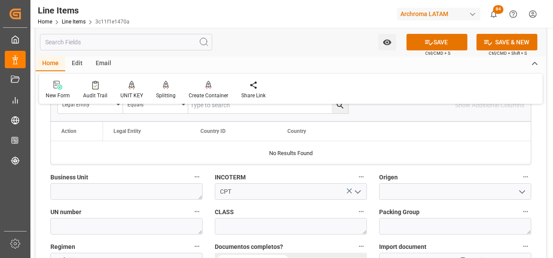
scroll to position [565, 0]
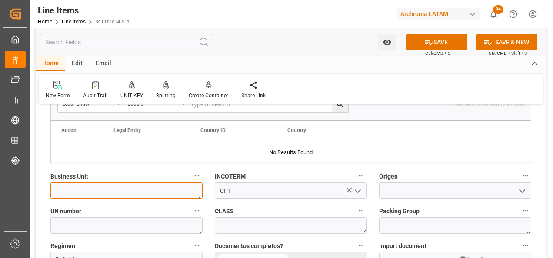
click at [163, 190] on textarea at bounding box center [126, 191] width 152 height 17
type textarea "t"
type textarea "TEXTIL"
click at [517, 190] on icon "open menu" at bounding box center [522, 191] width 10 height 10
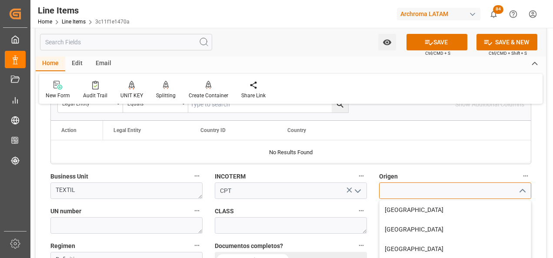
click at [467, 190] on input at bounding box center [455, 191] width 152 height 17
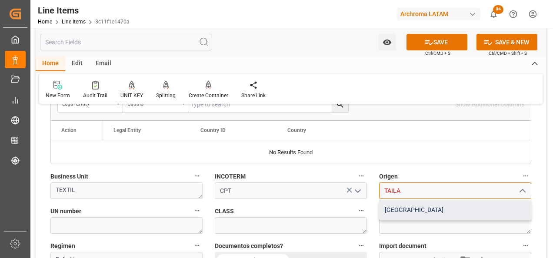
click at [460, 205] on div "[GEOGRAPHIC_DATA]" at bounding box center [455, 210] width 151 height 20
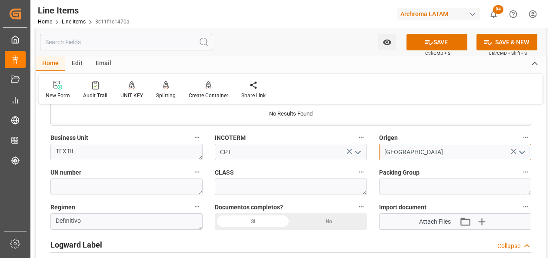
scroll to position [652, 0]
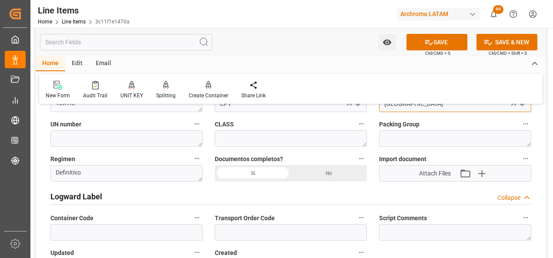
type input "[GEOGRAPHIC_DATA]"
click at [267, 174] on div "Si" at bounding box center [253, 173] width 76 height 17
click at [438, 35] on button "SAVE" at bounding box center [437, 42] width 61 height 17
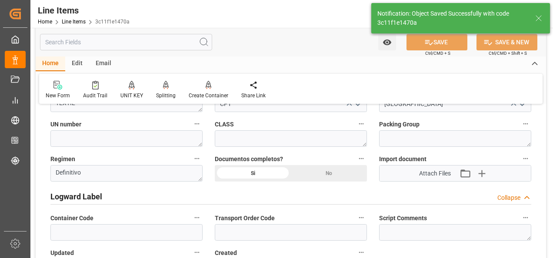
type textarea "1 PIEZAS"
type input "27.08.2025 18:00"
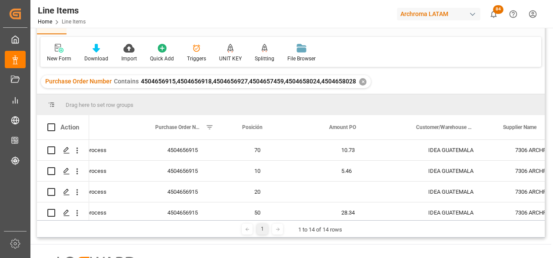
scroll to position [0, 38]
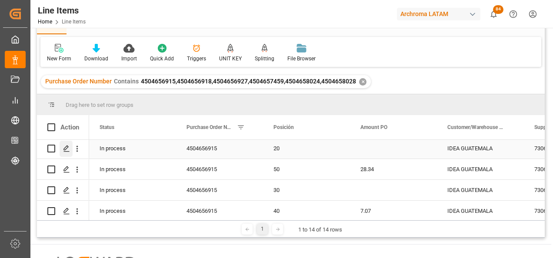
click at [65, 150] on icon "Press SPACE to select this row." at bounding box center [66, 148] width 7 height 7
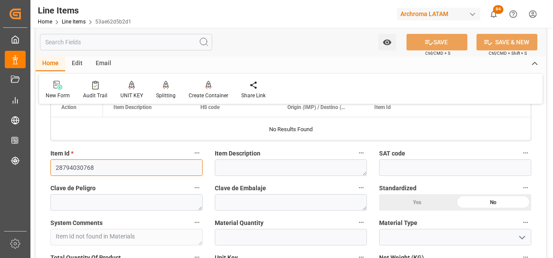
click at [87, 169] on input "28794030768" at bounding box center [126, 168] width 152 height 17
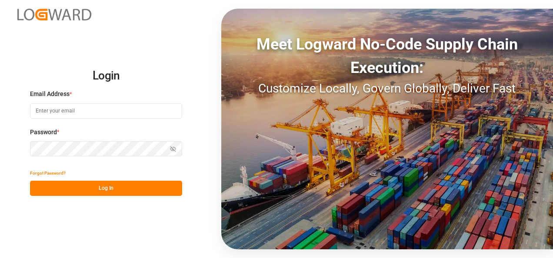
type input "[PERSON_NAME][EMAIL_ADDRESS][PERSON_NAME][DOMAIN_NAME]"
click at [120, 182] on button "Log In" at bounding box center [106, 188] width 152 height 15
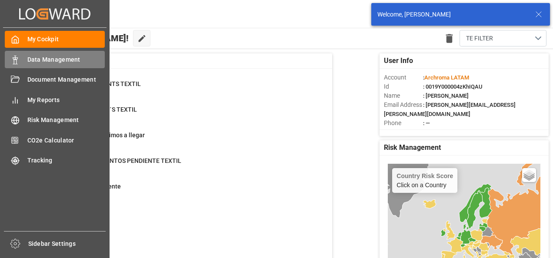
click at [20, 59] on div "Data Management Data Management" at bounding box center [55, 59] width 100 height 17
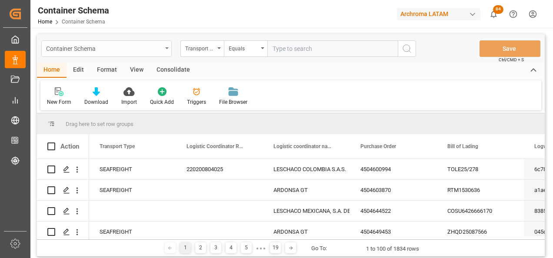
click at [168, 54] on div "Container Schema" at bounding box center [106, 48] width 130 height 17
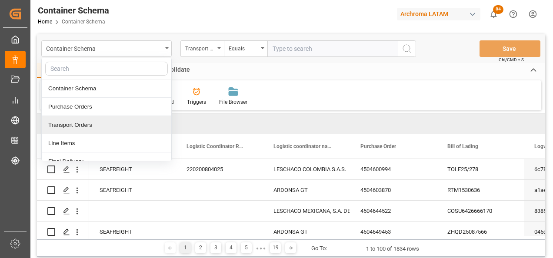
click at [118, 134] on div "Transport Orders" at bounding box center [107, 125] width 130 height 18
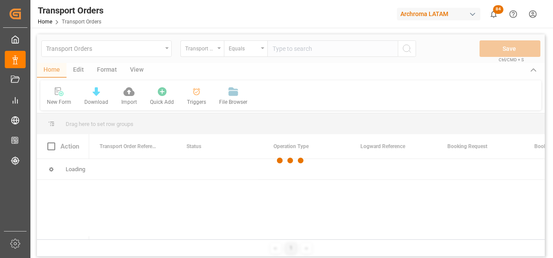
click at [164, 54] on div at bounding box center [291, 160] width 508 height 253
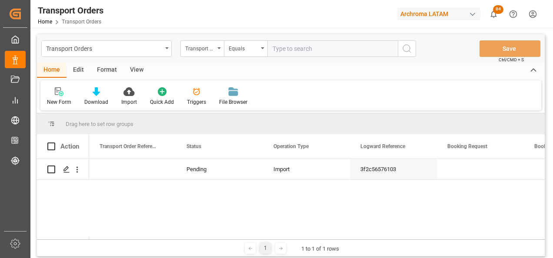
click at [167, 50] on div "Transport Orders" at bounding box center [106, 48] width 130 height 17
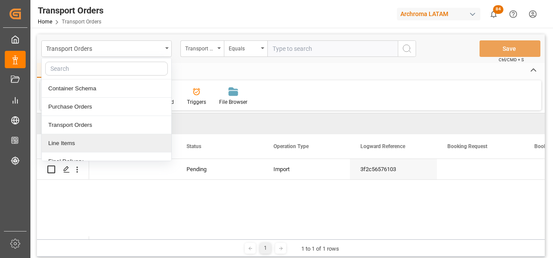
click at [114, 144] on div "Line Items" at bounding box center [107, 143] width 130 height 18
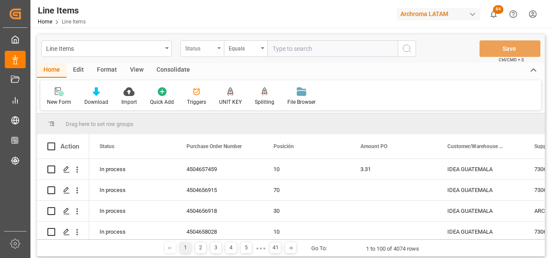
click at [213, 52] on div "Status" at bounding box center [200, 48] width 30 height 10
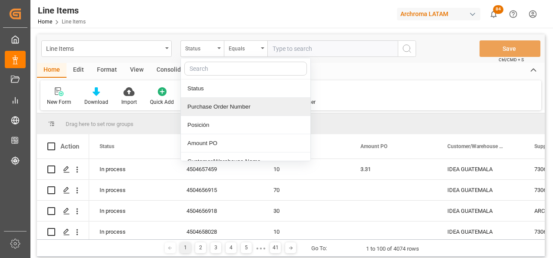
click at [219, 107] on div "Purchase Order Number" at bounding box center [246, 107] width 130 height 18
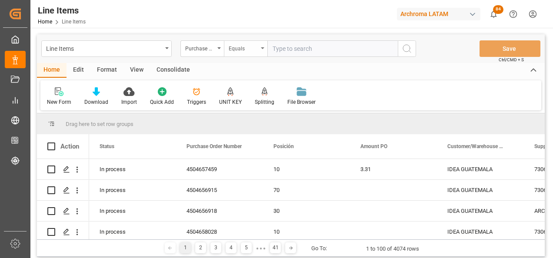
click at [242, 54] on div "Equals" at bounding box center [245, 48] width 43 height 17
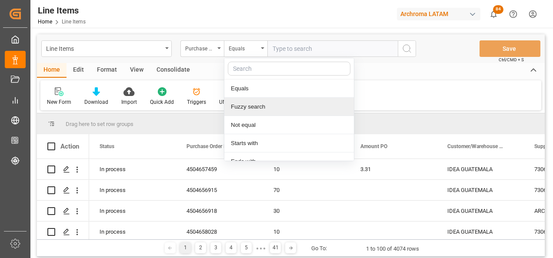
click at [252, 107] on div "Fuzzy search" at bounding box center [289, 107] width 130 height 18
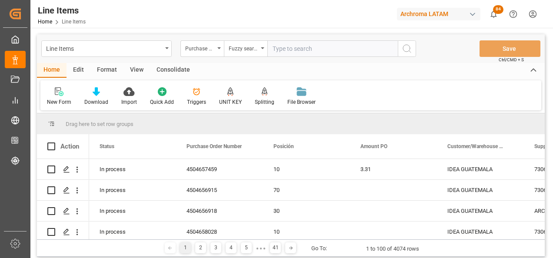
paste input "4504658024"
type input "4504658024"
click at [406, 49] on icon "search button" at bounding box center [407, 48] width 10 height 10
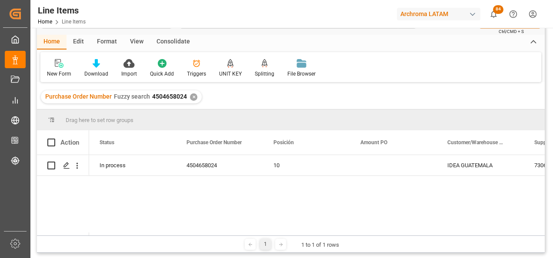
scroll to position [43, 0]
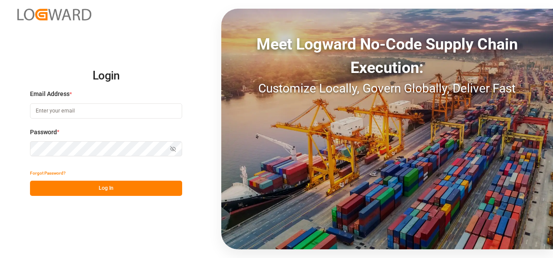
type input "[PERSON_NAME][EMAIL_ADDRESS][PERSON_NAME][DOMAIN_NAME]"
click at [81, 187] on button "Log In" at bounding box center [106, 188] width 152 height 15
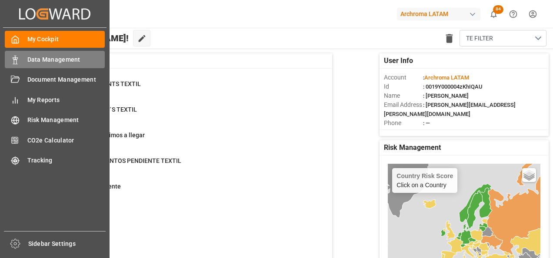
click at [13, 59] on icon at bounding box center [15, 60] width 9 height 9
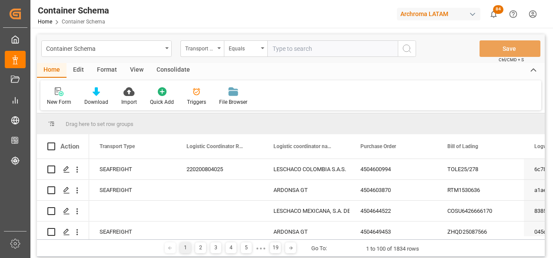
click at [167, 52] on div "Container Schema" at bounding box center [106, 48] width 130 height 17
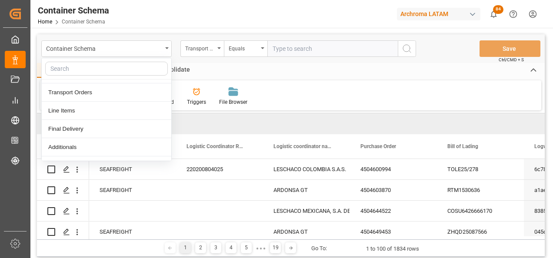
scroll to position [87, 0]
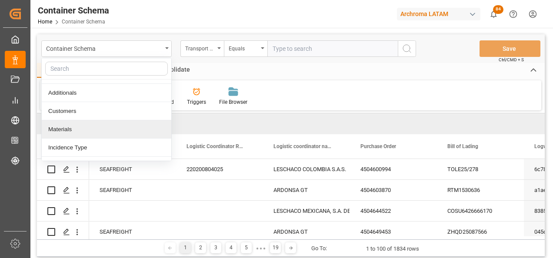
click at [102, 125] on div "Materials" at bounding box center [107, 129] width 130 height 18
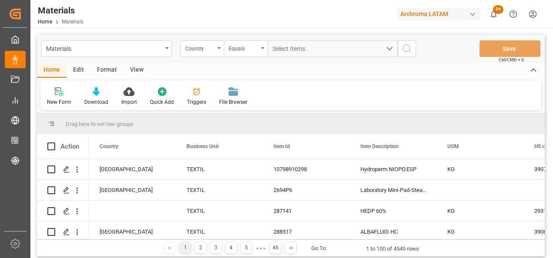
click at [50, 107] on div "New Form Download Import Quick Add Triggers File Browser" at bounding box center [290, 95] width 501 height 30
click at [54, 98] on div "New Form" at bounding box center [58, 96] width 37 height 19
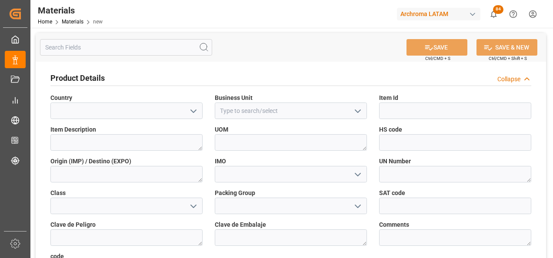
click at [187, 113] on button "open menu" at bounding box center [193, 110] width 13 height 13
click at [176, 129] on div "[GEOGRAPHIC_DATA]" at bounding box center [126, 130] width 151 height 20
type input "[GEOGRAPHIC_DATA]"
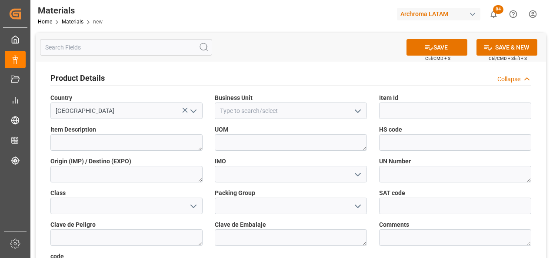
click at [358, 114] on icon "open menu" at bounding box center [358, 111] width 10 height 10
click at [349, 128] on div "TEXTIL" at bounding box center [290, 130] width 151 height 20
type input "TEXTIL"
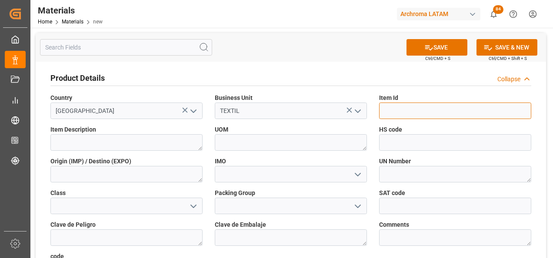
click at [408, 115] on input at bounding box center [455, 111] width 152 height 17
paste input "28837530644"
type input "28837530644"
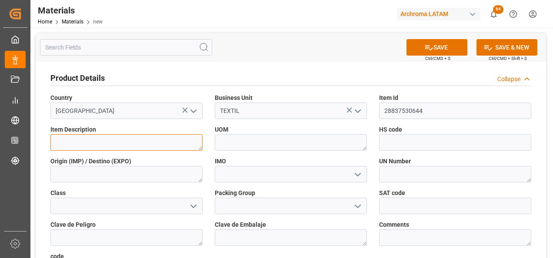
click at [132, 143] on textarea at bounding box center [126, 142] width 152 height 17
paste textarea "UVITEX BH-VS LIQ. 0060"
type textarea "UVITEX BH-VS LIQ. 0060"
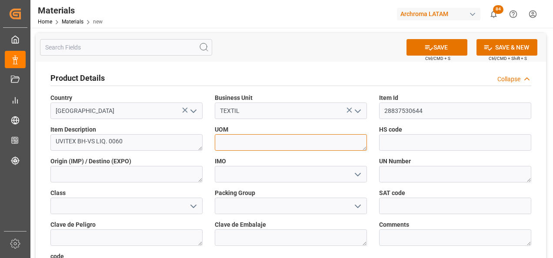
click at [247, 147] on textarea at bounding box center [291, 142] width 152 height 17
type textarea "KG"
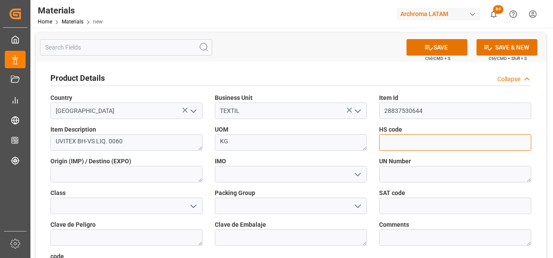
click at [406, 147] on input at bounding box center [455, 142] width 152 height 17
click at [395, 143] on input at bounding box center [455, 142] width 152 height 17
paste input "320420000000"
type input "320420000000"
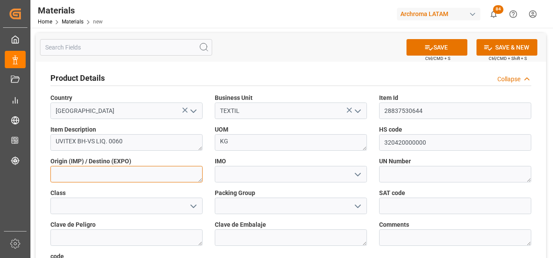
click at [129, 174] on textarea at bounding box center [126, 174] width 152 height 17
type textarea "[GEOGRAPHIC_DATA]"
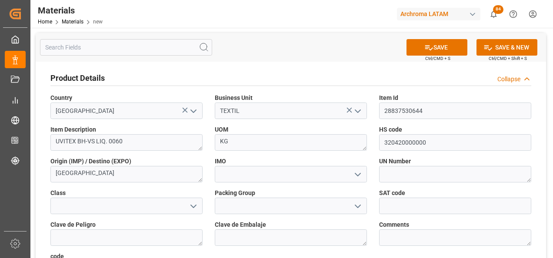
click at [357, 176] on icon "open menu" at bounding box center [358, 175] width 10 height 10
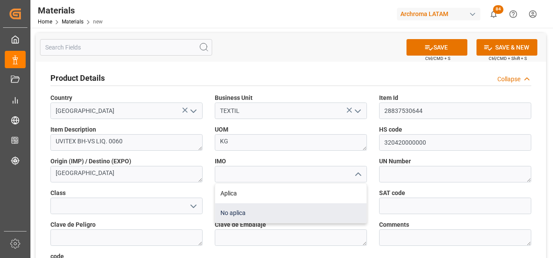
click at [327, 210] on div "No aplica" at bounding box center [290, 213] width 151 height 20
type input "No aplica"
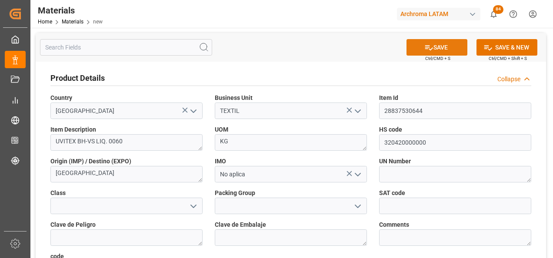
click at [436, 48] on button "SAVE" at bounding box center [437, 47] width 61 height 17
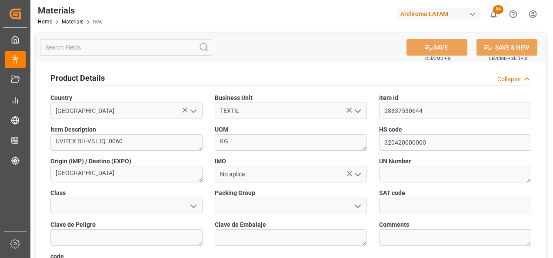
type textarea "4c6b3a34dfe6"
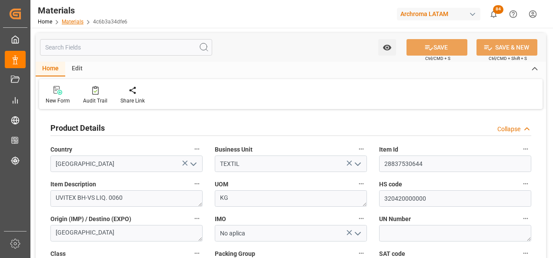
click at [73, 23] on link "Materials" at bounding box center [73, 22] width 22 height 6
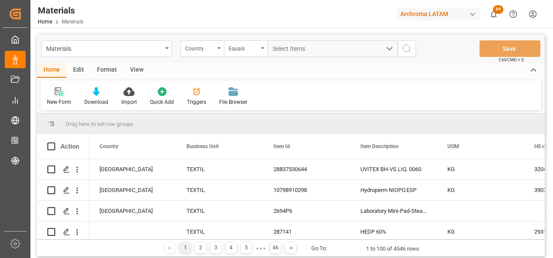
click at [68, 97] on div "New Form" at bounding box center [58, 96] width 37 height 19
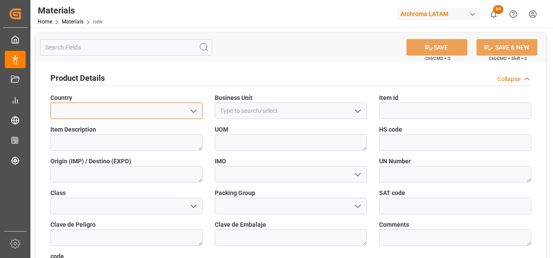
click at [195, 118] on input at bounding box center [126, 111] width 152 height 17
click at [194, 114] on icon "open menu" at bounding box center [193, 111] width 10 height 10
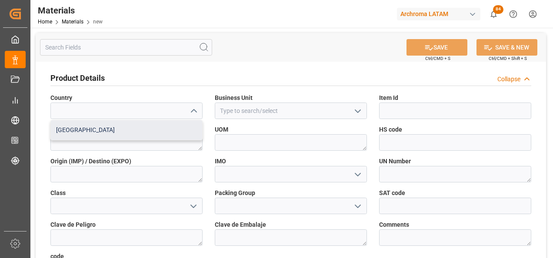
click at [179, 130] on div "[GEOGRAPHIC_DATA]" at bounding box center [126, 130] width 151 height 20
type input "[GEOGRAPHIC_DATA]"
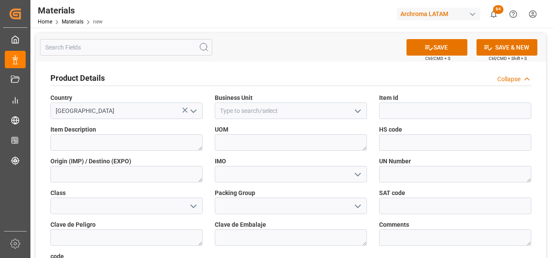
click at [355, 111] on icon "open menu" at bounding box center [358, 111] width 10 height 10
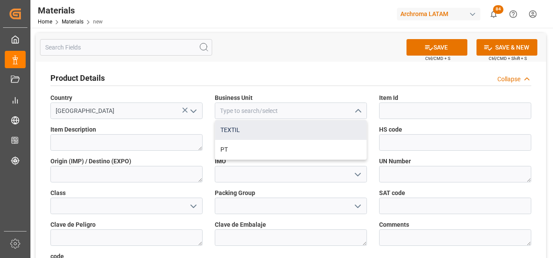
click at [345, 136] on div "TEXTIL" at bounding box center [290, 130] width 151 height 20
type input "TEXTIL"
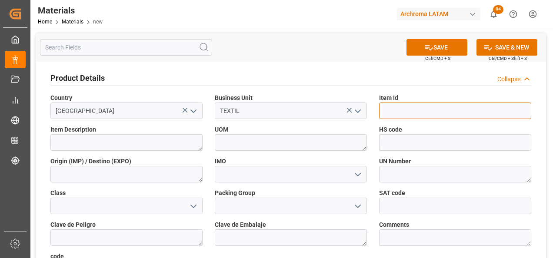
click at [415, 115] on input at bounding box center [455, 111] width 152 height 17
paste input "28784430807"
type input "28784430807"
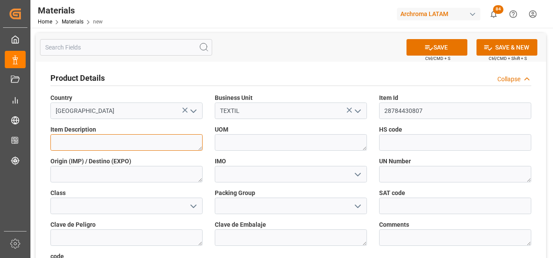
click at [166, 145] on textarea at bounding box center [126, 142] width 152 height 17
paste textarea "NOVACRON BLACK NN 0025"
type textarea "NOVACRON BLACK NN 0025"
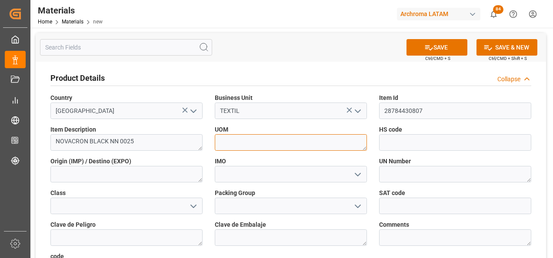
click at [227, 144] on textarea at bounding box center [291, 142] width 152 height 17
type textarea "KG"
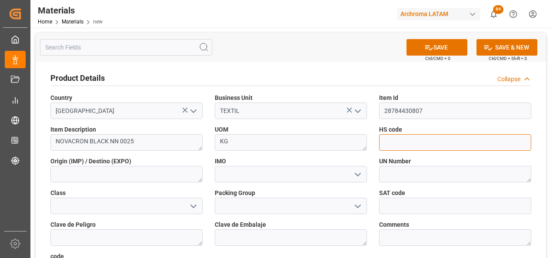
click at [422, 140] on input at bounding box center [455, 142] width 152 height 17
click at [451, 143] on input at bounding box center [455, 142] width 152 height 17
paste input "320416000000"
type input "320416000000"
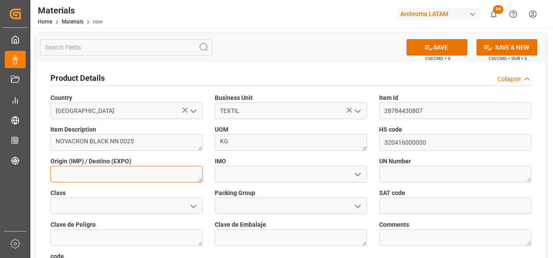
click at [139, 181] on textarea at bounding box center [126, 174] width 152 height 17
type textarea "[GEOGRAPHIC_DATA]"
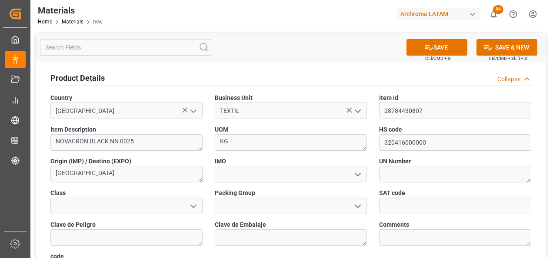
click at [360, 177] on icon "open menu" at bounding box center [358, 175] width 10 height 10
click at [334, 197] on div "Aplica" at bounding box center [290, 194] width 151 height 20
click at [358, 177] on icon "open menu" at bounding box center [358, 175] width 10 height 10
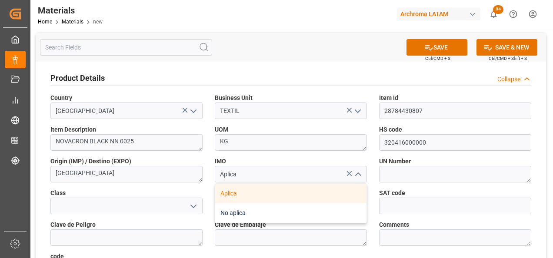
click at [339, 212] on div "No aplica" at bounding box center [290, 213] width 151 height 20
type input "No aplica"
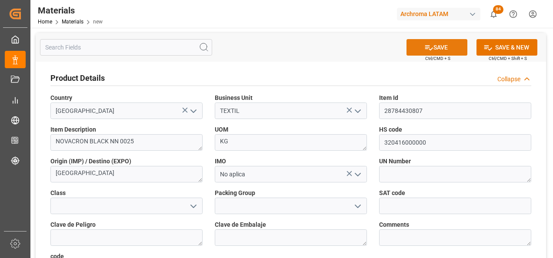
click at [428, 50] on icon at bounding box center [428, 47] width 9 height 9
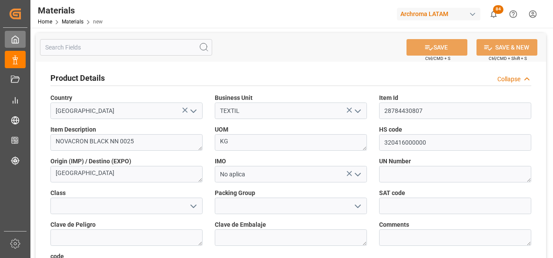
type textarea "e26a3108c279"
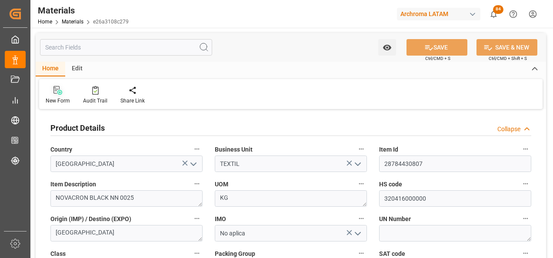
click at [53, 90] on icon at bounding box center [57, 90] width 9 height 9
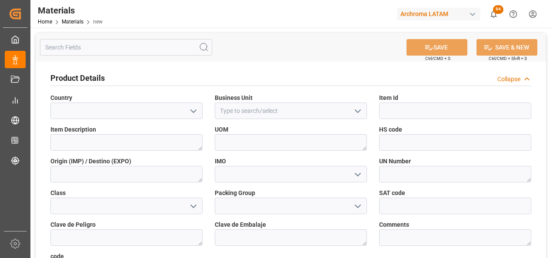
click at [196, 115] on icon "open menu" at bounding box center [193, 111] width 10 height 10
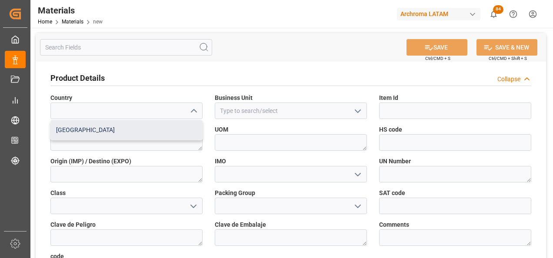
click at [174, 132] on div "[GEOGRAPHIC_DATA]" at bounding box center [126, 130] width 151 height 20
type input "[GEOGRAPHIC_DATA]"
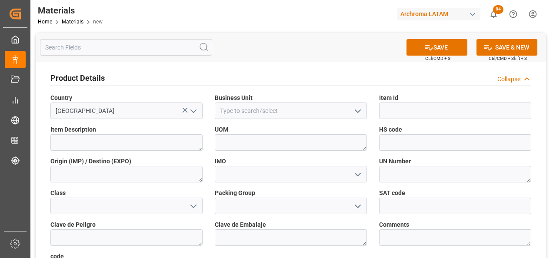
click at [360, 110] on icon "open menu" at bounding box center [358, 111] width 10 height 10
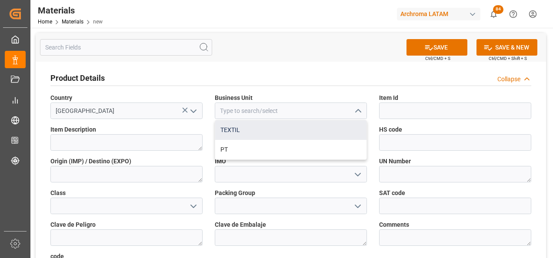
click at [343, 126] on div "TEXTIL" at bounding box center [290, 130] width 151 height 20
type input "TEXTIL"
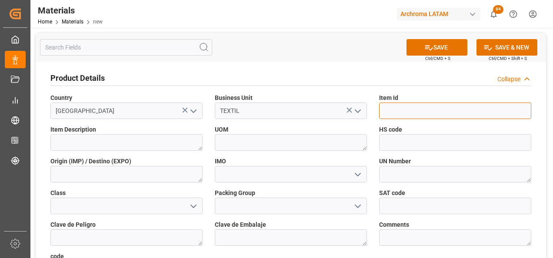
click at [423, 113] on input at bounding box center [455, 111] width 152 height 17
paste input "28794030768"
type input "28794030768"
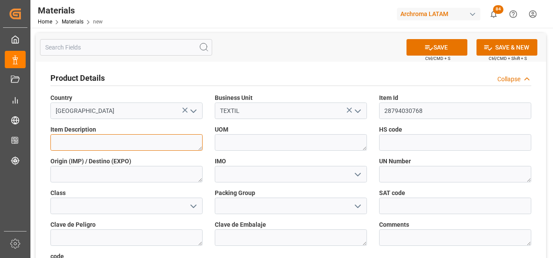
click at [168, 148] on textarea at bounding box center [126, 142] width 152 height 17
paste textarea "NOVACRON RED EC-4B 0025"
type textarea "NOVACRON RED EC-4B 0025"
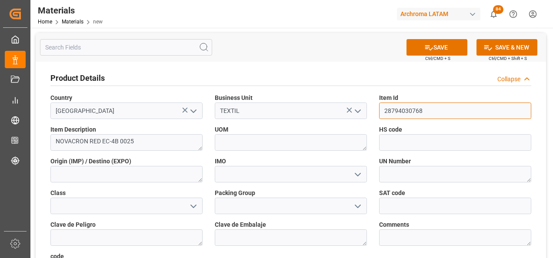
click at [410, 109] on input "28794030768" at bounding box center [455, 111] width 152 height 17
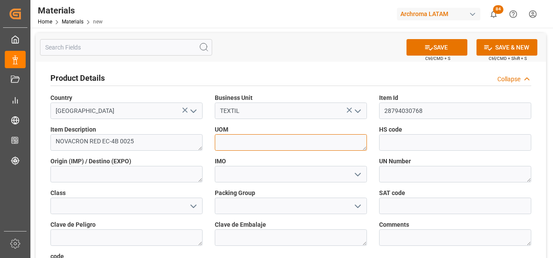
click at [289, 136] on textarea at bounding box center [291, 142] width 152 height 17
type textarea "KG"
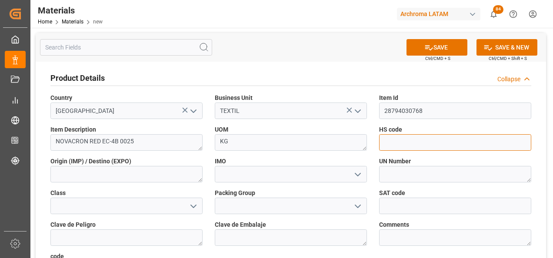
click at [420, 137] on input at bounding box center [455, 142] width 152 height 17
click at [390, 140] on input at bounding box center [455, 142] width 152 height 17
paste input "320416000000"
type input "320416000000"
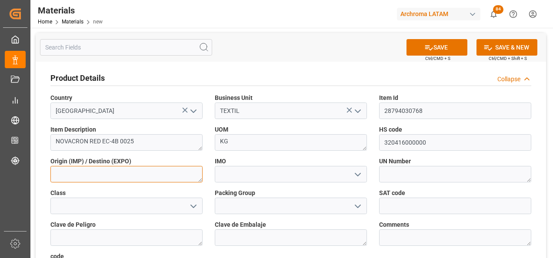
click at [172, 177] on textarea at bounding box center [126, 174] width 152 height 17
type textarea "[GEOGRAPHIC_DATA]"
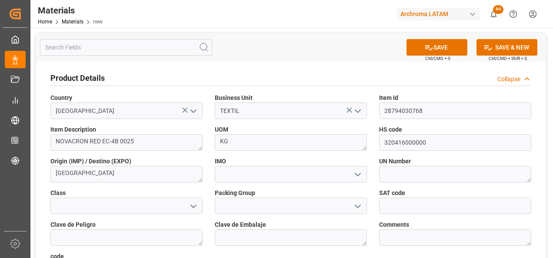
click at [359, 177] on icon "open menu" at bounding box center [358, 175] width 10 height 10
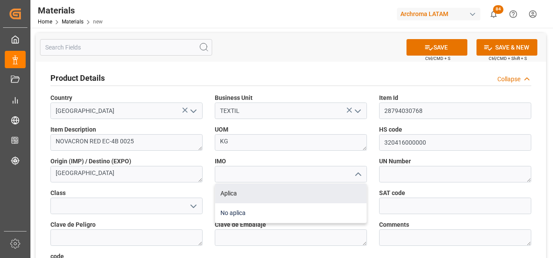
click at [328, 210] on div "No aplica" at bounding box center [290, 213] width 151 height 20
type input "No aplica"
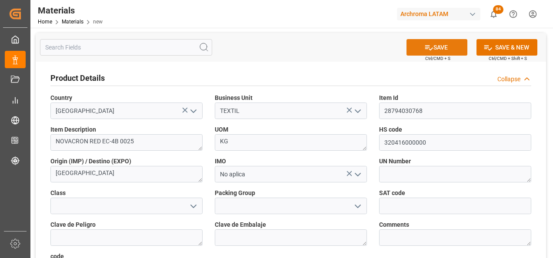
click at [434, 51] on button "SAVE" at bounding box center [437, 47] width 61 height 17
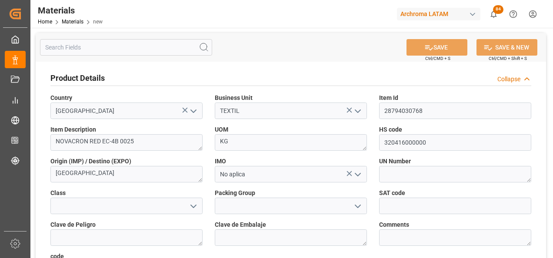
type textarea "dfc7a3a78547"
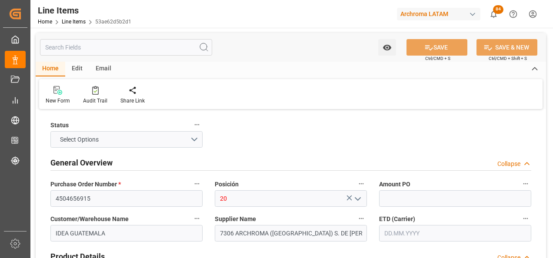
type input "25"
type input "320416000000"
type input "[DATE] 18:02"
type input "[DATE] 20:07"
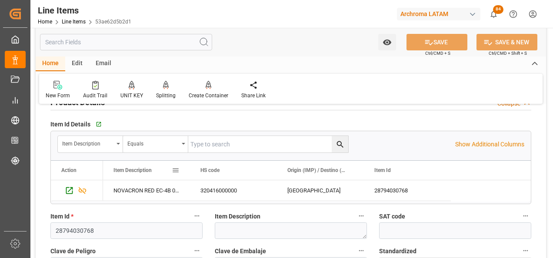
scroll to position [217, 0]
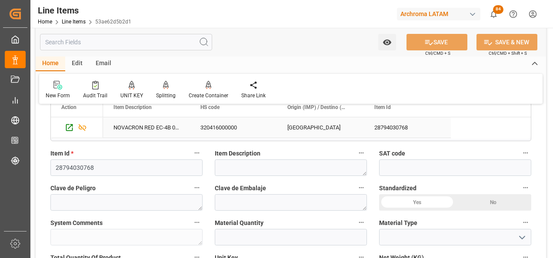
click at [148, 126] on div "NOVACRON RED EC-4B 0025" at bounding box center [146, 127] width 87 height 20
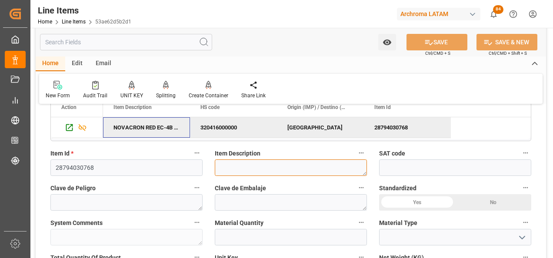
click at [242, 166] on textarea at bounding box center [291, 168] width 152 height 17
paste textarea "NOVACRON RED EC-4B 0025"
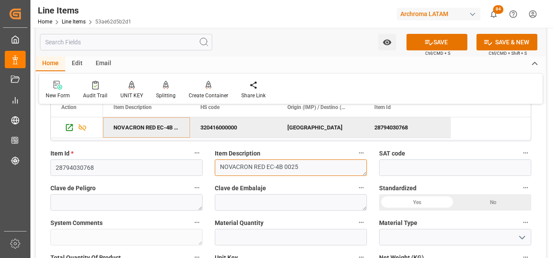
type textarea "NOVACRON RED EC-4B 0025"
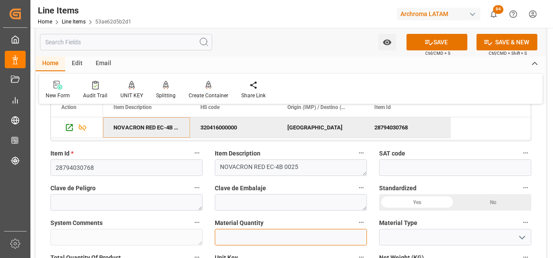
click at [254, 231] on input "text" at bounding box center [291, 237] width 152 height 17
type input "1"
click at [522, 242] on icon "open menu" at bounding box center [522, 238] width 10 height 10
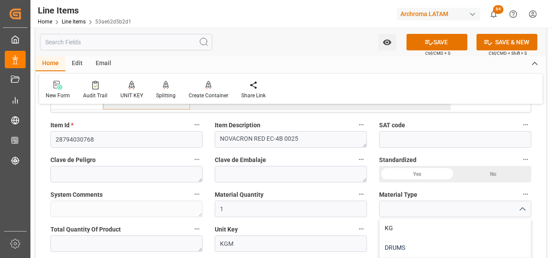
scroll to position [261, 0]
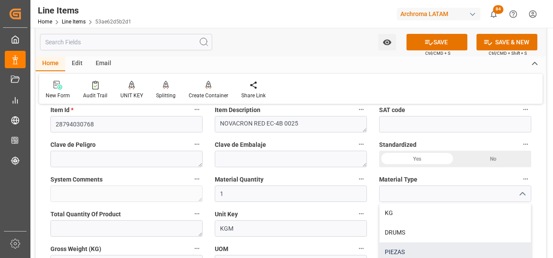
click at [473, 243] on div "PIEZAS" at bounding box center [455, 253] width 151 height 20
type input "PIEZAS"
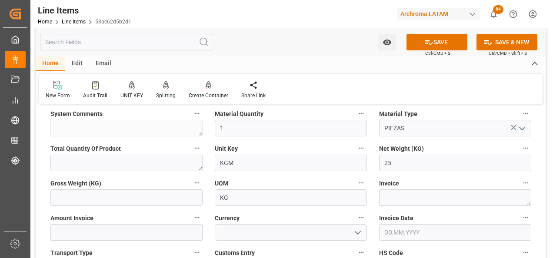
scroll to position [348, 0]
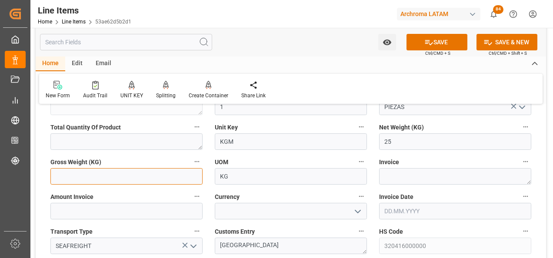
click at [170, 179] on input "text" at bounding box center [126, 176] width 152 height 17
type input "26.7"
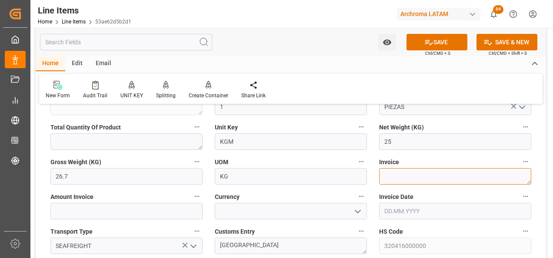
click at [488, 176] on textarea at bounding box center [455, 176] width 152 height 17
click at [407, 179] on textarea at bounding box center [455, 176] width 152 height 17
paste textarea "7060003374"
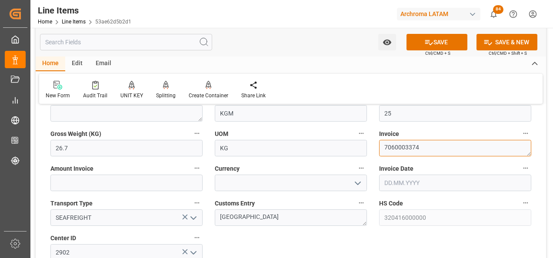
scroll to position [391, 0]
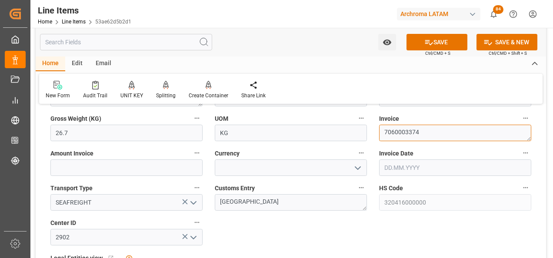
type textarea "7060003374"
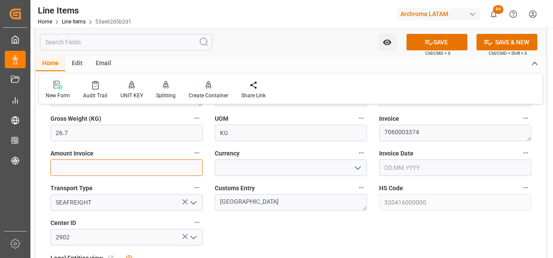
click at [123, 168] on input "text" at bounding box center [126, 168] width 152 height 17
type input "398.75"
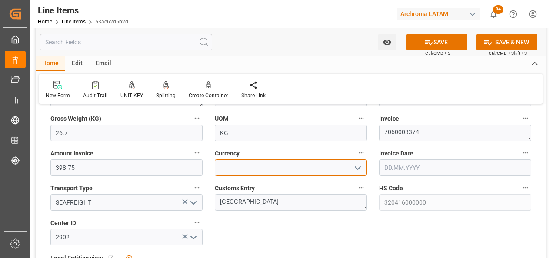
click at [349, 170] on input at bounding box center [291, 168] width 152 height 17
click at [356, 170] on icon "open menu" at bounding box center [358, 168] width 10 height 10
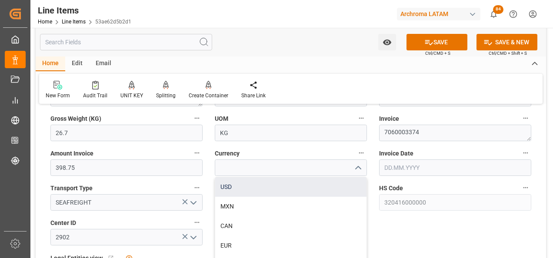
click at [339, 183] on div "USD" at bounding box center [290, 187] width 151 height 20
type input "USD"
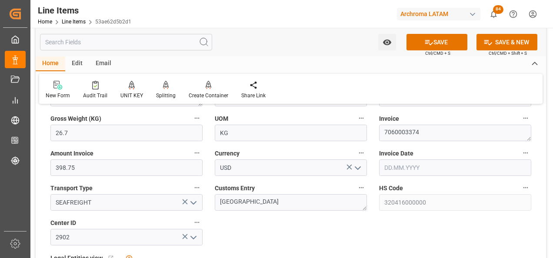
click at [395, 166] on input "text" at bounding box center [455, 168] width 152 height 17
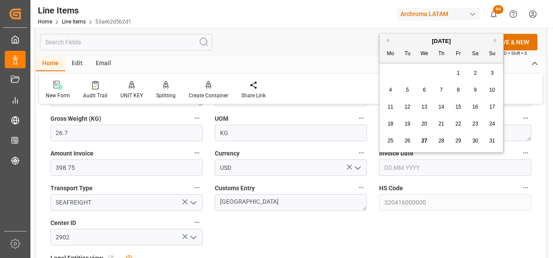
click at [384, 73] on div "28 29 30 31 1 2 3" at bounding box center [441, 73] width 119 height 17
click at [423, 120] on div "20" at bounding box center [424, 124] width 11 height 10
type input "[DATE]"
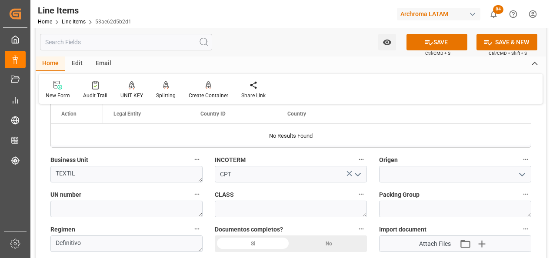
scroll to position [609, 0]
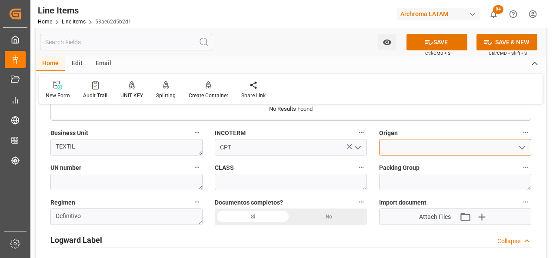
click at [431, 147] on input at bounding box center [455, 147] width 152 height 17
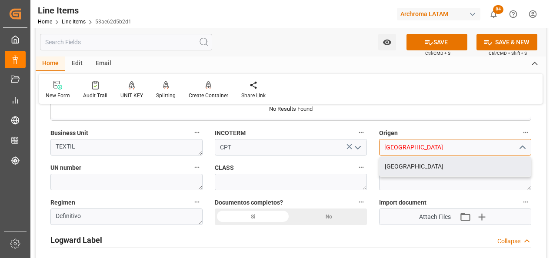
click at [436, 168] on div "[GEOGRAPHIC_DATA]" at bounding box center [455, 167] width 151 height 20
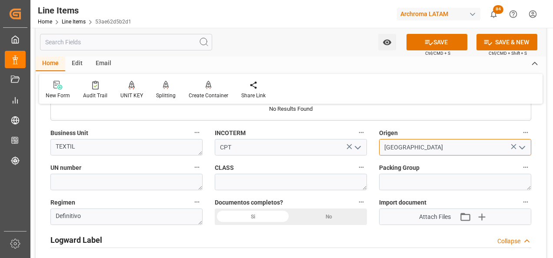
type input "[GEOGRAPHIC_DATA]"
click at [268, 216] on div "Si" at bounding box center [253, 217] width 76 height 17
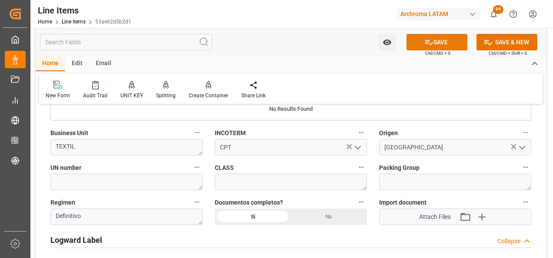
click at [414, 44] on button "SAVE" at bounding box center [437, 42] width 61 height 17
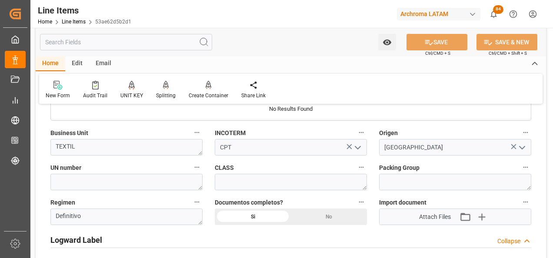
type textarea "1 PIEZAS"
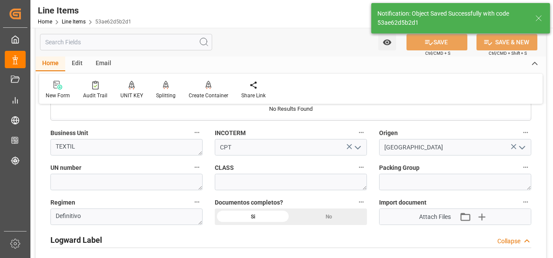
type input "[DATE] 18:03"
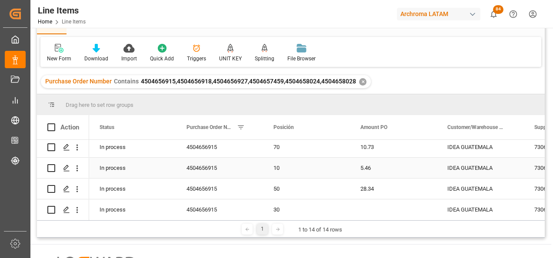
scroll to position [43, 0]
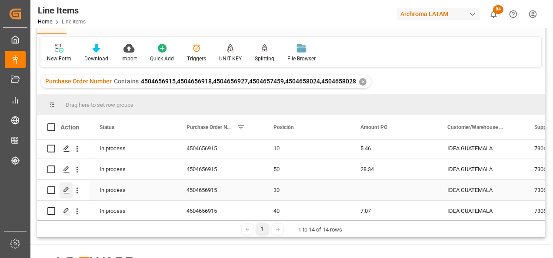
click at [69, 190] on icon "Press SPACE to select this row." at bounding box center [66, 190] width 7 height 7
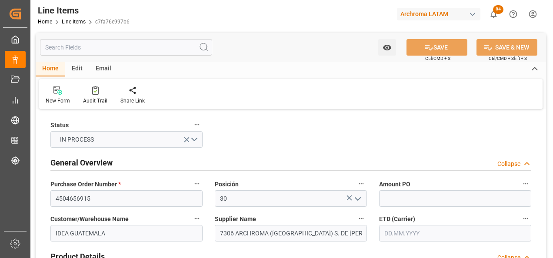
type input "[DATE] 18:03"
type input "[DATE] 20:07"
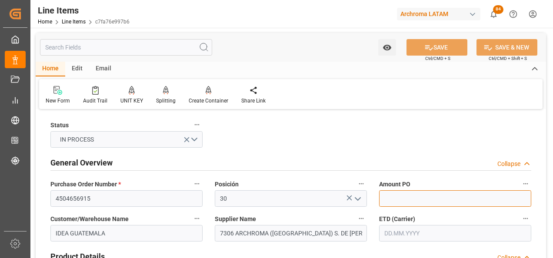
click at [438, 198] on input "text" at bounding box center [455, 198] width 152 height 17
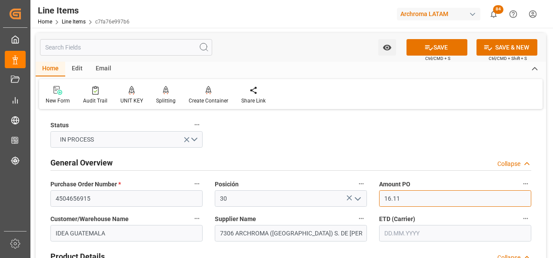
type input "16.11"
click at [443, 230] on input "text" at bounding box center [455, 233] width 152 height 17
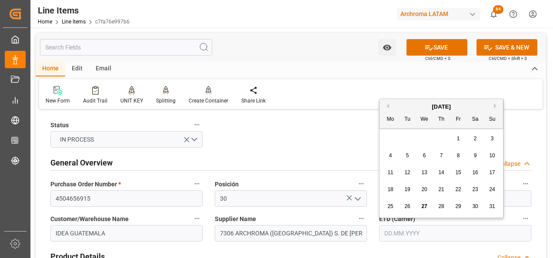
click at [407, 233] on input "text" at bounding box center [455, 233] width 152 height 17
click at [494, 105] on button "Next Month" at bounding box center [496, 105] width 5 height 5
click at [408, 140] on span "2" at bounding box center [407, 139] width 3 height 6
type input "[DATE]"
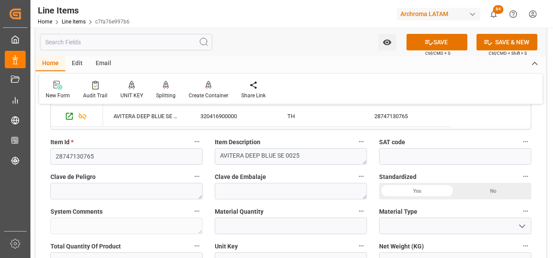
scroll to position [261, 0]
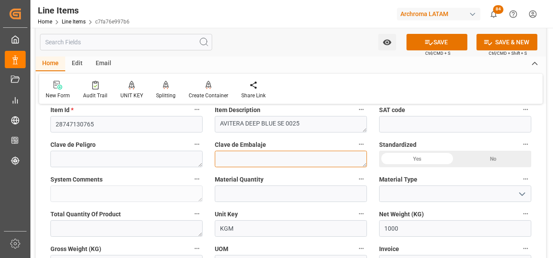
click at [300, 165] on textarea at bounding box center [291, 159] width 152 height 17
drag, startPoint x: 380, startPoint y: 15, endPoint x: 390, endPoint y: 17, distance: 10.2
click at [380, 14] on div at bounding box center [354, 14] width 73 height 15
